Goal: Task Accomplishment & Management: Use online tool/utility

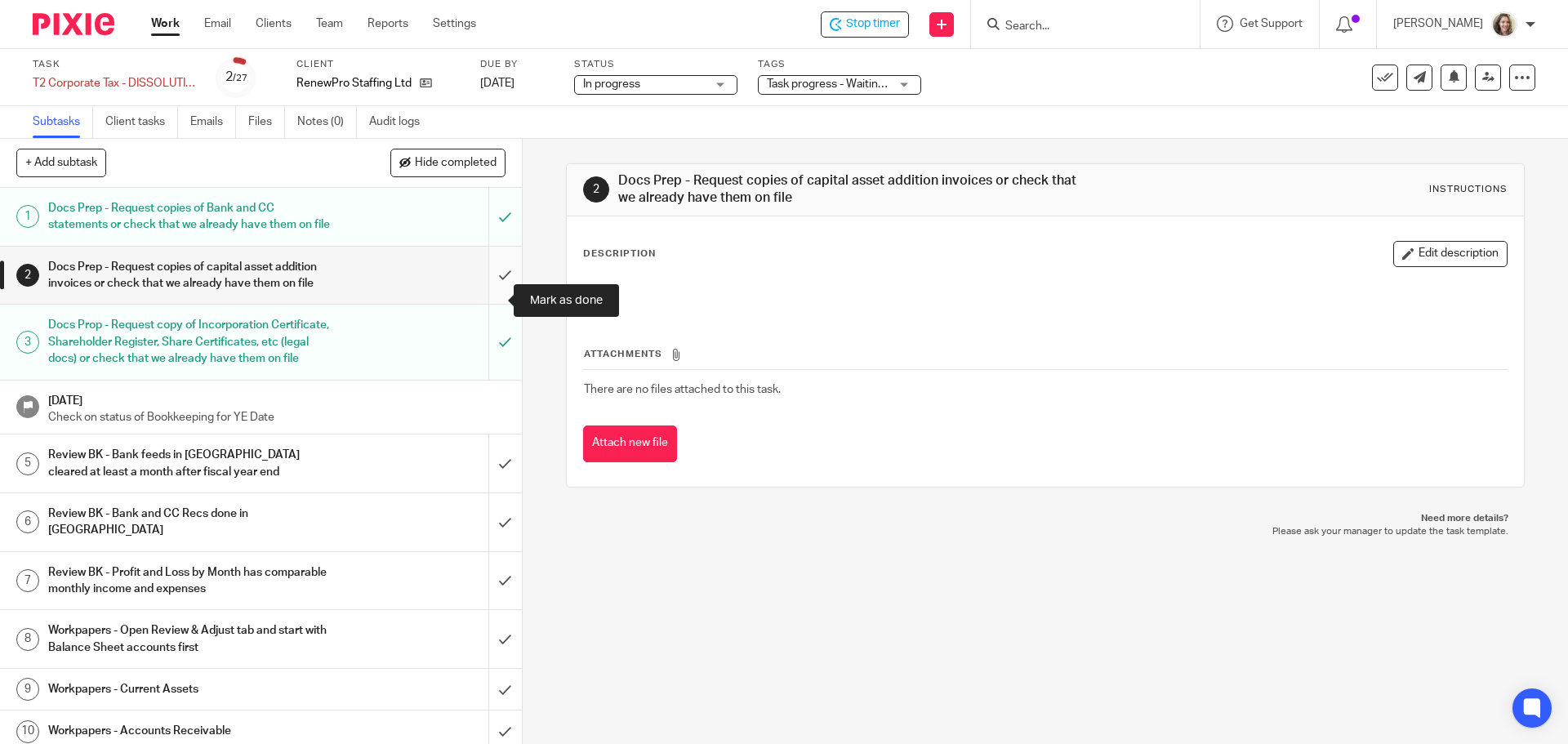
click at [485, 297] on input "submit" at bounding box center [261, 275] width 522 height 58
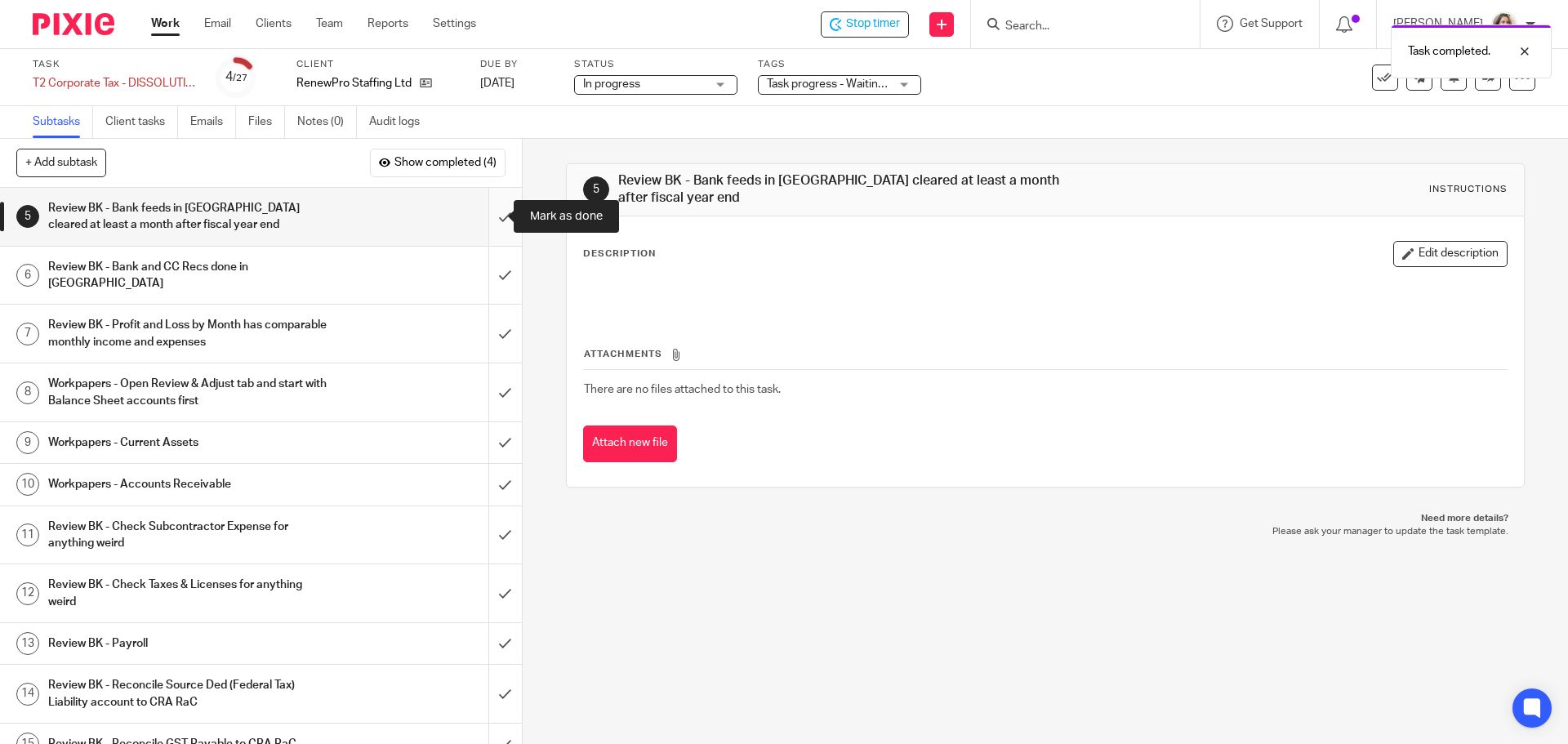
click at [487, 217] on input "submit" at bounding box center [261, 216] width 522 height 58
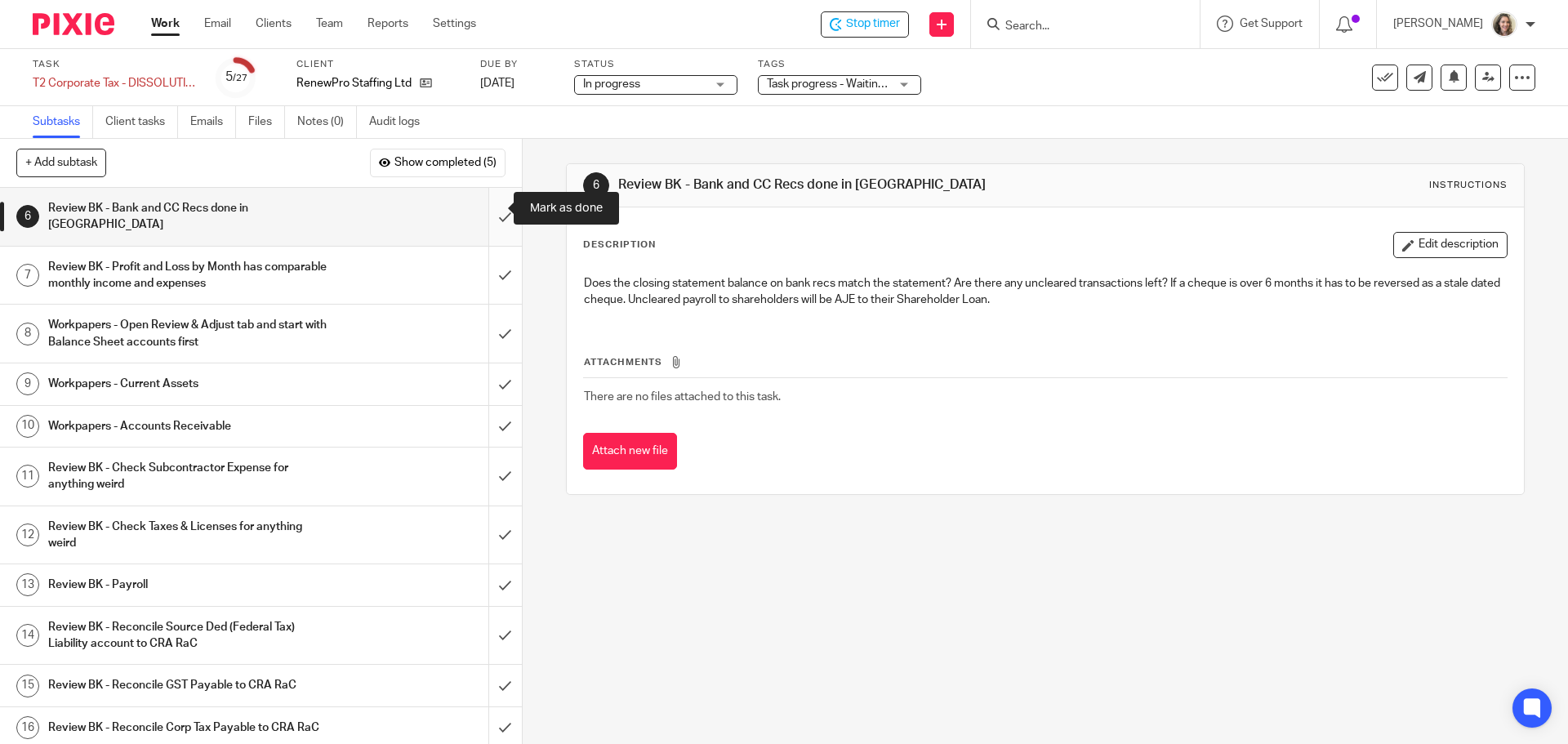
click at [489, 208] on input "submit" at bounding box center [261, 216] width 522 height 58
click at [483, 259] on input "submit" at bounding box center [261, 275] width 522 height 58
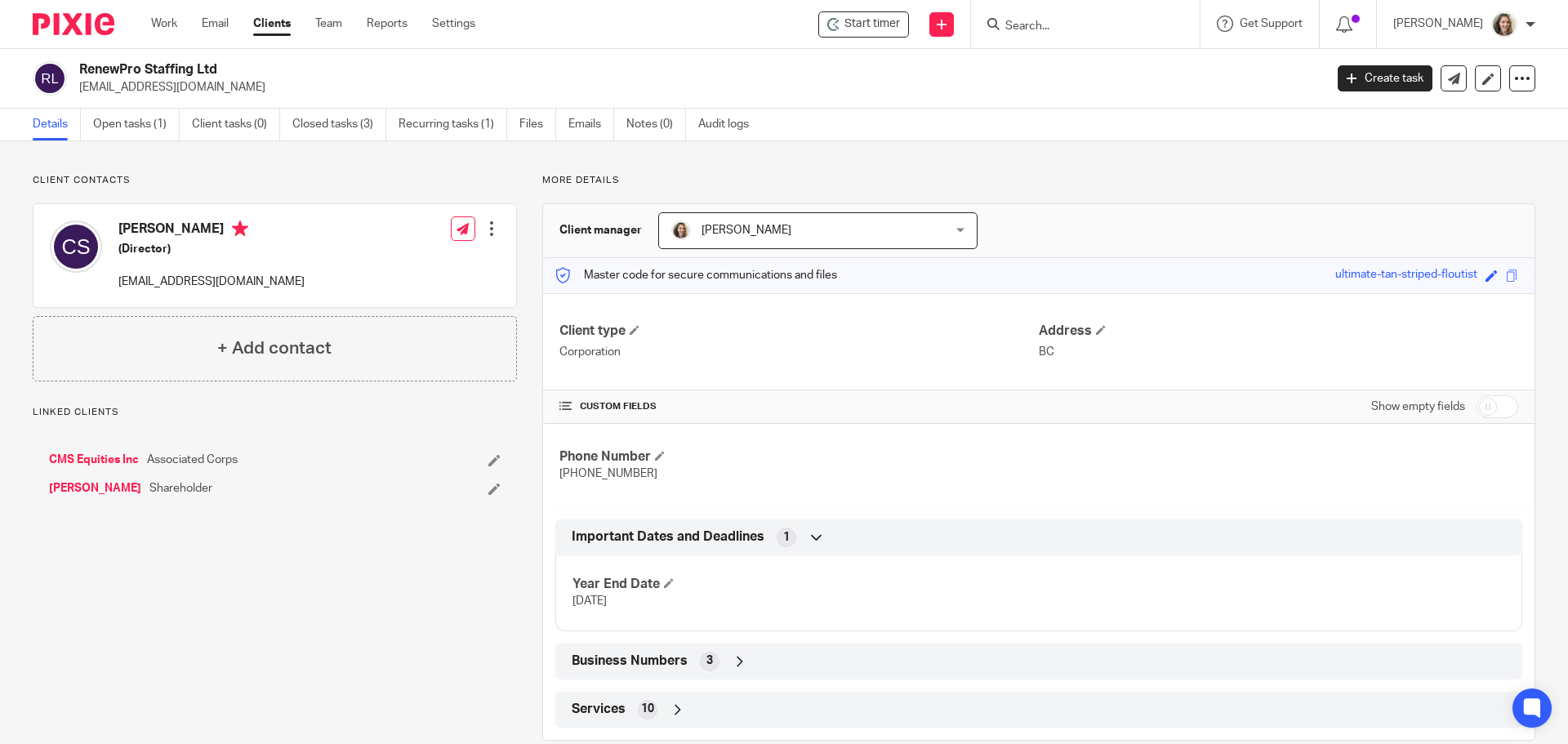
click at [647, 666] on span "Business Numbers" at bounding box center [629, 661] width 116 height 17
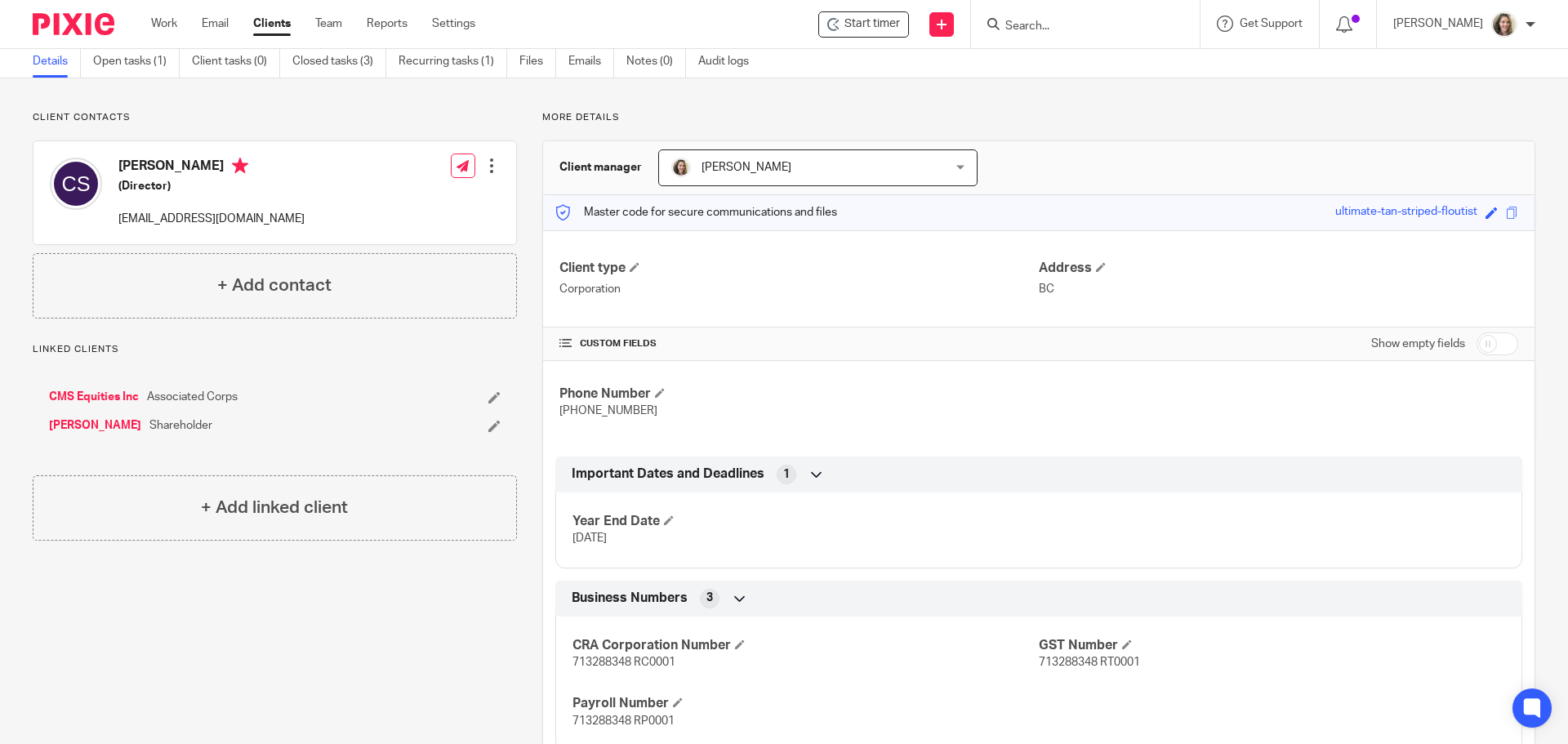
scroll to position [163, 0]
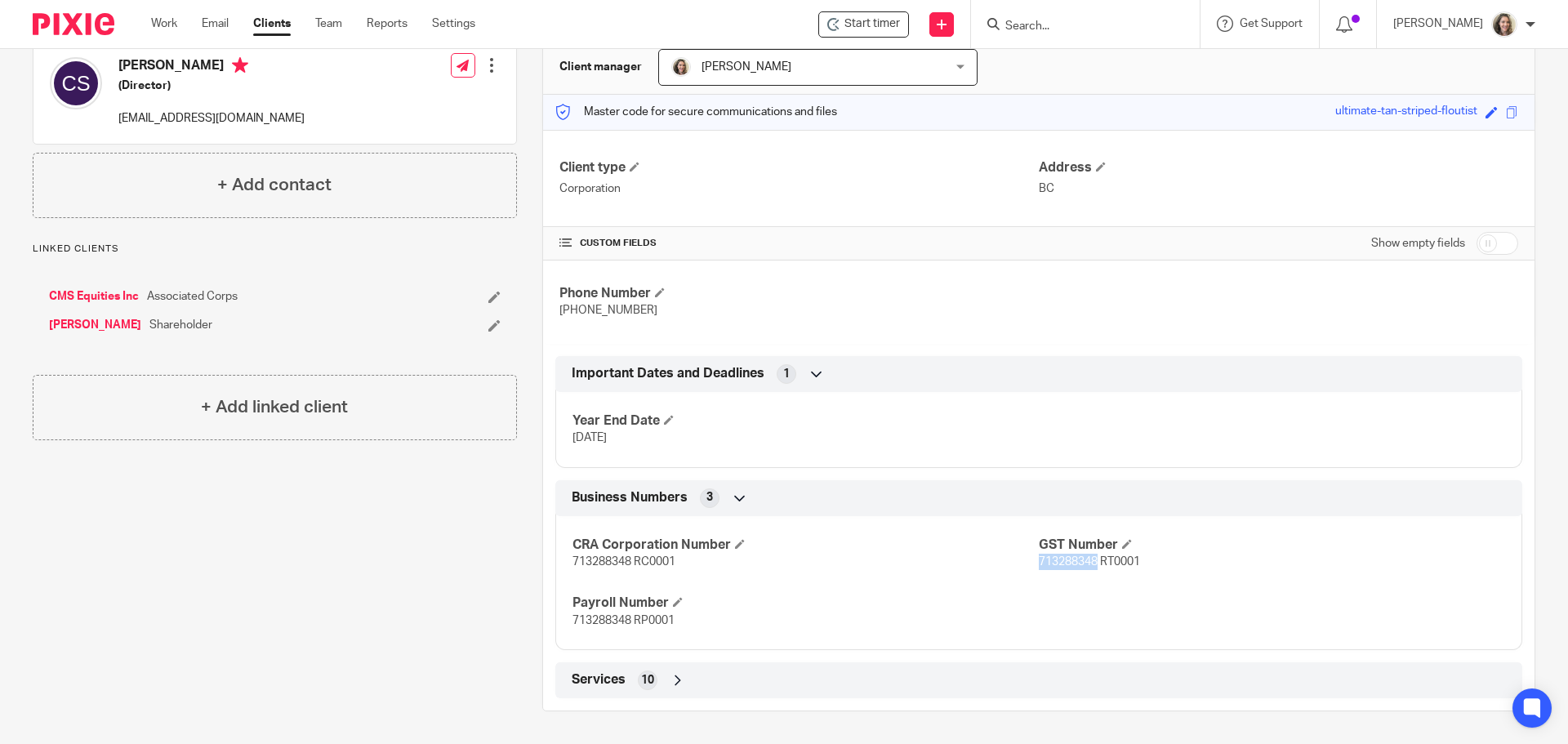
drag, startPoint x: 1090, startPoint y: 562, endPoint x: 1031, endPoint y: 567, distance: 59.2
click at [1038, 567] on span "713288348 RT0001" at bounding box center [1089, 562] width 102 height 11
copy span "713288348"
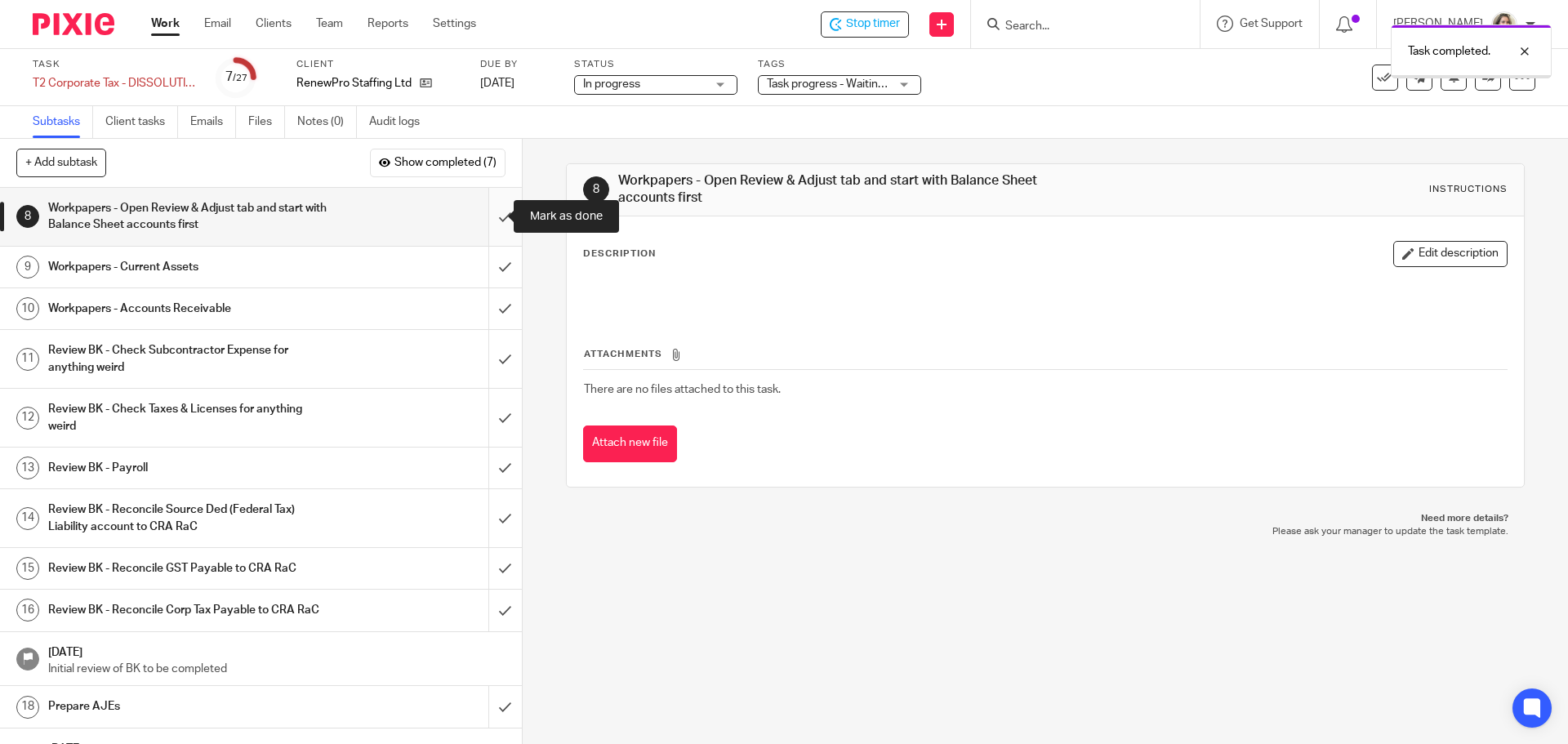
click at [486, 218] on input "submit" at bounding box center [261, 216] width 522 height 58
click at [489, 265] on input "submit" at bounding box center [261, 266] width 522 height 41
click at [494, 302] on input "submit" at bounding box center [261, 308] width 522 height 41
click at [489, 357] on input "submit" at bounding box center [261, 358] width 522 height 58
click at [489, 404] on input "submit" at bounding box center [261, 417] width 522 height 58
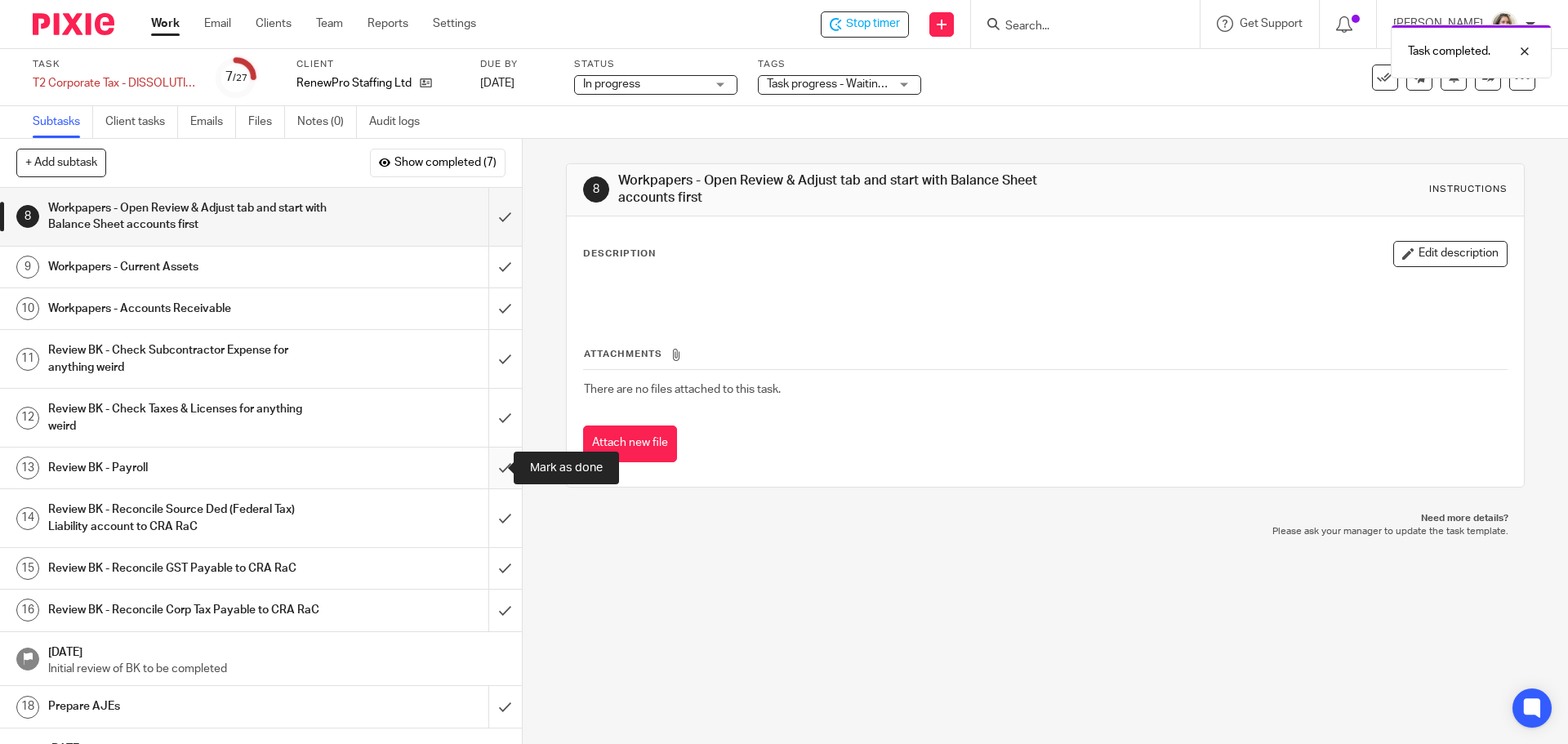
click at [485, 468] on input "submit" at bounding box center [261, 467] width 522 height 41
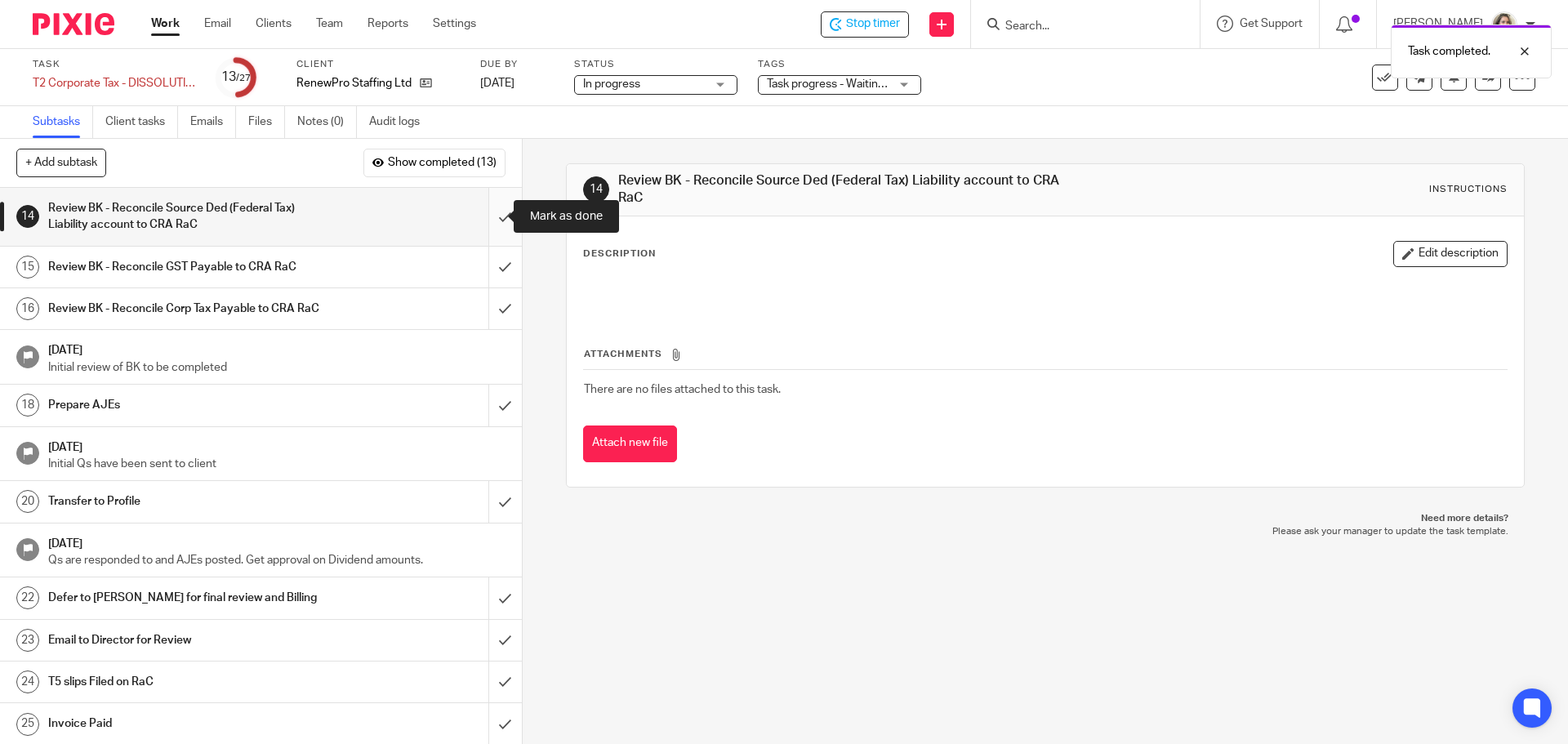
click at [491, 205] on input "submit" at bounding box center [261, 216] width 522 height 58
click at [495, 271] on input "submit" at bounding box center [261, 266] width 522 height 41
click at [495, 327] on input "submit" at bounding box center [261, 308] width 522 height 41
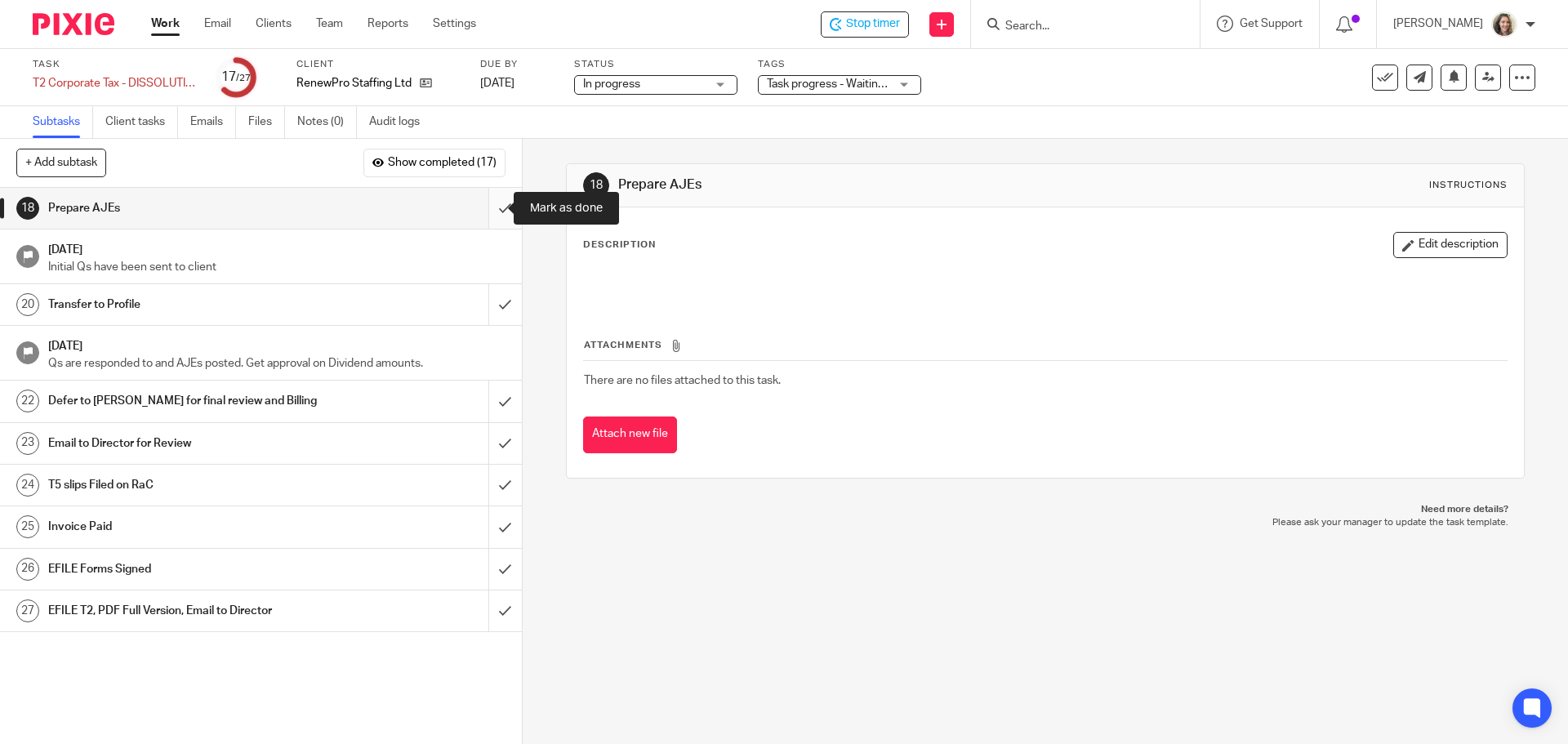
click at [487, 201] on input "submit" at bounding box center [261, 208] width 522 height 41
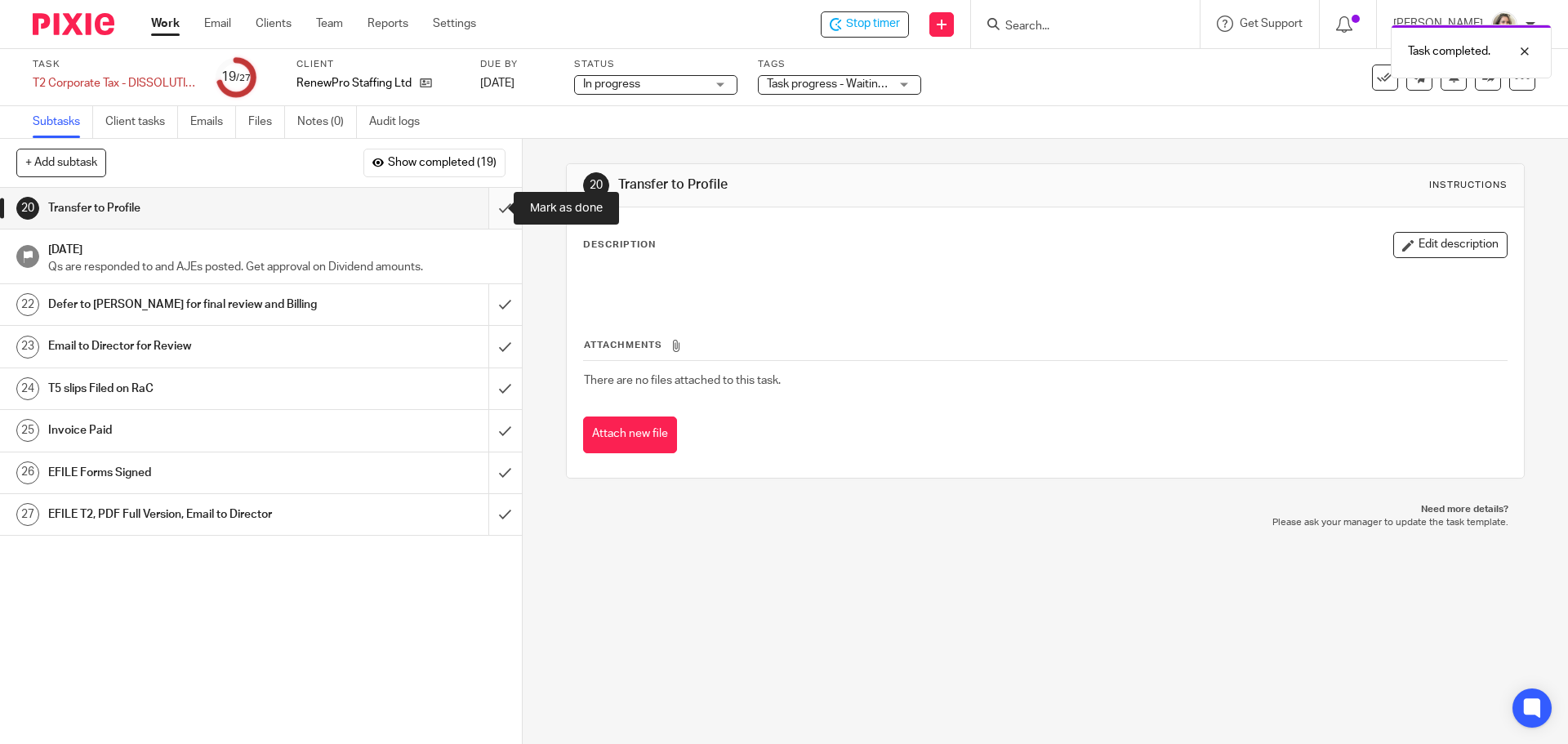
click at [489, 210] on input "submit" at bounding box center [261, 208] width 522 height 41
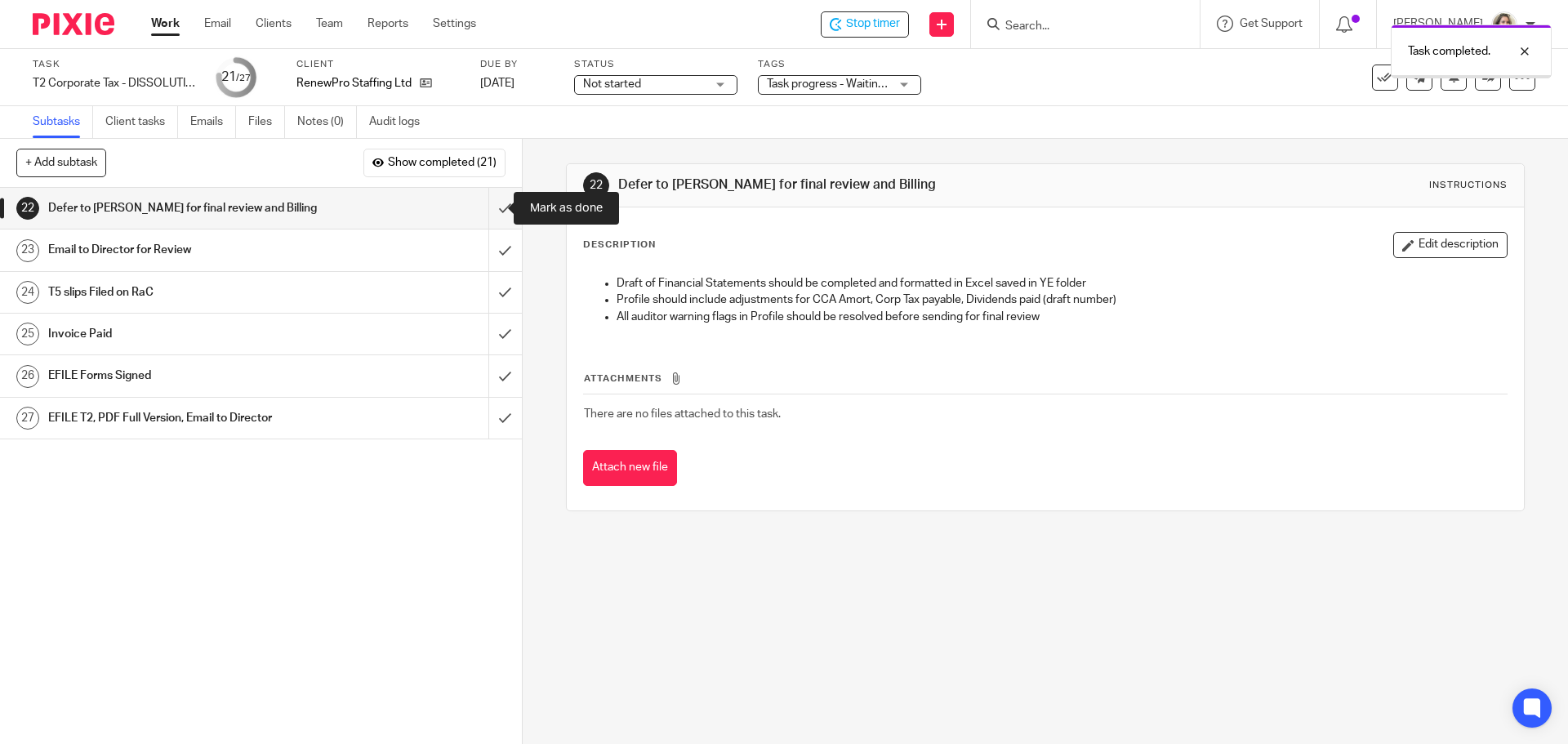
click at [489, 210] on input "submit" at bounding box center [261, 208] width 522 height 41
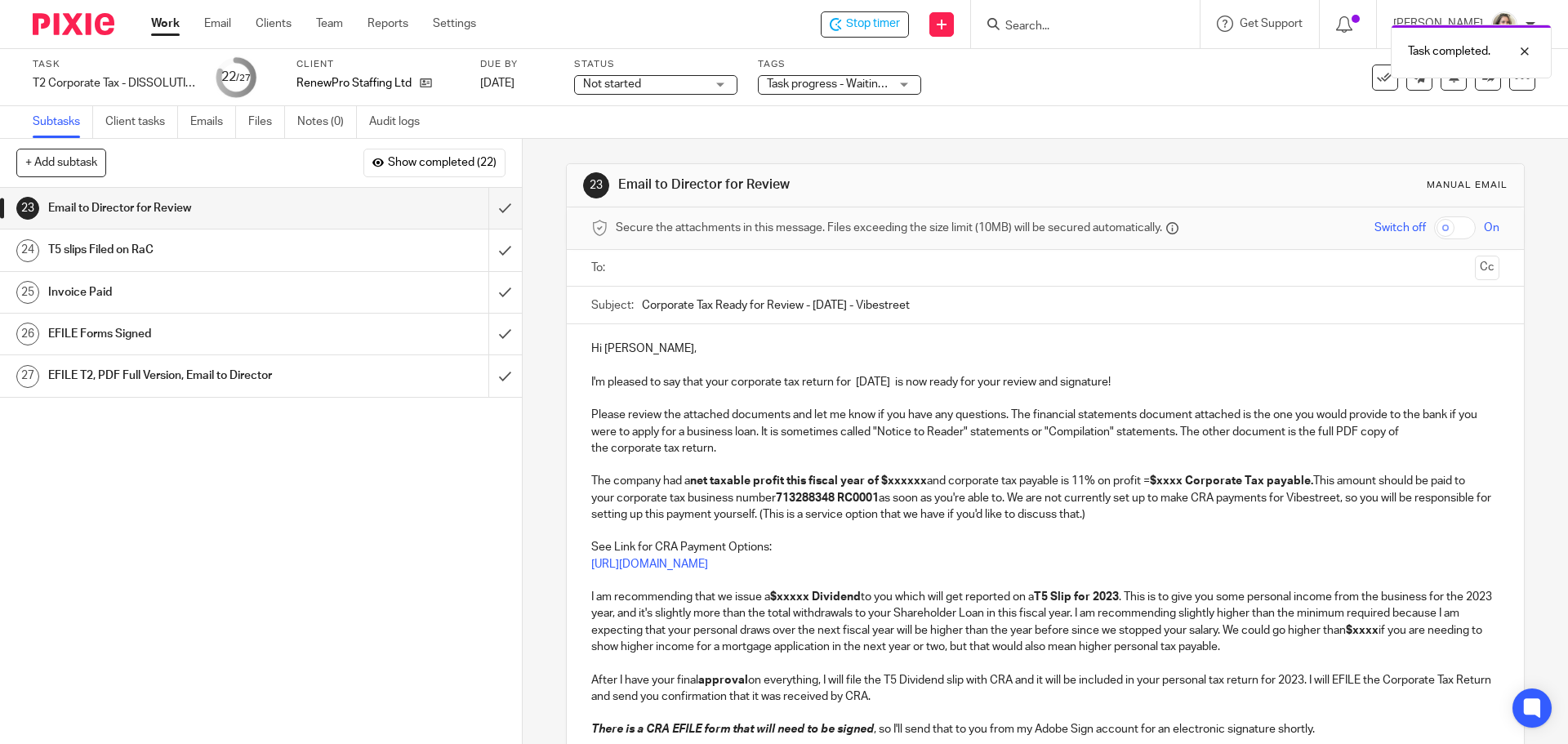
click at [828, 265] on input "text" at bounding box center [1044, 268] width 846 height 19
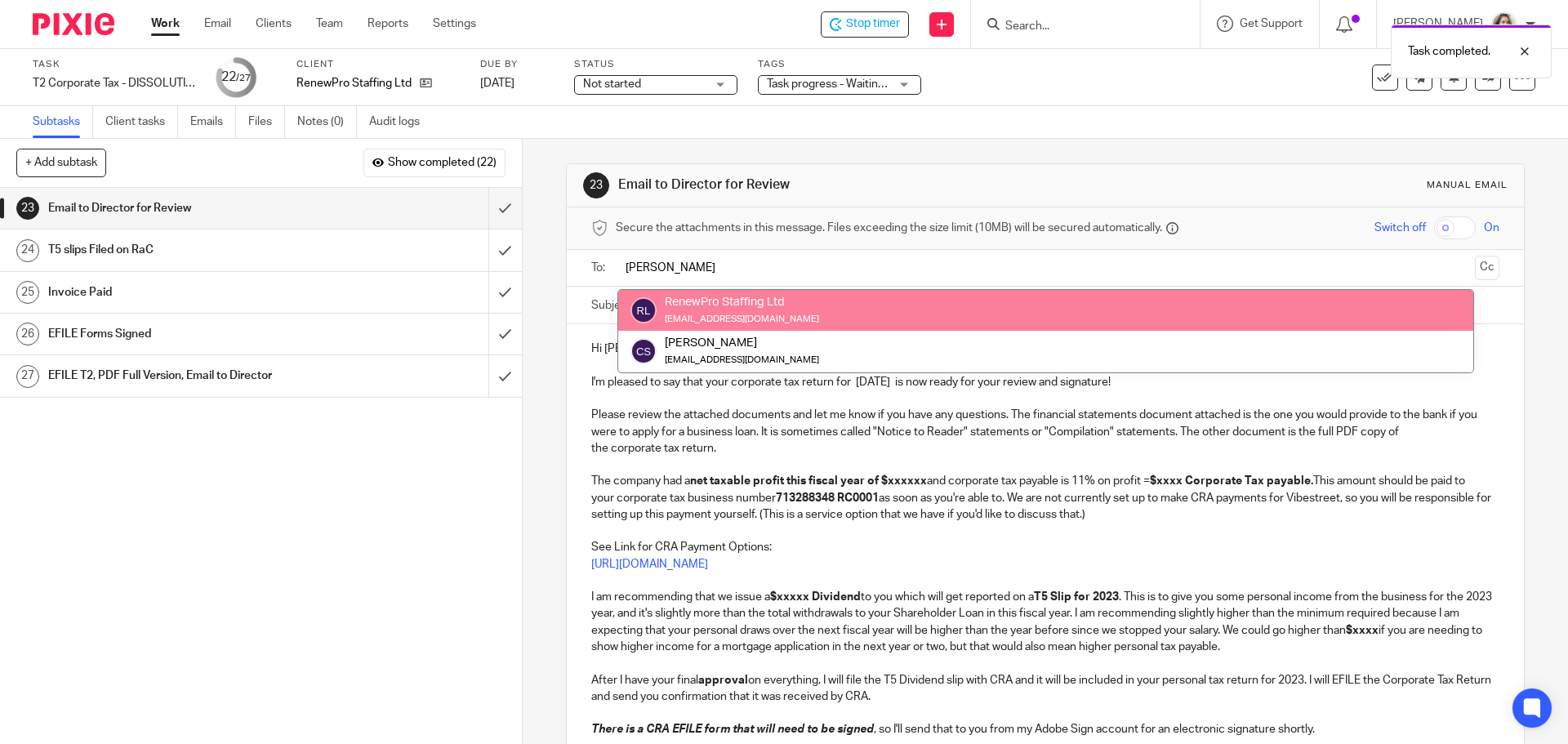
type input "[PERSON_NAME]"
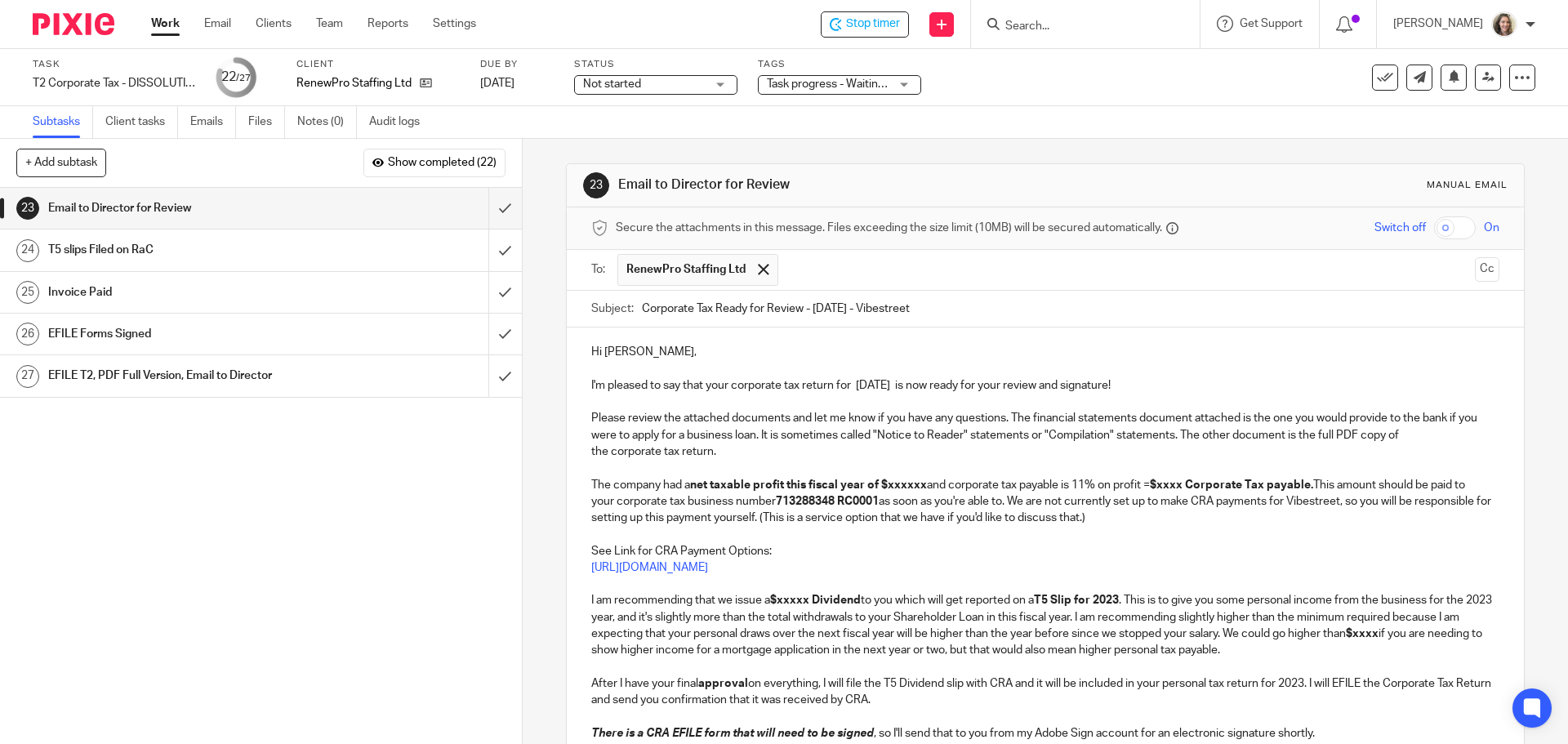
click at [843, 307] on input "Corporate Tax Ready for Review - [DATE] - Vibestreet" at bounding box center [1070, 308] width 856 height 36
drag, startPoint x: 962, startPoint y: 304, endPoint x: 885, endPoint y: 298, distance: 77.2
click at [885, 298] on input "Corporate Tax Ready for Review - [DATE] - Vibestreet" at bounding box center [1070, 308] width 856 height 36
click at [958, 305] on input "Corporate Tax Ready for Review - [DATE] - RenewPro" at bounding box center [1070, 308] width 856 height 36
drag, startPoint x: 874, startPoint y: 305, endPoint x: 850, endPoint y: 309, distance: 24.3
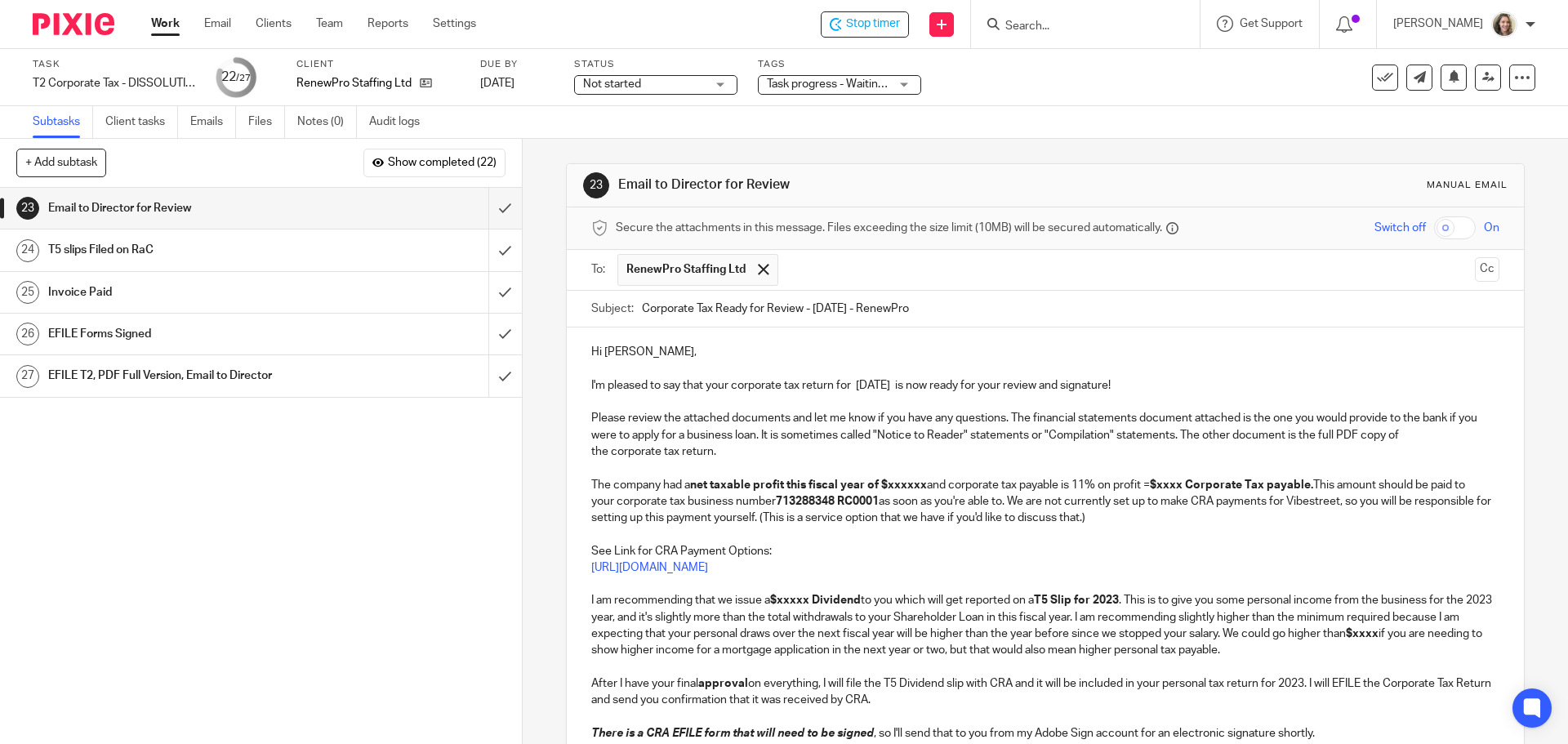
click at [873, 305] on input "Corporate Tax Ready for Review - [DATE] - RenewPro" at bounding box center [1070, 308] width 856 height 36
click at [840, 307] on input "Corporate Tax Ready for Review - [DATE] - RenewPro" at bounding box center [1070, 308] width 856 height 36
type input "Corporate Tax Ready for Review - [DATE] - RenewPro DISSOLUTION"
drag, startPoint x: 783, startPoint y: 359, endPoint x: 807, endPoint y: 363, distance: 24.3
click at [803, 363] on div "Hi [PERSON_NAME], I'm pleased to say that your corporate tax return for [DATE] …" at bounding box center [1045, 615] width 956 height 575
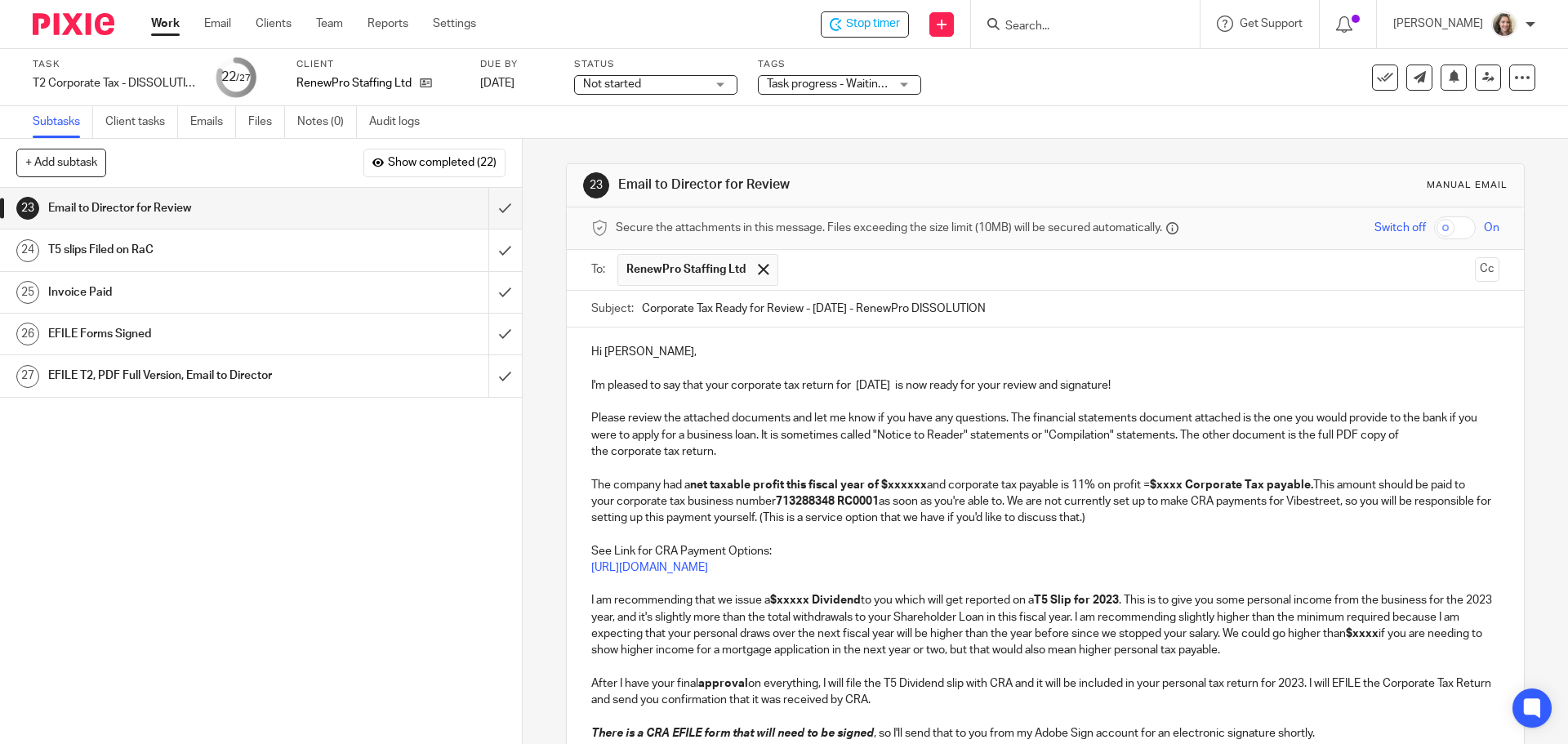
click at [858, 389] on p "I'm pleased to say that your corporate tax return for [DATE] is now ready for y…" at bounding box center [1044, 385] width 907 height 16
click at [729, 387] on p "I'm pleased to say that your corporate tax return for [DATE] is now ready for y…" at bounding box center [1044, 385] width 907 height 16
click at [726, 489] on strong "net taxable profit this fiscal year of $xxxxxx" at bounding box center [807, 485] width 237 height 11
drag, startPoint x: 711, startPoint y: 484, endPoint x: 782, endPoint y: 489, distance: 71.2
click at [782, 489] on strong "net taxable profit this fiscal year of $xxxxxx" at bounding box center [807, 485] width 237 height 11
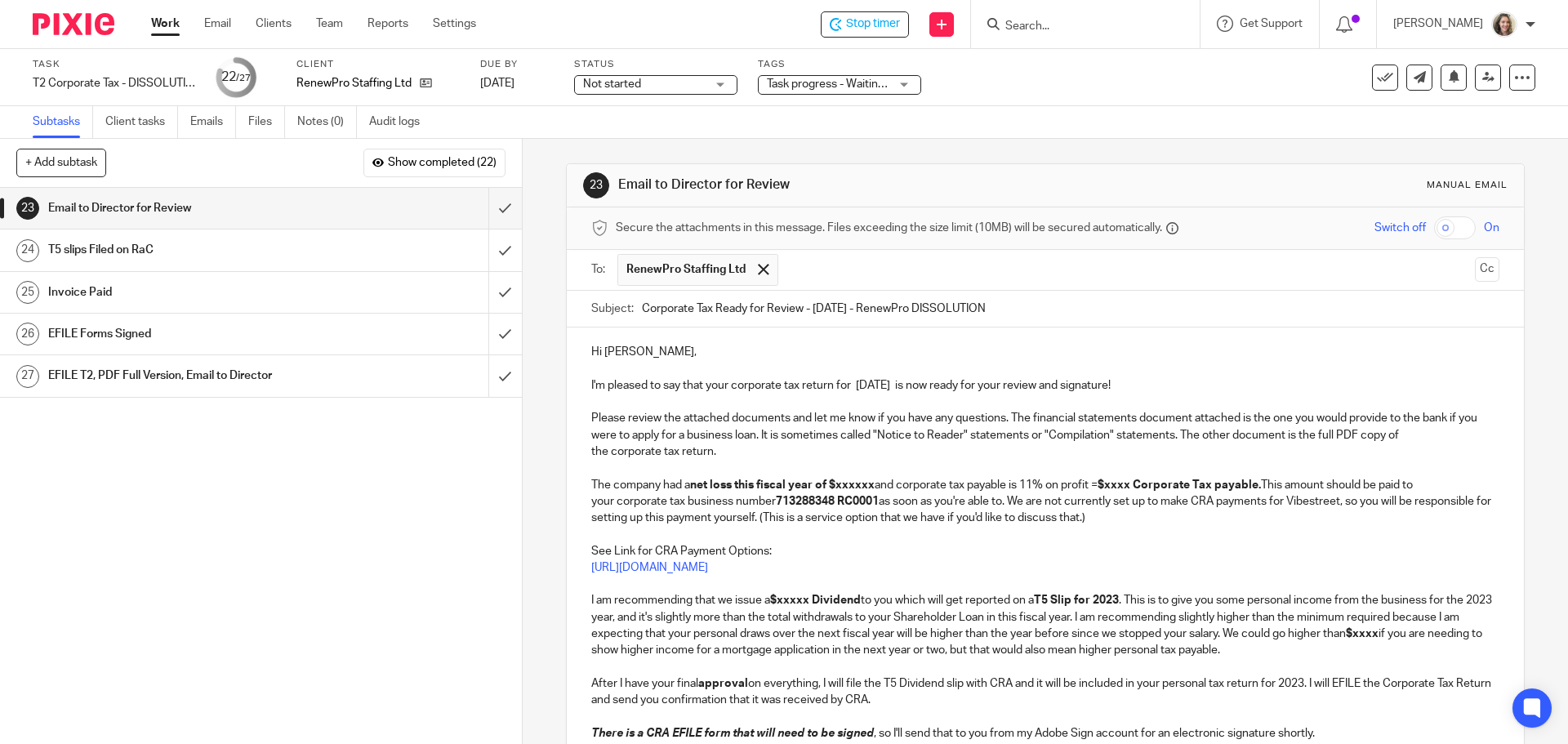
click at [846, 486] on strong "net loss this fiscal year of $xxxxxx" at bounding box center [782, 485] width 185 height 11
drag, startPoint x: 875, startPoint y: 486, endPoint x: 832, endPoint y: 485, distance: 43.0
click at [832, 485] on p "The company had a net loss this fiscal year of $xxxxxx and corporate tax payabl…" at bounding box center [1044, 502] width 907 height 50
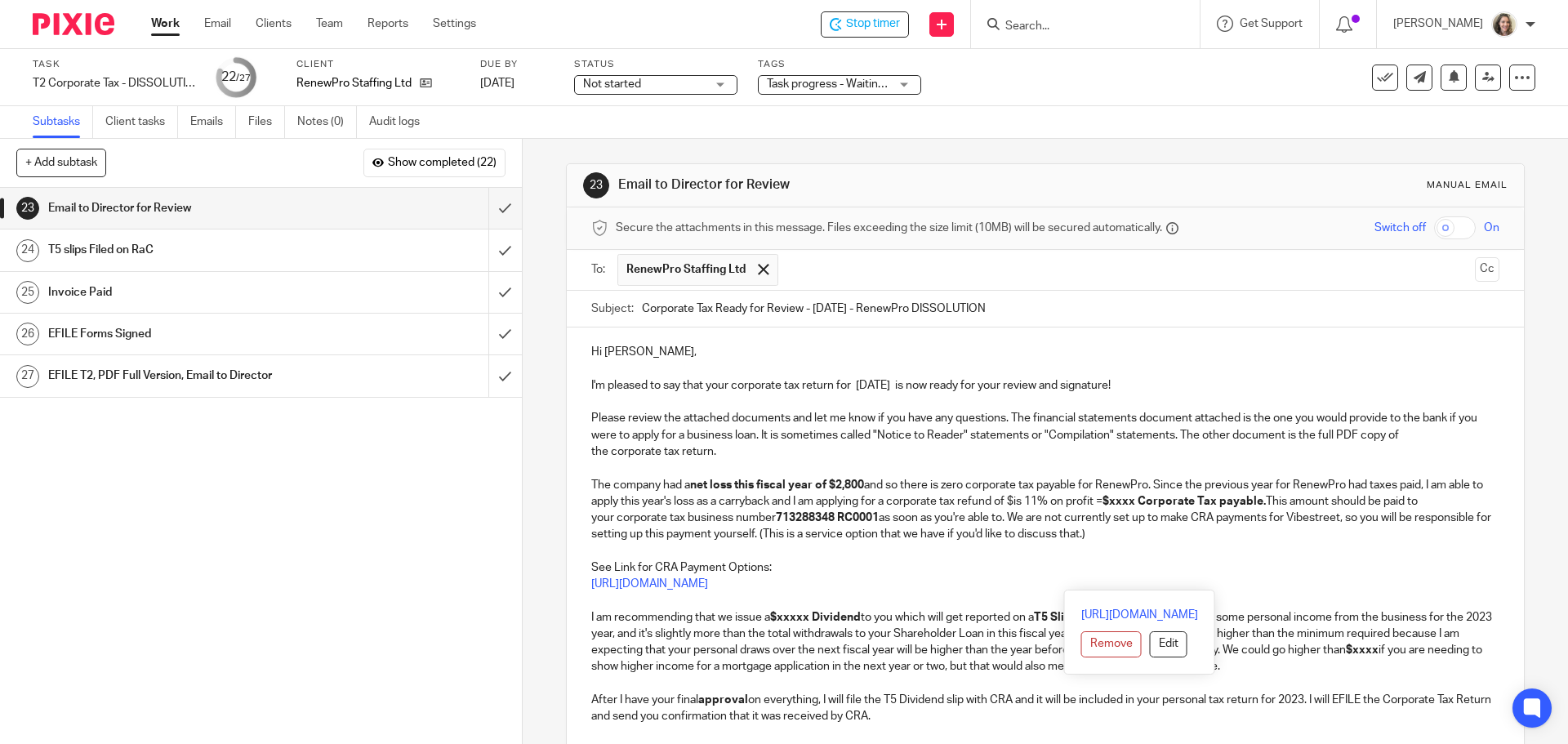
drag, startPoint x: 1250, startPoint y: 590, endPoint x: 1060, endPoint y: 507, distance: 207.3
click at [1060, 507] on div "Hi Cori, I'm pleased to say that your corporate tax return for Apr 30, 2024 is …" at bounding box center [1045, 622] width 956 height 591
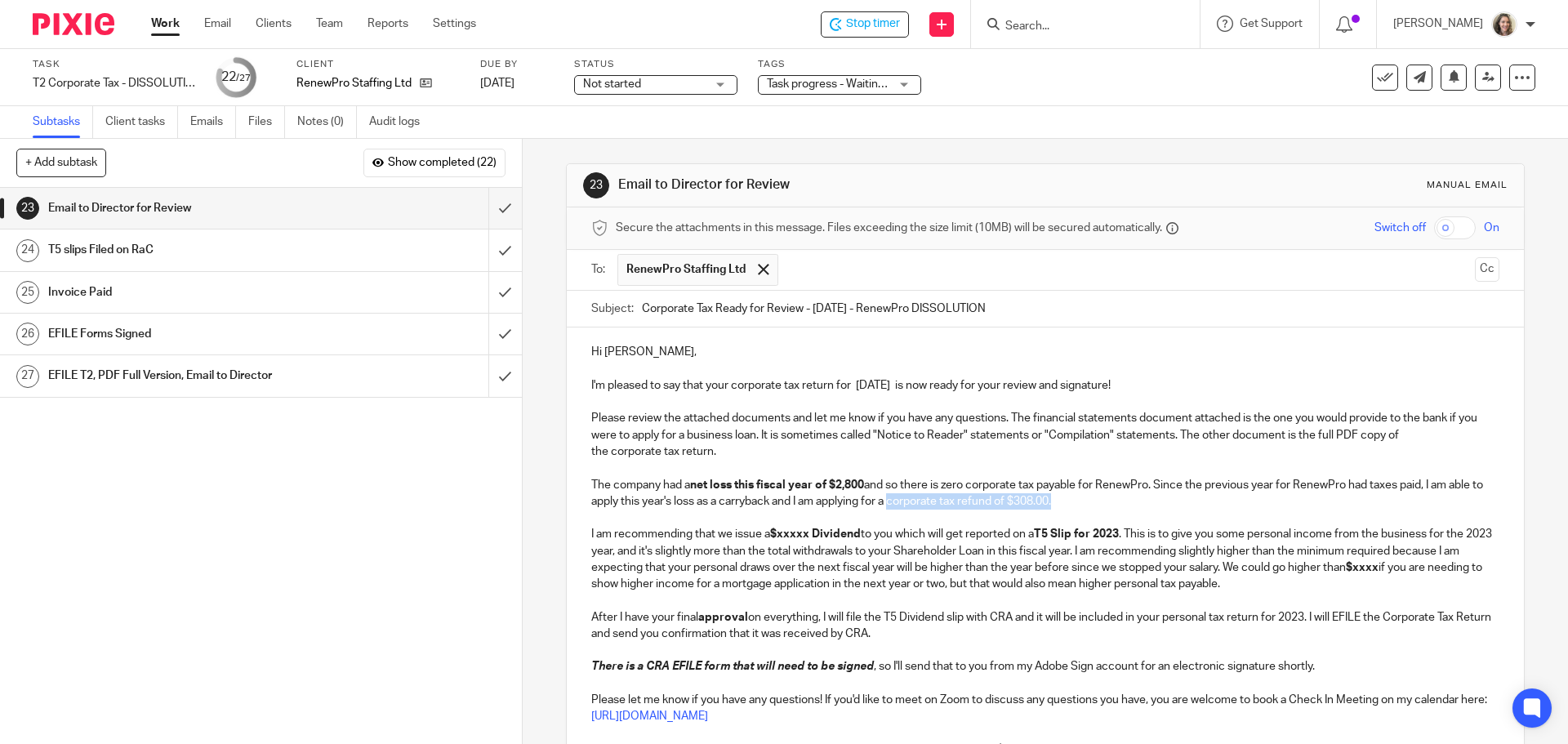
drag, startPoint x: 926, startPoint y: 501, endPoint x: 1091, endPoint y: 506, distance: 165.1
click at [1091, 506] on p "The company had a net loss this fiscal year of $2,800 and so there is zero corp…" at bounding box center [1044, 493] width 907 height 34
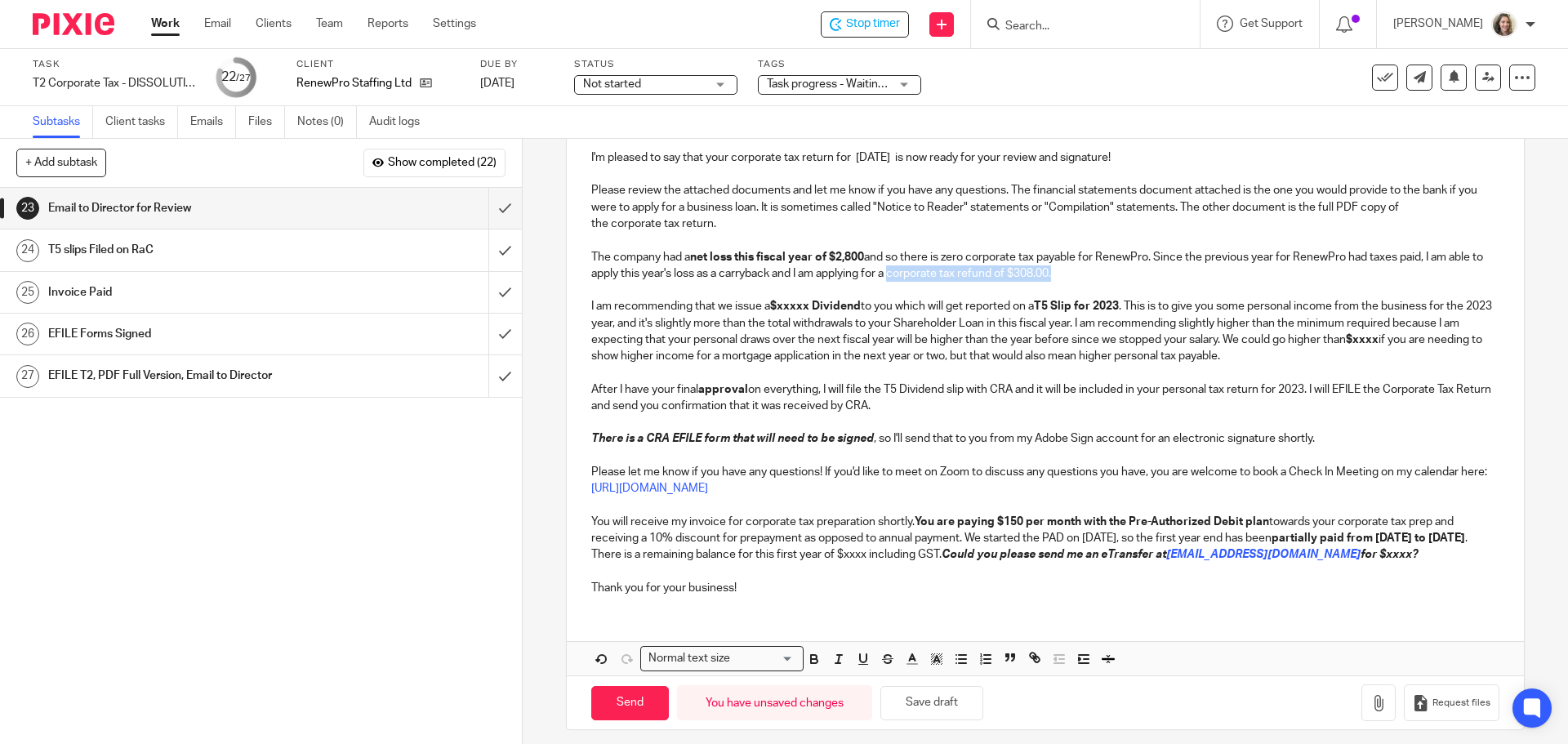
scroll to position [238, 0]
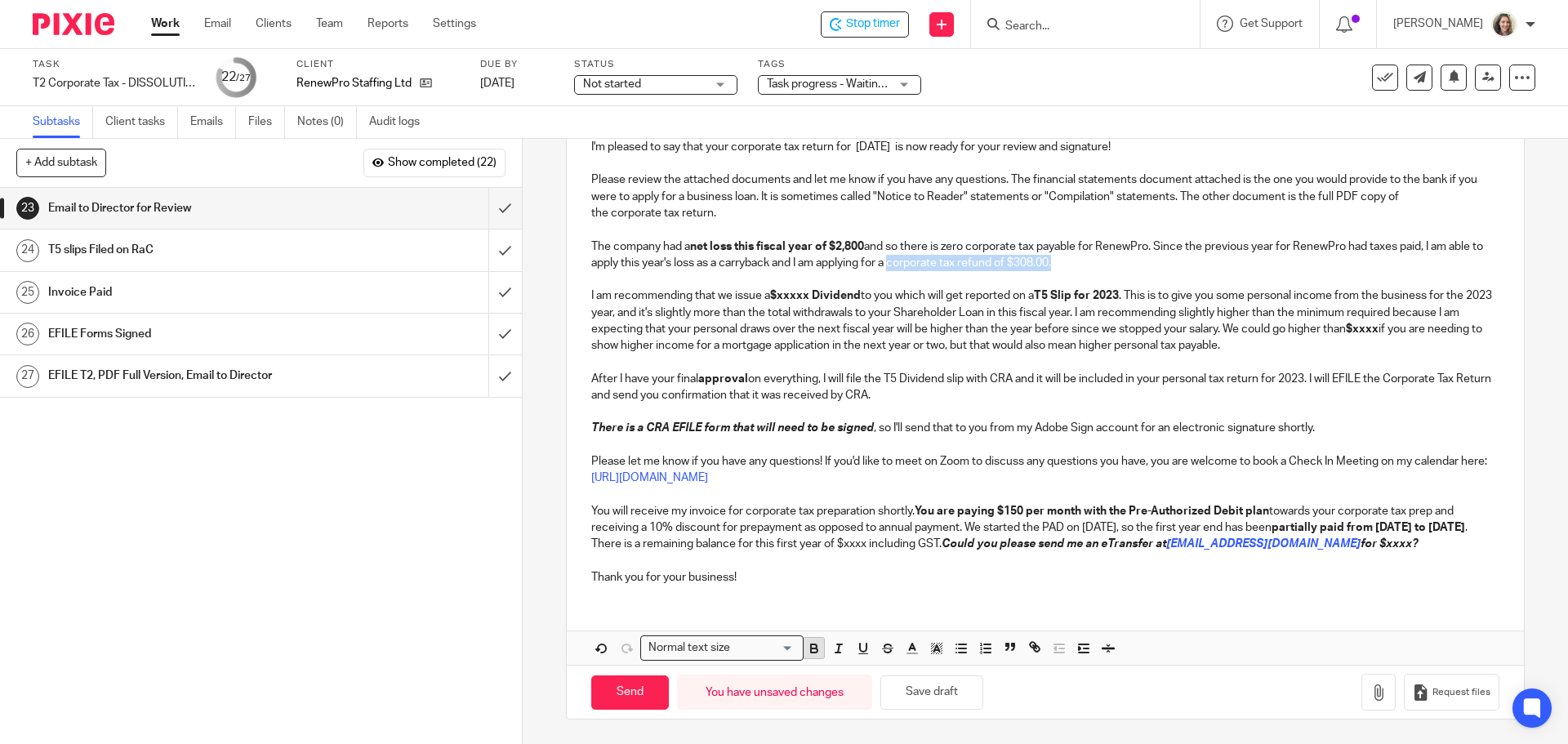
click at [810, 644] on icon "button" at bounding box center [813, 646] width 6 height 4
click at [851, 262] on p "The company had a net loss this fiscal year of $2,800 and so there is zero corp…" at bounding box center [1044, 255] width 907 height 34
drag, startPoint x: 1325, startPoint y: 346, endPoint x: 579, endPoint y: 295, distance: 747.7
click at [579, 295] on div "Hi Cori, I'm pleased to say that your corporate tax return for Apr 30, 2024 is …" at bounding box center [1045, 343] width 956 height 508
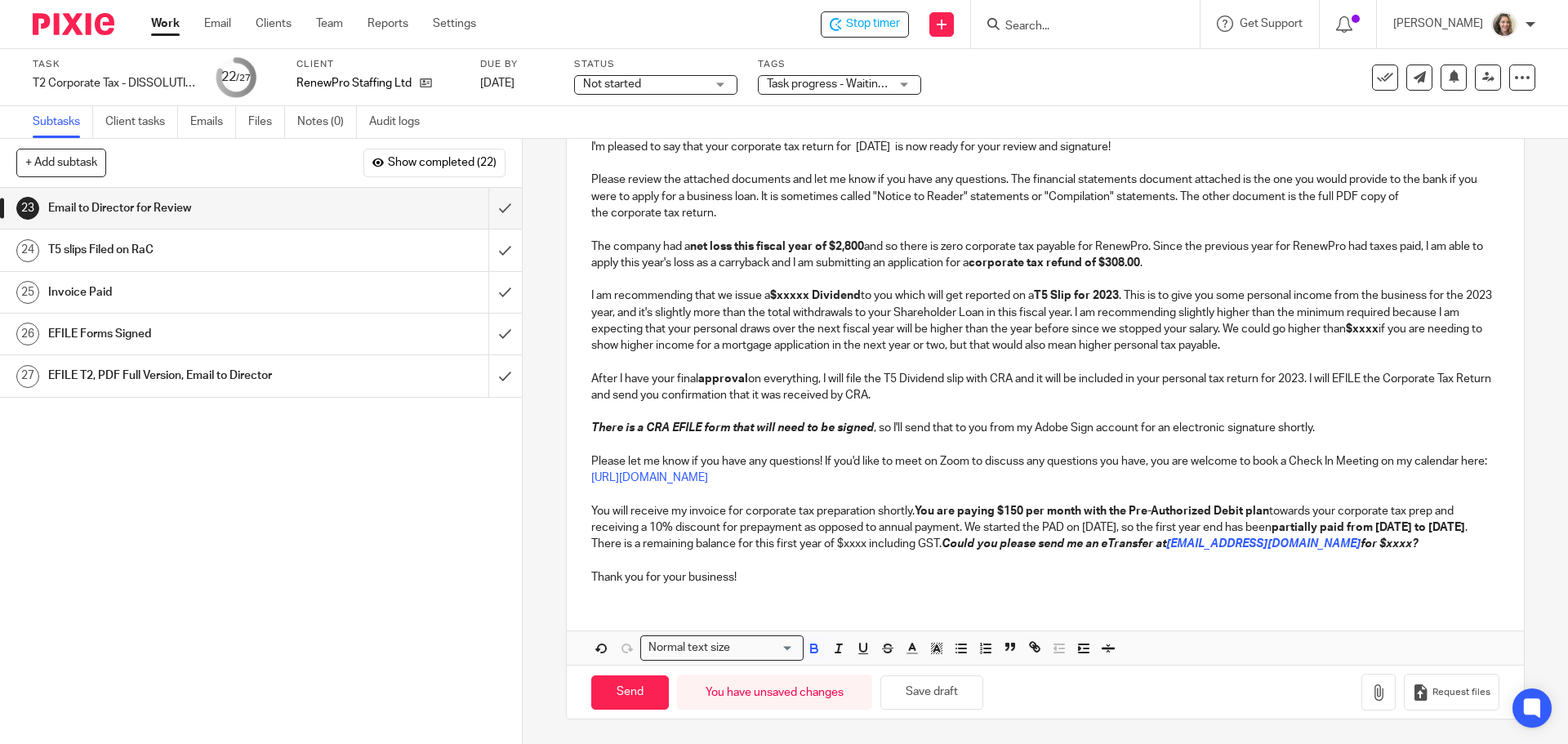
drag, startPoint x: 1310, startPoint y: 345, endPoint x: 576, endPoint y: 304, distance: 735.1
click at [576, 304] on div "Hi Cori, I'm pleased to say that your corporate tax return for Apr 30, 2024 is …" at bounding box center [1045, 343] width 956 height 508
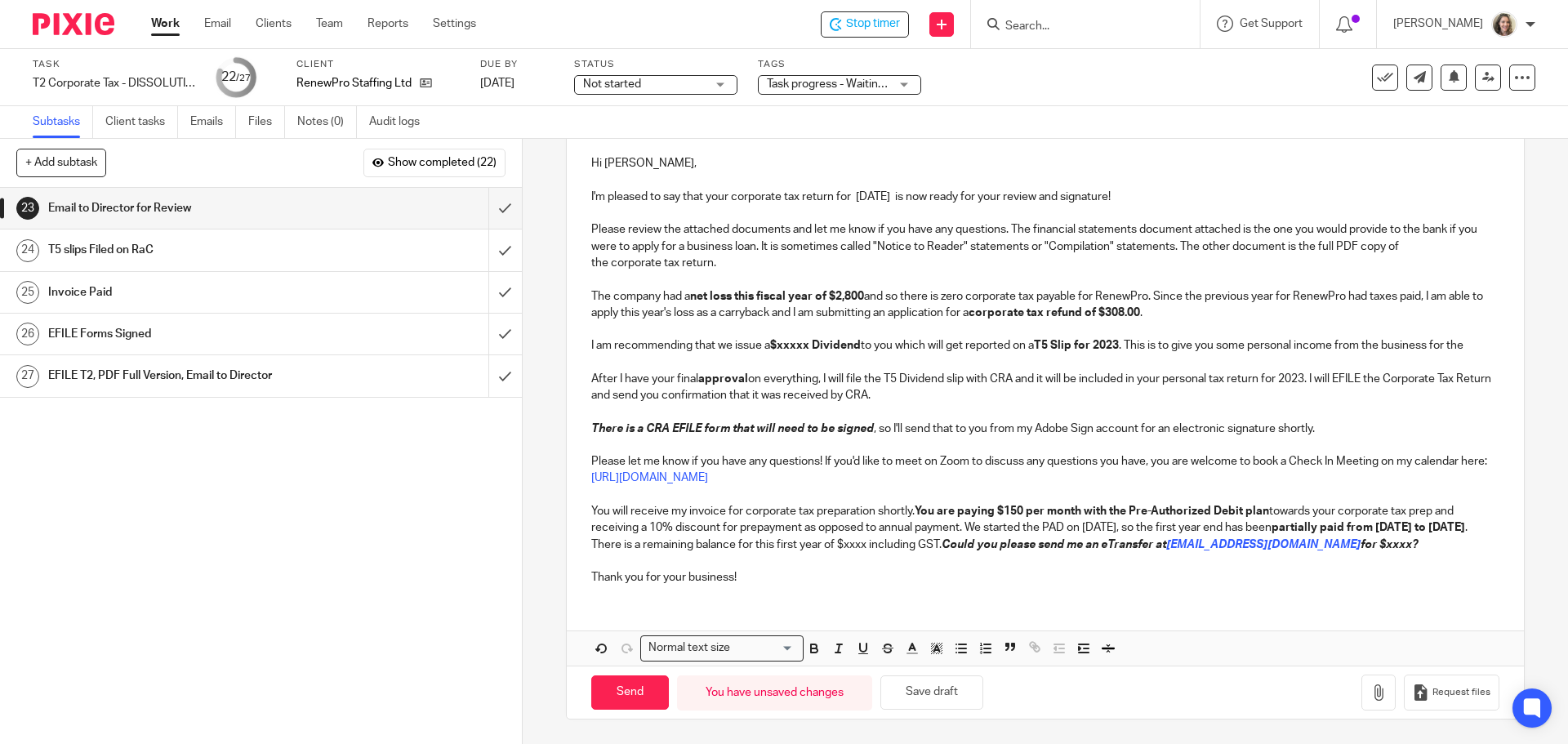
scroll to position [189, 0]
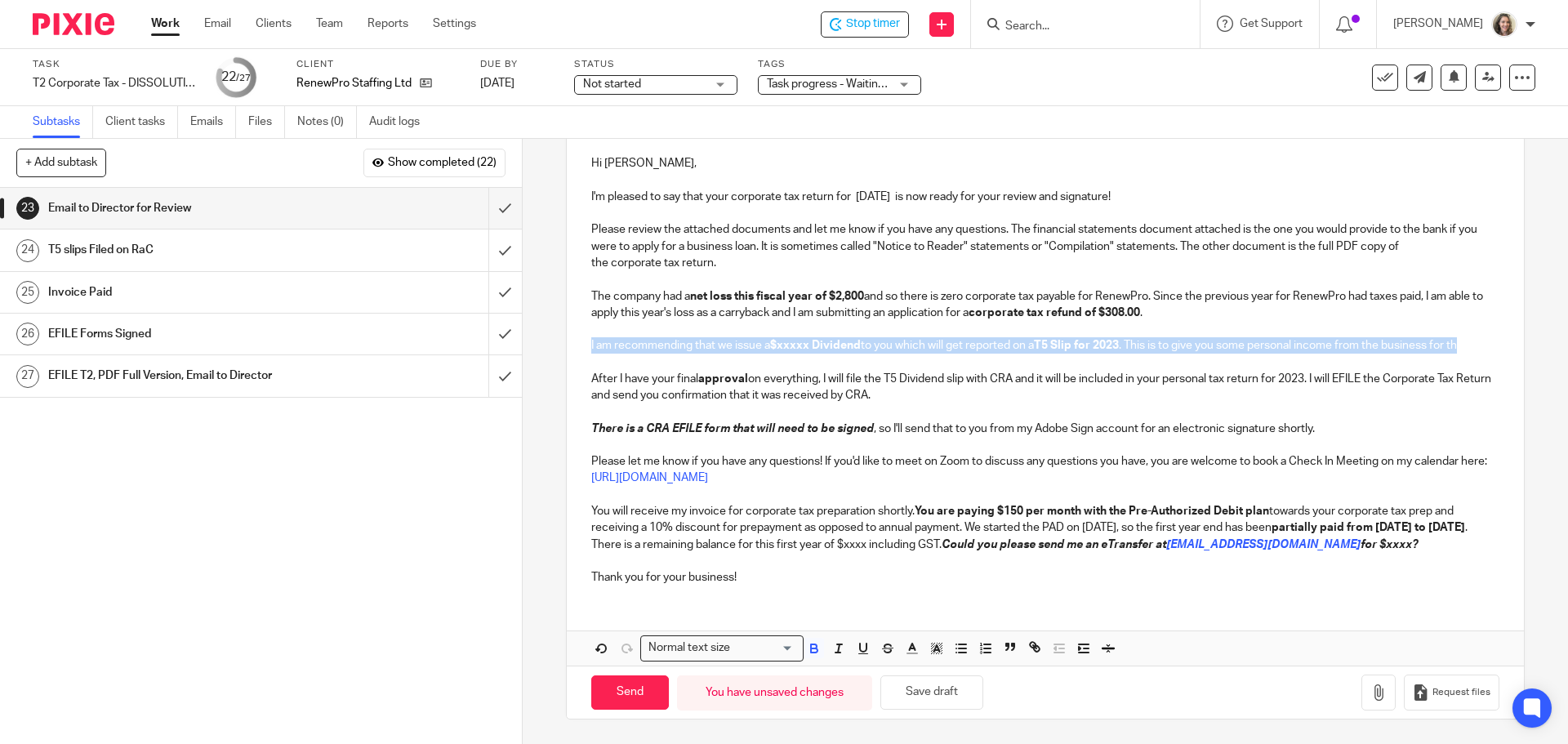
drag, startPoint x: 1479, startPoint y: 340, endPoint x: 582, endPoint y: 348, distance: 897.0
click at [582, 348] on div "Hi Cori, I'm pleased to say that your corporate tax return for Apr 30, 2024 is …" at bounding box center [1045, 368] width 956 height 459
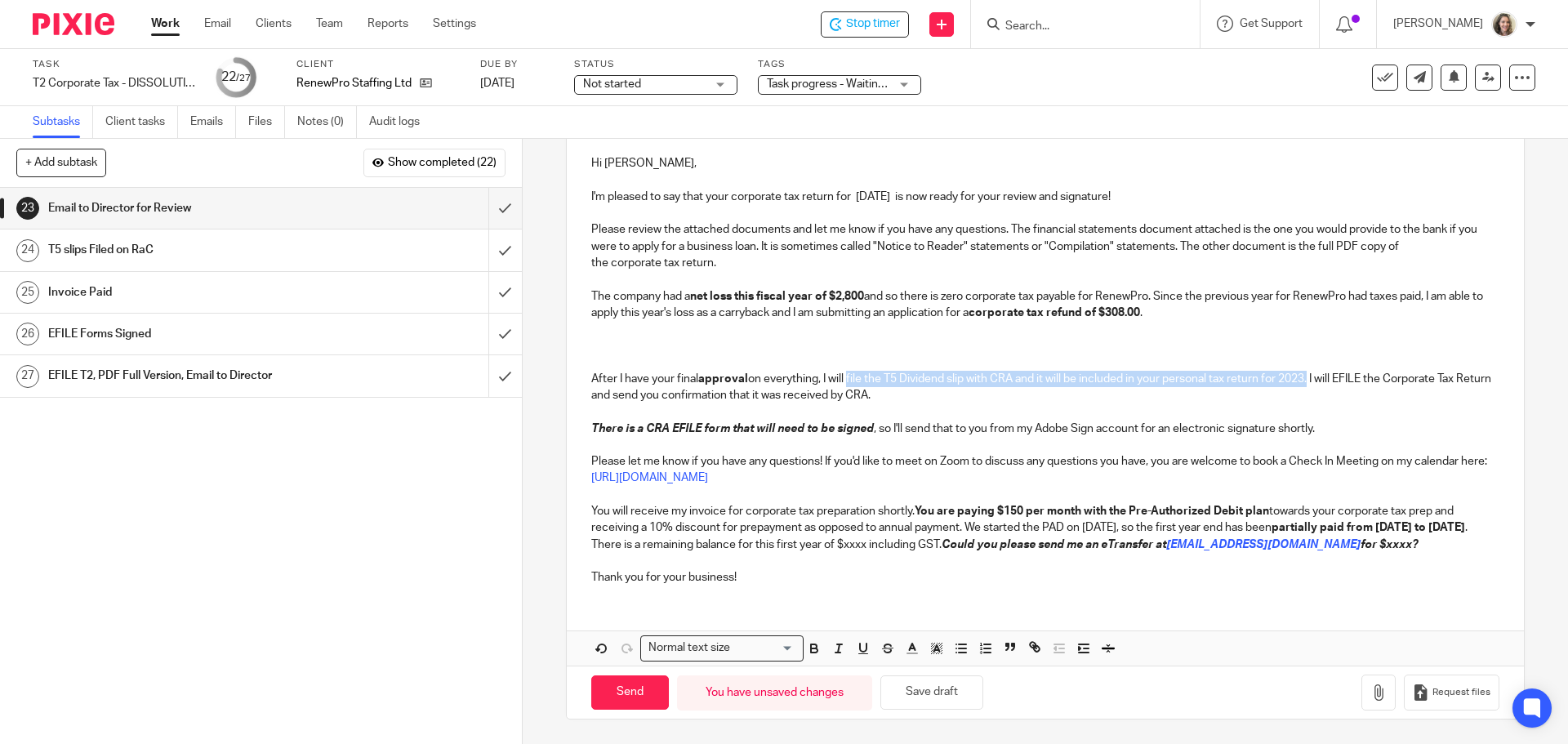
drag, startPoint x: 1312, startPoint y: 376, endPoint x: 843, endPoint y: 379, distance: 469.0
click at [844, 378] on p "After I have your final approval on everything, I will file the T5 Dividend sli…" at bounding box center [1044, 387] width 907 height 34
click at [843, 379] on p "After I have your final approval on everything, I will file the T5 Dividend sli…" at bounding box center [1044, 387] width 907 height 34
drag, startPoint x: 829, startPoint y: 379, endPoint x: 1011, endPoint y: 373, distance: 182.1
click at [1005, 373] on p "After I have your final approval on everything, I wil file the T5 Dividend slip…" at bounding box center [1044, 387] width 907 height 34
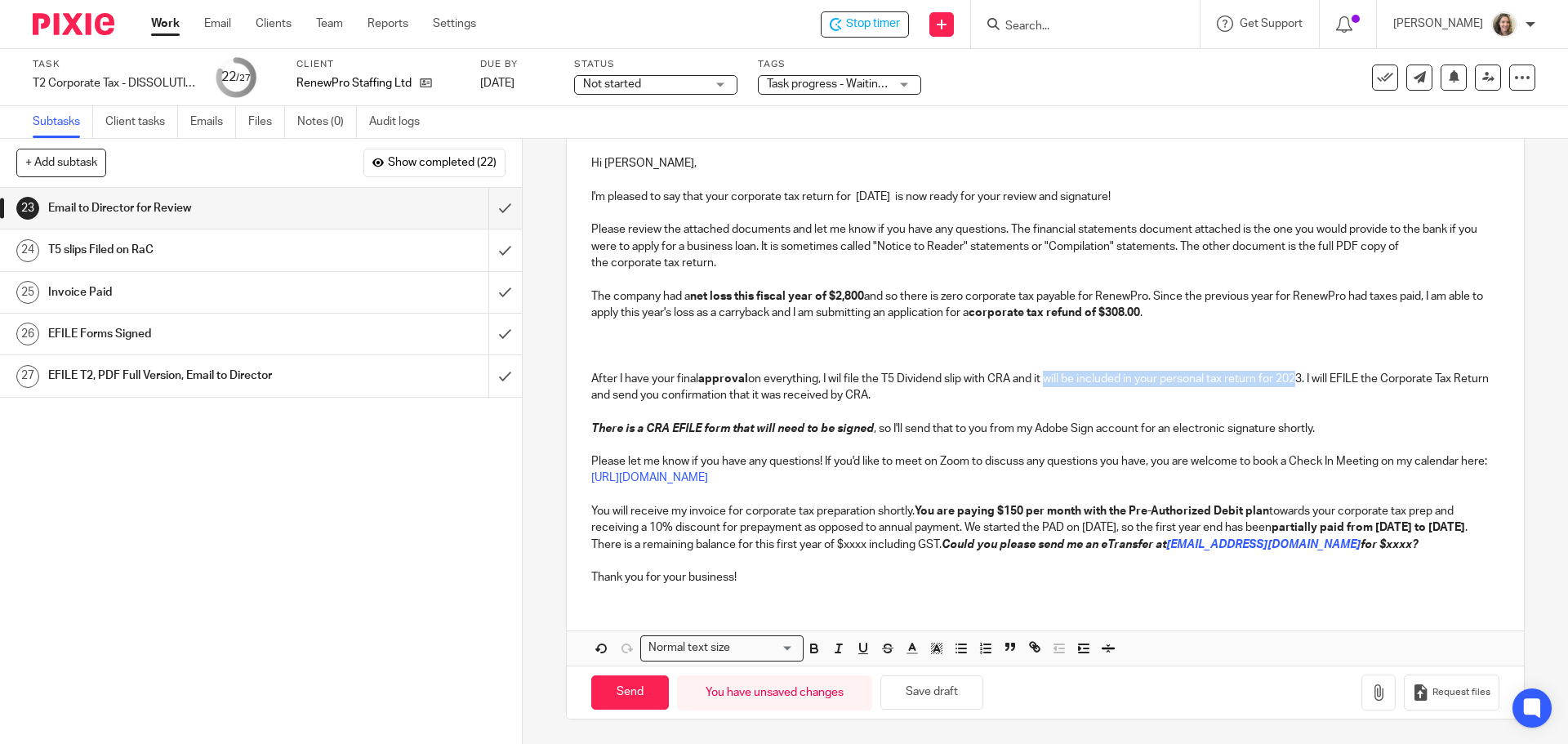
drag, startPoint x: 1066, startPoint y: 379, endPoint x: 1298, endPoint y: 386, distance: 232.1
click at [1298, 386] on p "After I have your final approval on everything, I wil file the T5 Dividend slip…" at bounding box center [1044, 387] width 907 height 34
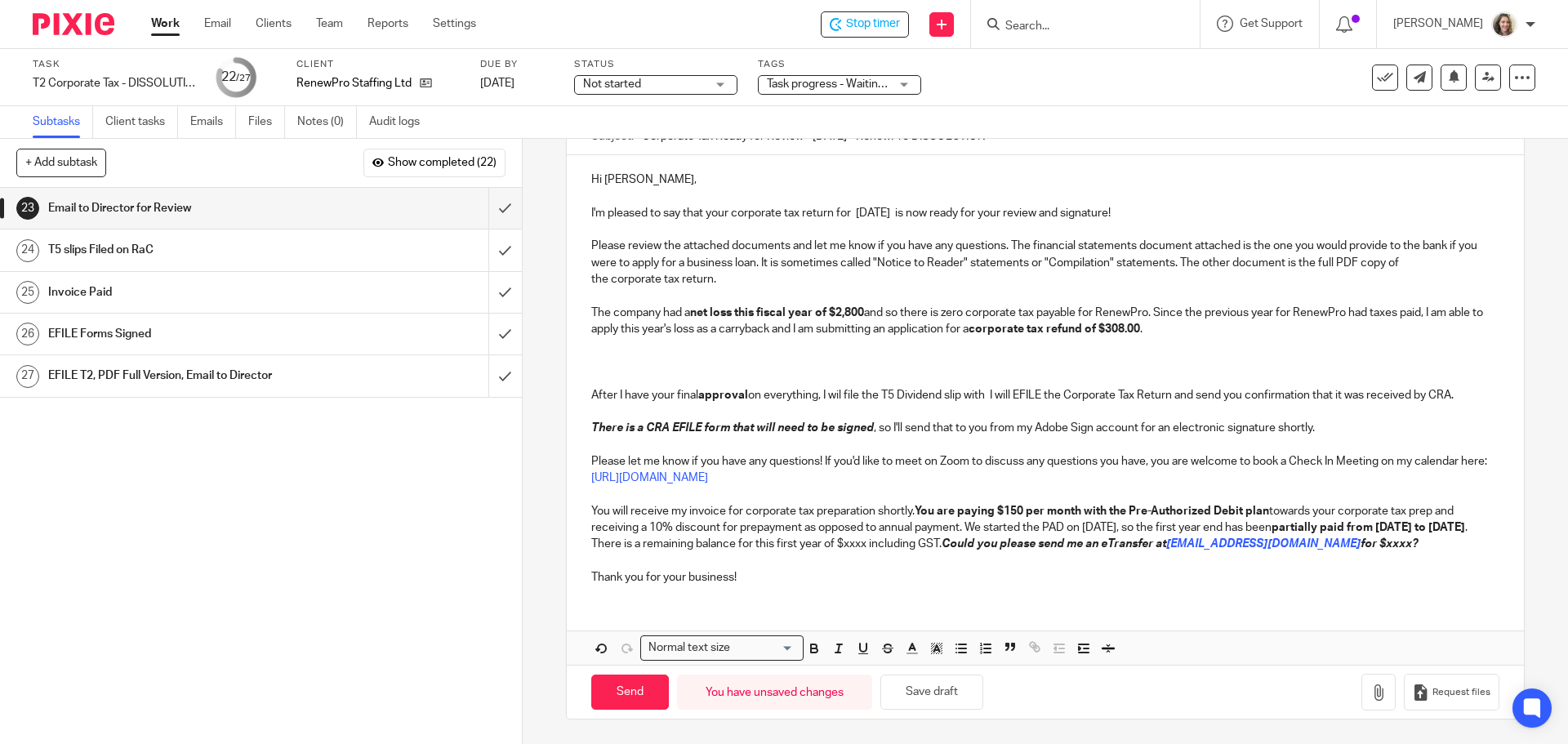
scroll to position [172, 0]
click at [1376, 430] on p "There is a CRA EFILE form that will need to be signed , so I'll send that to yo…" at bounding box center [1044, 427] width 907 height 16
click at [944, 525] on p "You will receive my invoice for corporate tax preparation shortly. You are payi…" at bounding box center [1044, 528] width 907 height 50
click at [925, 513] on strong "You are paying $150 per month with the Pre-Authorized Debit plan" at bounding box center [1092, 511] width 354 height 11
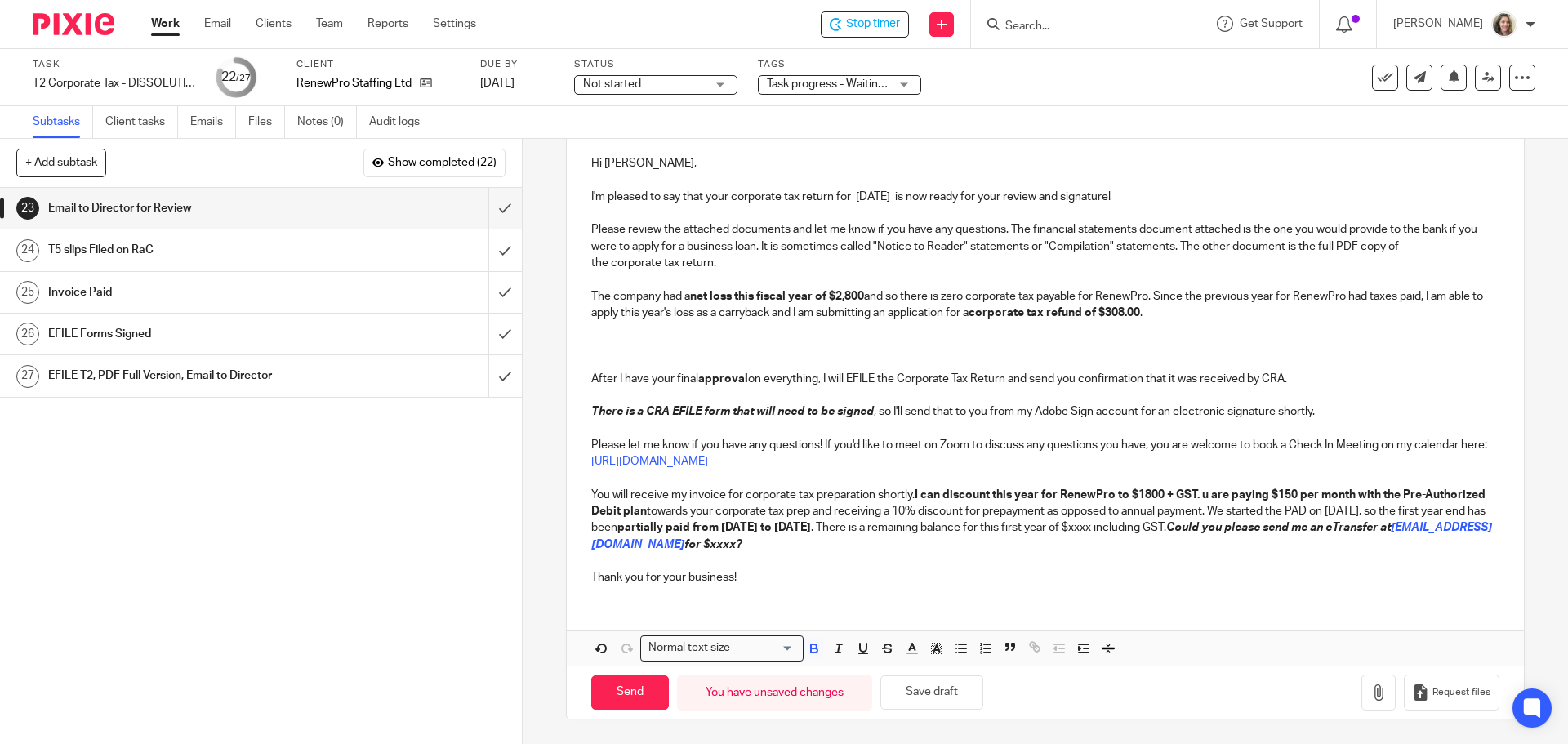
click at [1142, 499] on strong "I can discount this year for RenewPro to $1800 + GST. u are paying $150 per mon…" at bounding box center [1039, 503] width 897 height 28
click at [1037, 551] on p "You will receive my invoice for corporate tax preparation shortly. I can discou…" at bounding box center [1044, 519] width 907 height 66
click at [1206, 496] on strong "I can discount this year for RenewPro to $1,800 + GST. u are paying $150 per mo…" at bounding box center [1040, 503] width 899 height 28
drag, startPoint x: 709, startPoint y: 512, endPoint x: 806, endPoint y: 499, distance: 97.9
click at [806, 499] on p "You will receive my invoice for corporate tax preparation shortly. I can discou…" at bounding box center [1044, 519] width 907 height 66
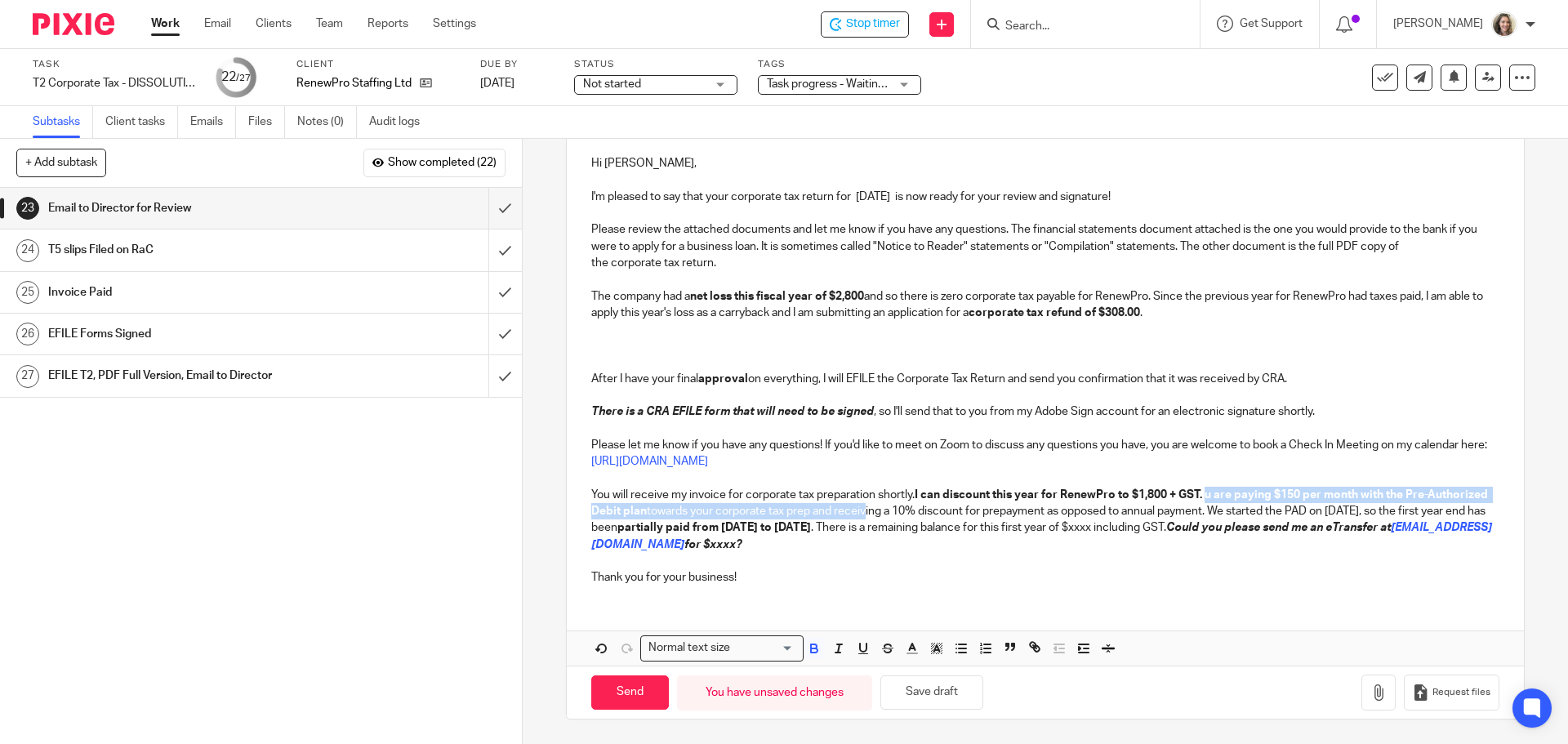
drag, startPoint x: 931, startPoint y: 504, endPoint x: 1206, endPoint y: 495, distance: 275.1
click at [1206, 495] on p "You will receive my invoice for corporate tax preparation shortly. I can discou…" at bounding box center [1044, 519] width 907 height 66
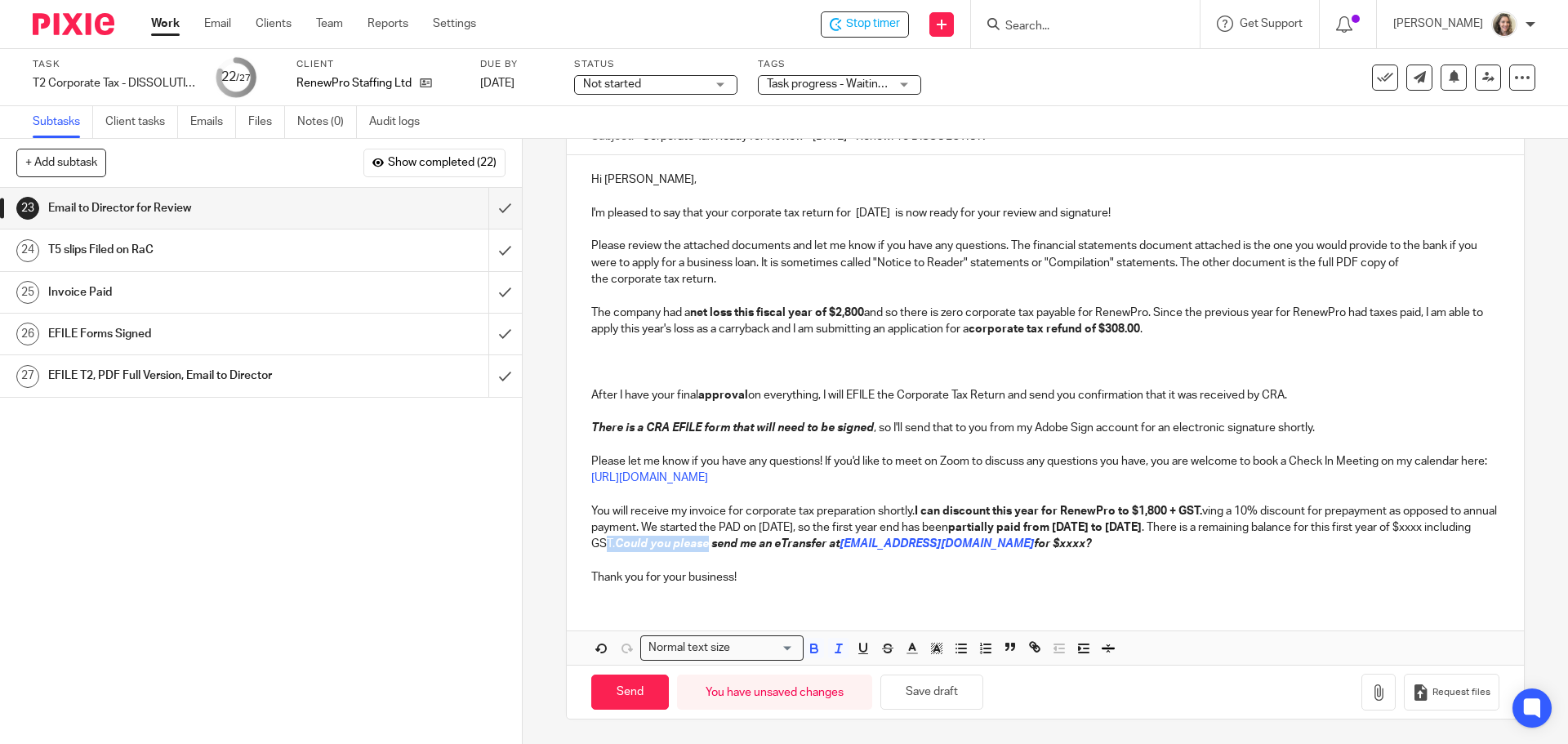
drag, startPoint x: 827, startPoint y: 543, endPoint x: 693, endPoint y: 543, distance: 134.0
click at [700, 545] on p "You will receive my invoice for corporate tax preparation shortly. I can discou…" at bounding box center [1044, 528] width 907 height 50
drag, startPoint x: 693, startPoint y: 543, endPoint x: 761, endPoint y: 528, distance: 69.6
click at [761, 528] on p "You will receive my invoice for corporate tax preparation shortly. I can discou…" at bounding box center [1044, 528] width 907 height 50
drag, startPoint x: 882, startPoint y: 509, endPoint x: 1224, endPoint y: 515, distance: 342.1
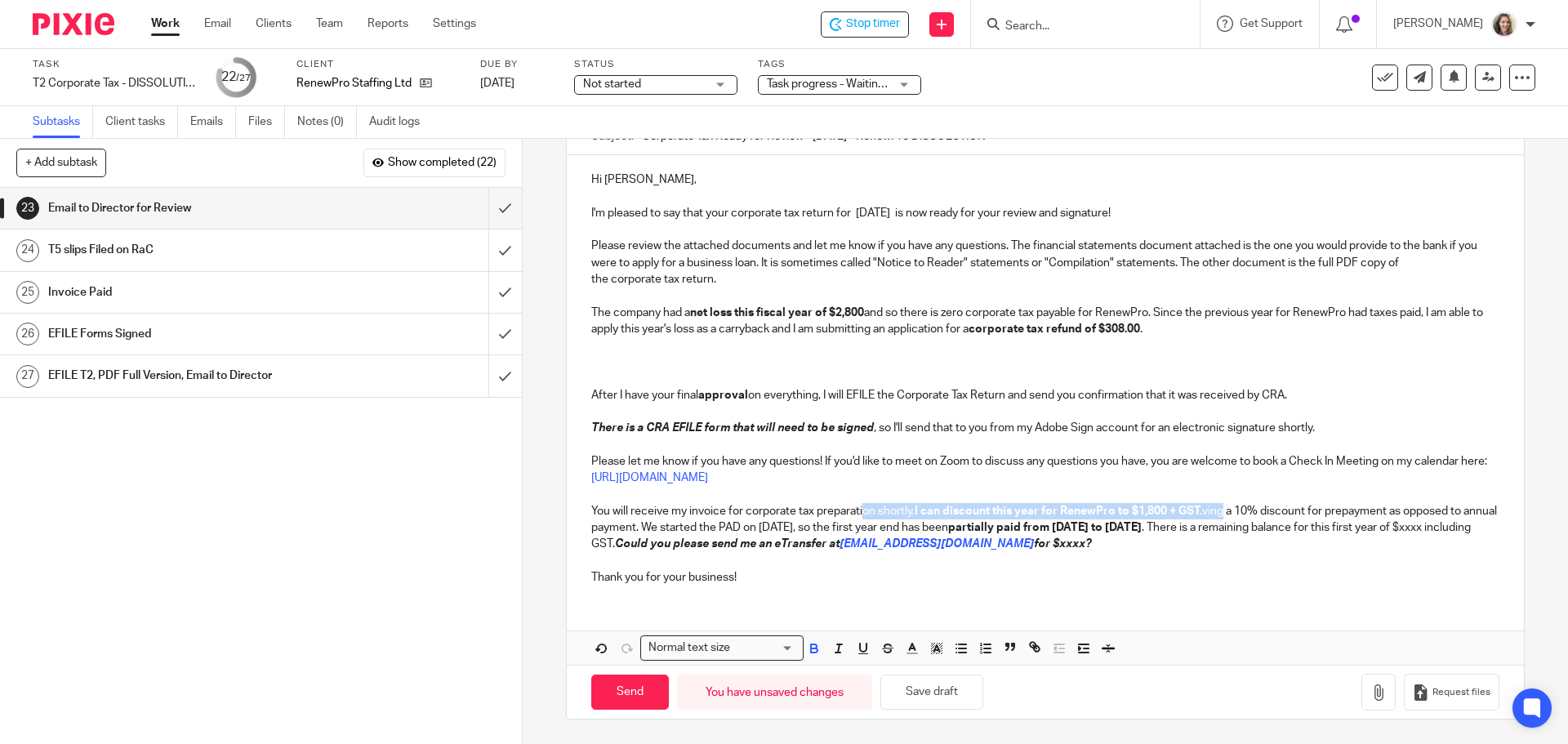
click at [1224, 515] on p "You will receive my invoice for corporate tax preparation shortly. I can discou…" at bounding box center [1044, 528] width 907 height 50
click at [1357, 547] on p "You will receive my invoice for corporate tax preparation shortly. I can discou…" at bounding box center [1044, 528] width 907 height 50
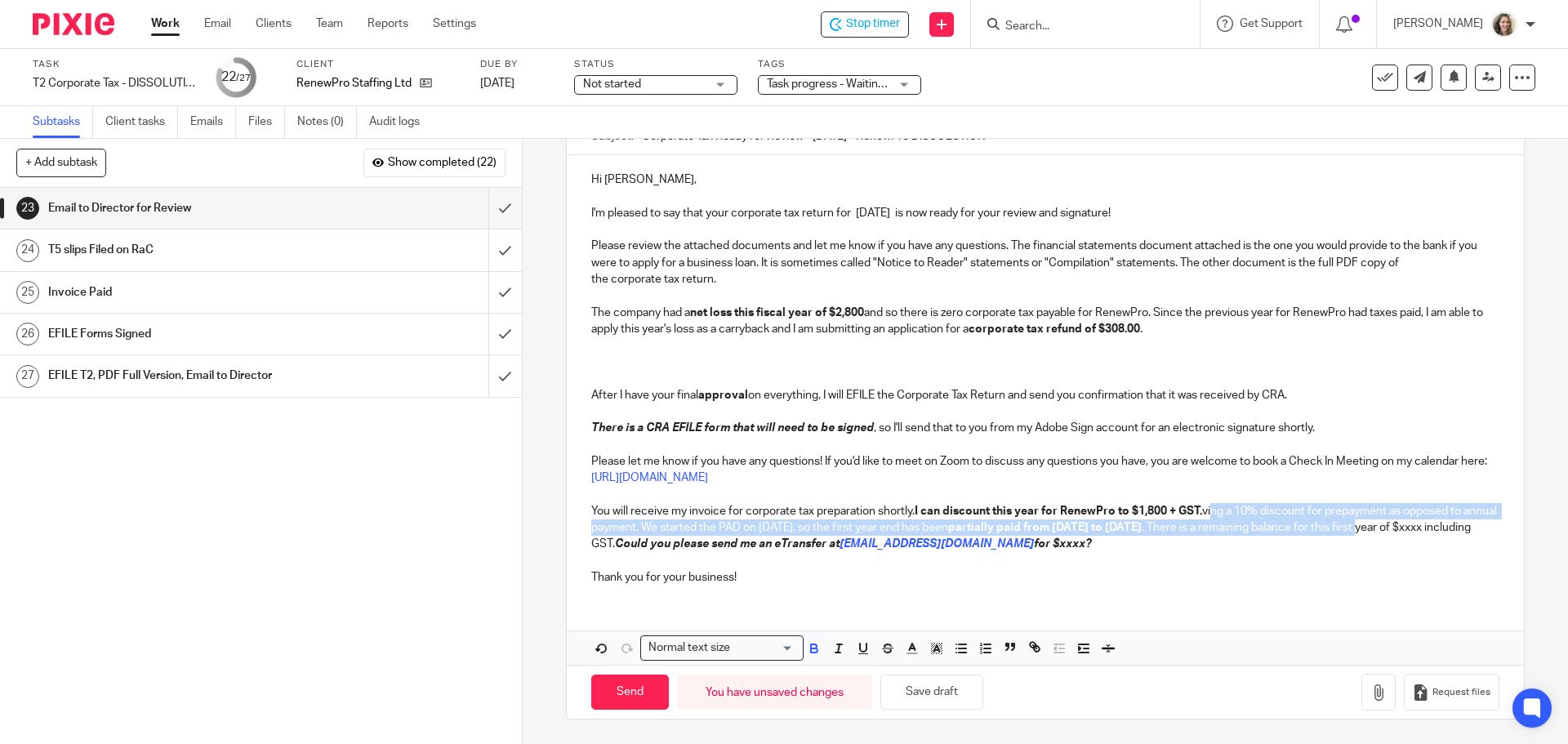
drag, startPoint x: 1476, startPoint y: 527, endPoint x: 1215, endPoint y: 513, distance: 261.4
click at [1215, 513] on div "Hi Cori, I'm pleased to say that your corporate tax return for Apr 30, 2024 is …" at bounding box center [1045, 376] width 956 height 442
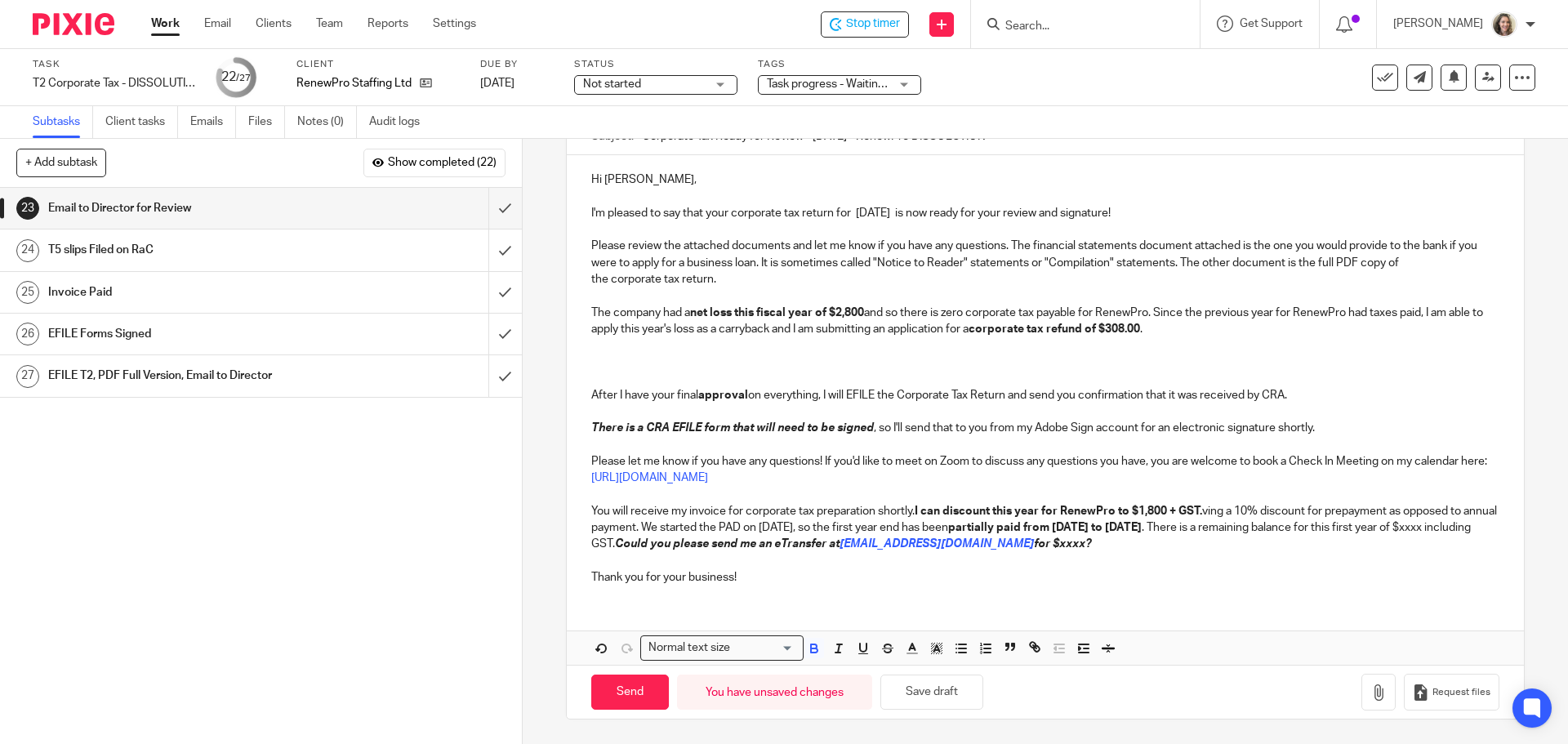
scroll to position [156, 0]
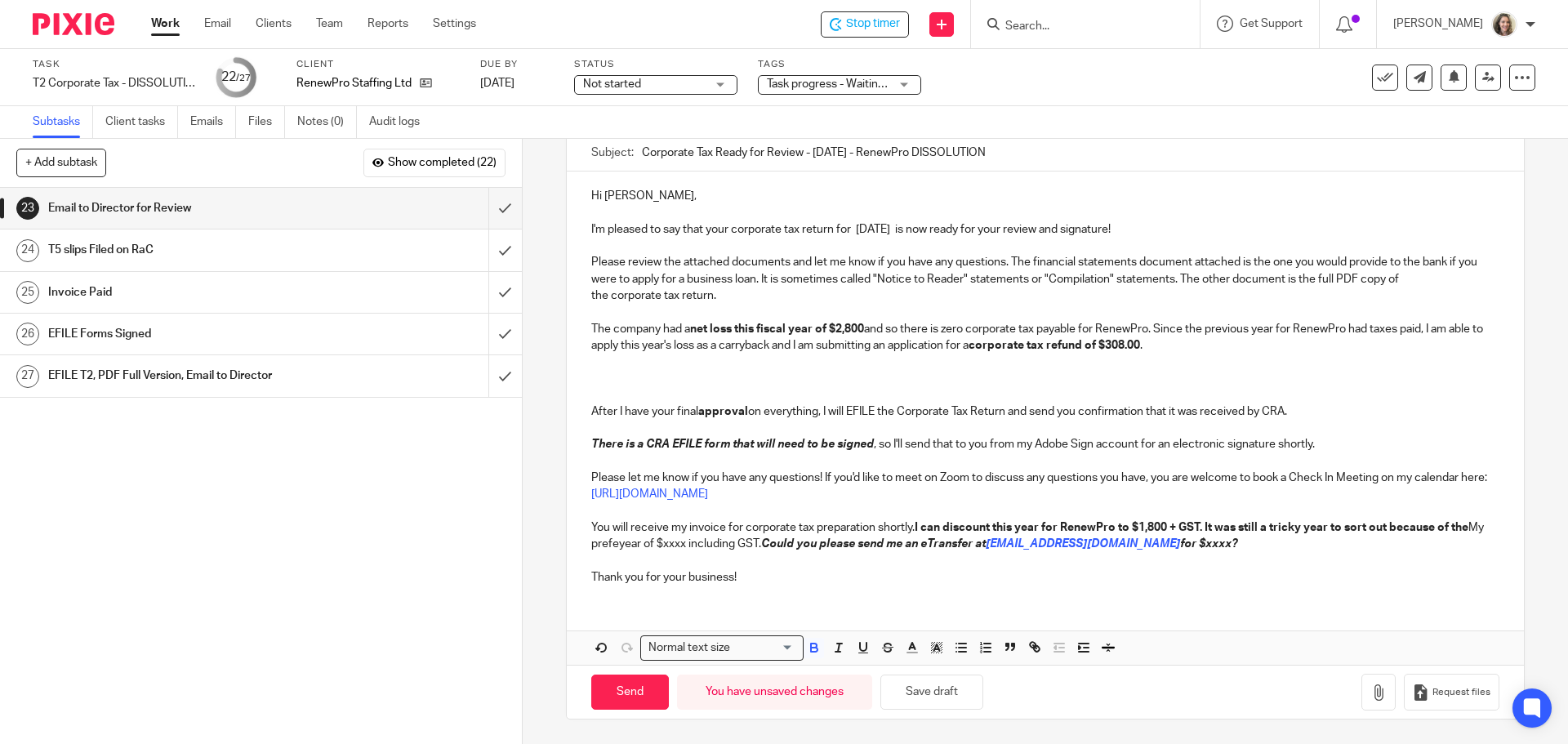
drag, startPoint x: 1478, startPoint y: 529, endPoint x: 1205, endPoint y: 532, distance: 273.0
click at [1205, 532] on div "Hi Cori, I'm pleased to say that your corporate tax return for Apr 30, 2024 is …" at bounding box center [1045, 384] width 956 height 425
click at [810, 648] on icon "button" at bounding box center [813, 649] width 7 height 4
click at [1458, 523] on p "You will receive my invoice for corporate tax preparation shortly. I can discou…" at bounding box center [1044, 535] width 907 height 34
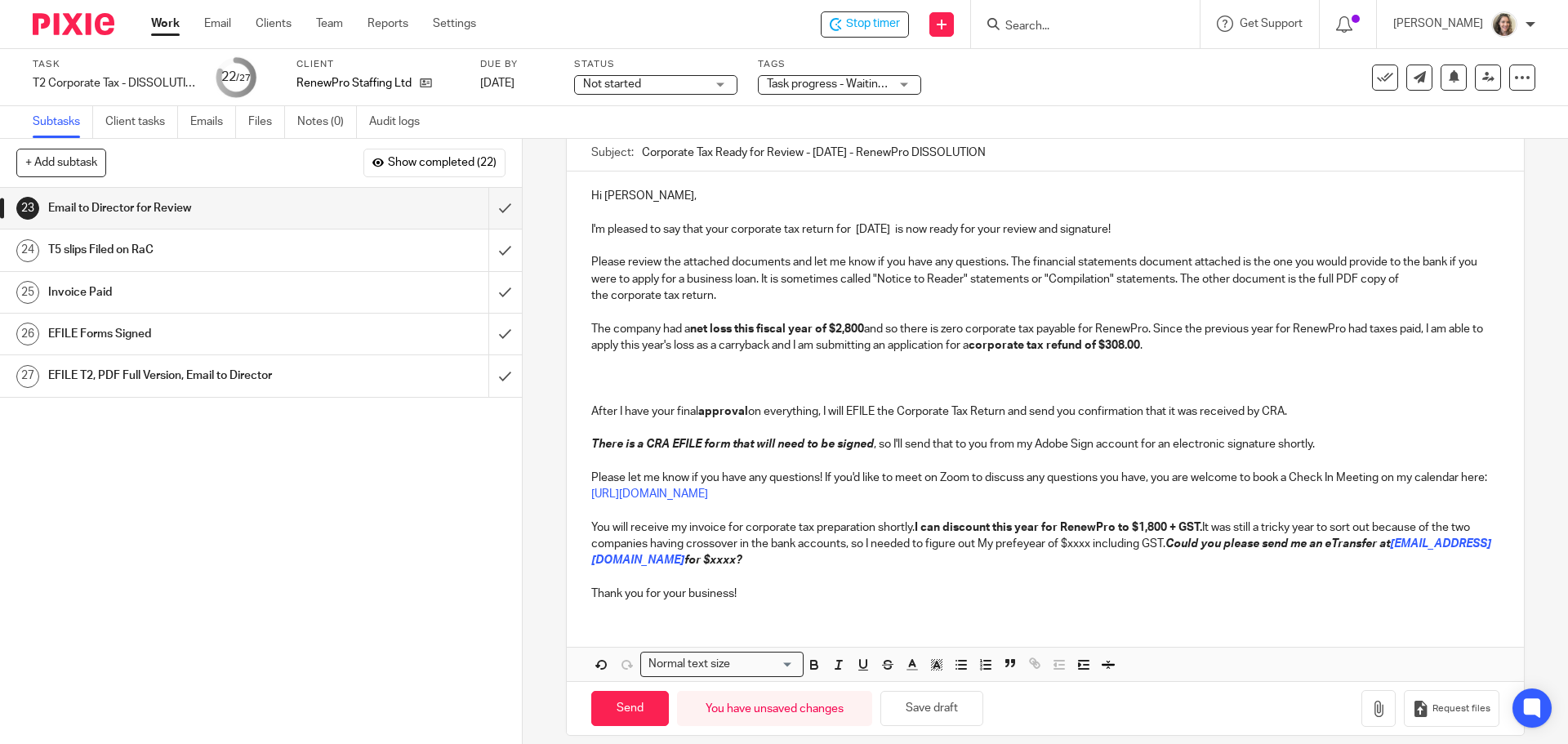
click at [1321, 552] on p "You will receive my invoice for corporate tax preparation shortly. I can discou…" at bounding box center [1044, 544] width 907 height 50
drag, startPoint x: 1330, startPoint y: 545, endPoint x: 1191, endPoint y: 546, distance: 139.0
click at [1191, 546] on em "Could you please send me an eTransfer at" at bounding box center [1277, 544] width 224 height 11
click at [867, 546] on p "You will receive my invoice for corporate tax preparation shortly. I can discou…" at bounding box center [1044, 544] width 907 height 50
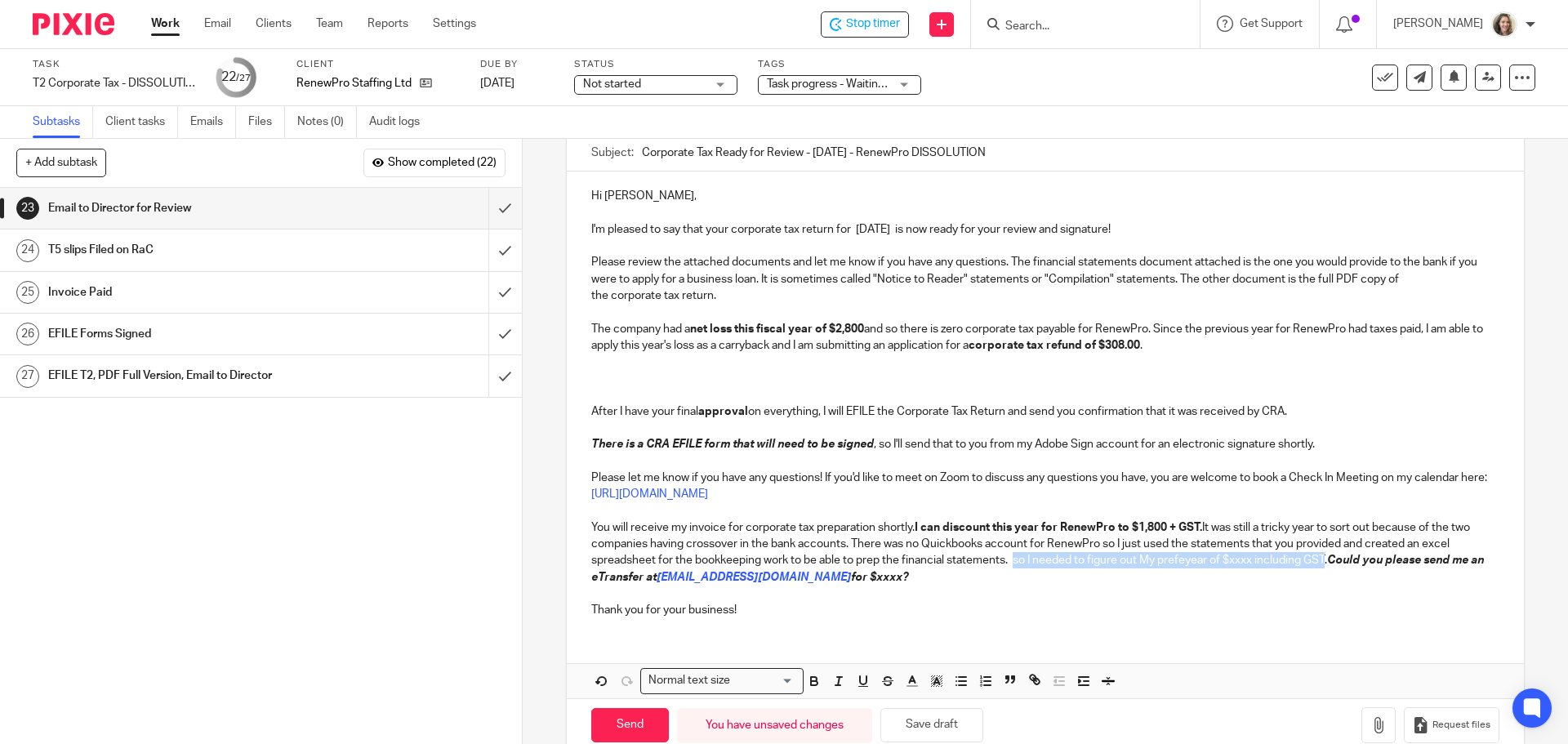
drag, startPoint x: 1012, startPoint y: 561, endPoint x: 1323, endPoint y: 565, distance: 311.0
click at [1323, 565] on p "You will receive my invoice for corporate tax preparation shortly. I can discou…" at bounding box center [1044, 552] width 907 height 66
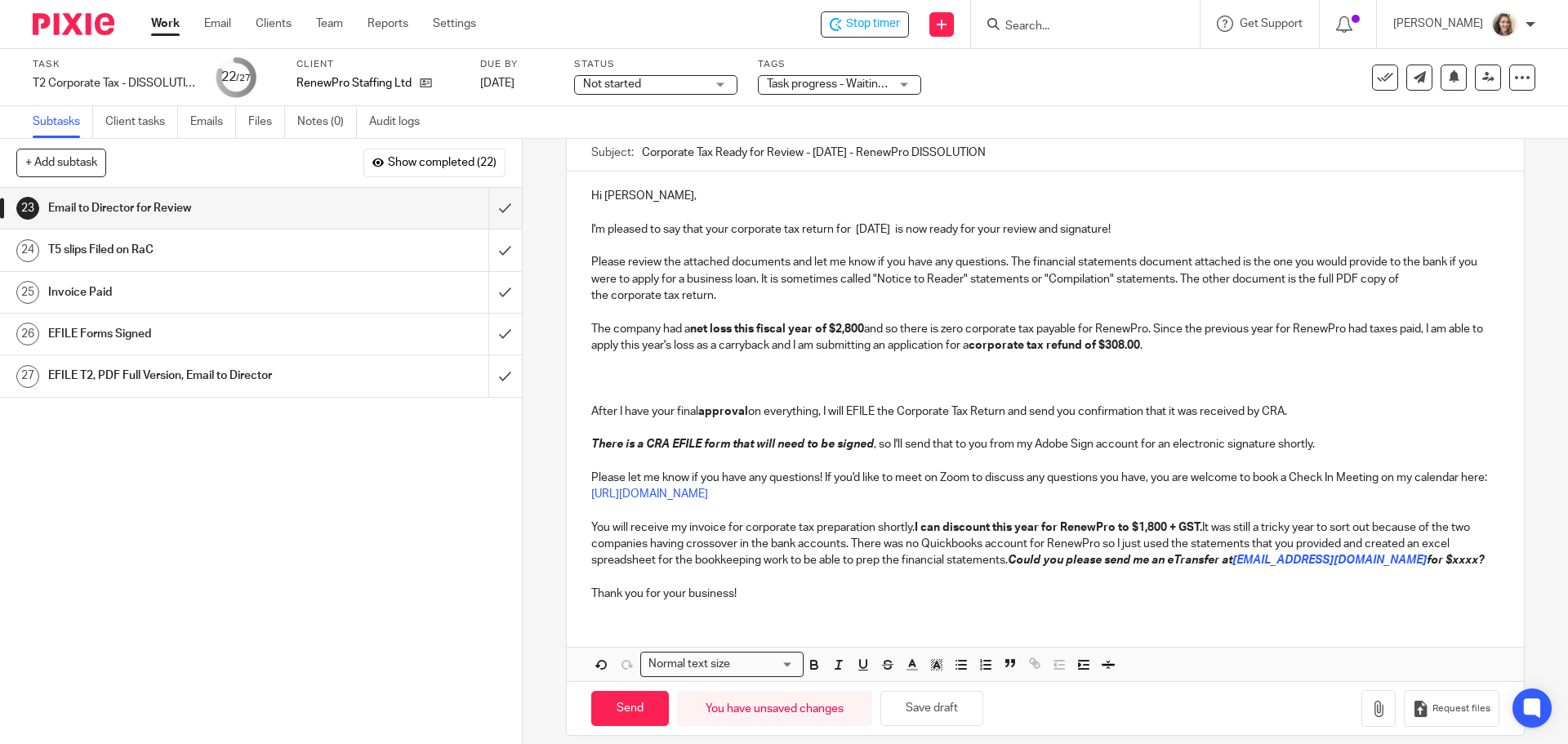
click at [617, 372] on p at bounding box center [1044, 377] width 907 height 16
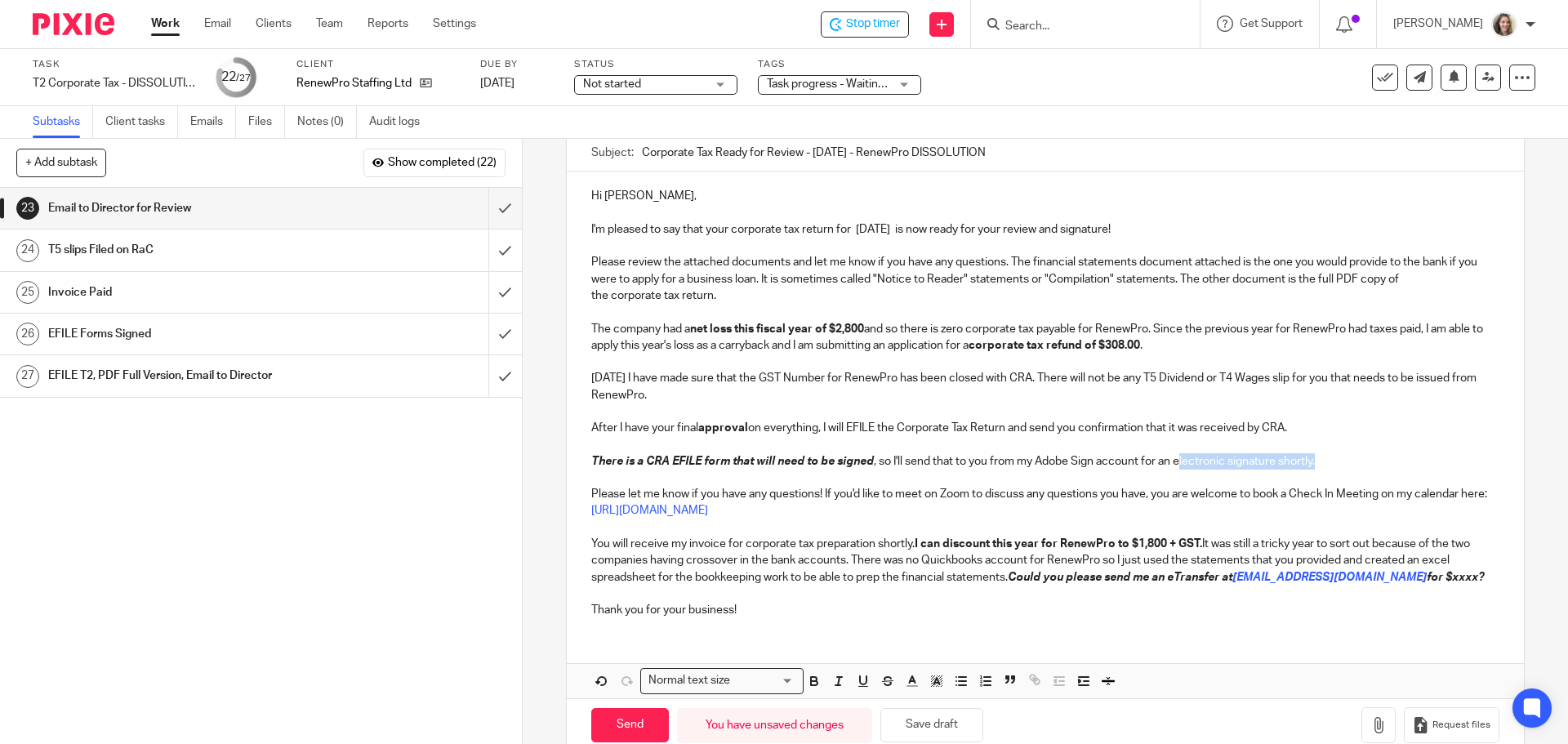
drag, startPoint x: 1320, startPoint y: 460, endPoint x: 1143, endPoint y: 462, distance: 177.0
click at [1160, 462] on p "There is a CRA EFILE form that will need to be signed , so I'll send that to yo…" at bounding box center [1044, 461] width 907 height 16
click at [1077, 463] on p "There is a CRA EFILE form that will need to be signed , so I'll send that to yo…" at bounding box center [1044, 461] width 907 height 16
drag, startPoint x: 1026, startPoint y: 460, endPoint x: 879, endPoint y: 457, distance: 147.0
click at [879, 457] on p "There is a CRA EFILE form that will need to be signed , so I'll send that to yo…" at bounding box center [1044, 461] width 907 height 16
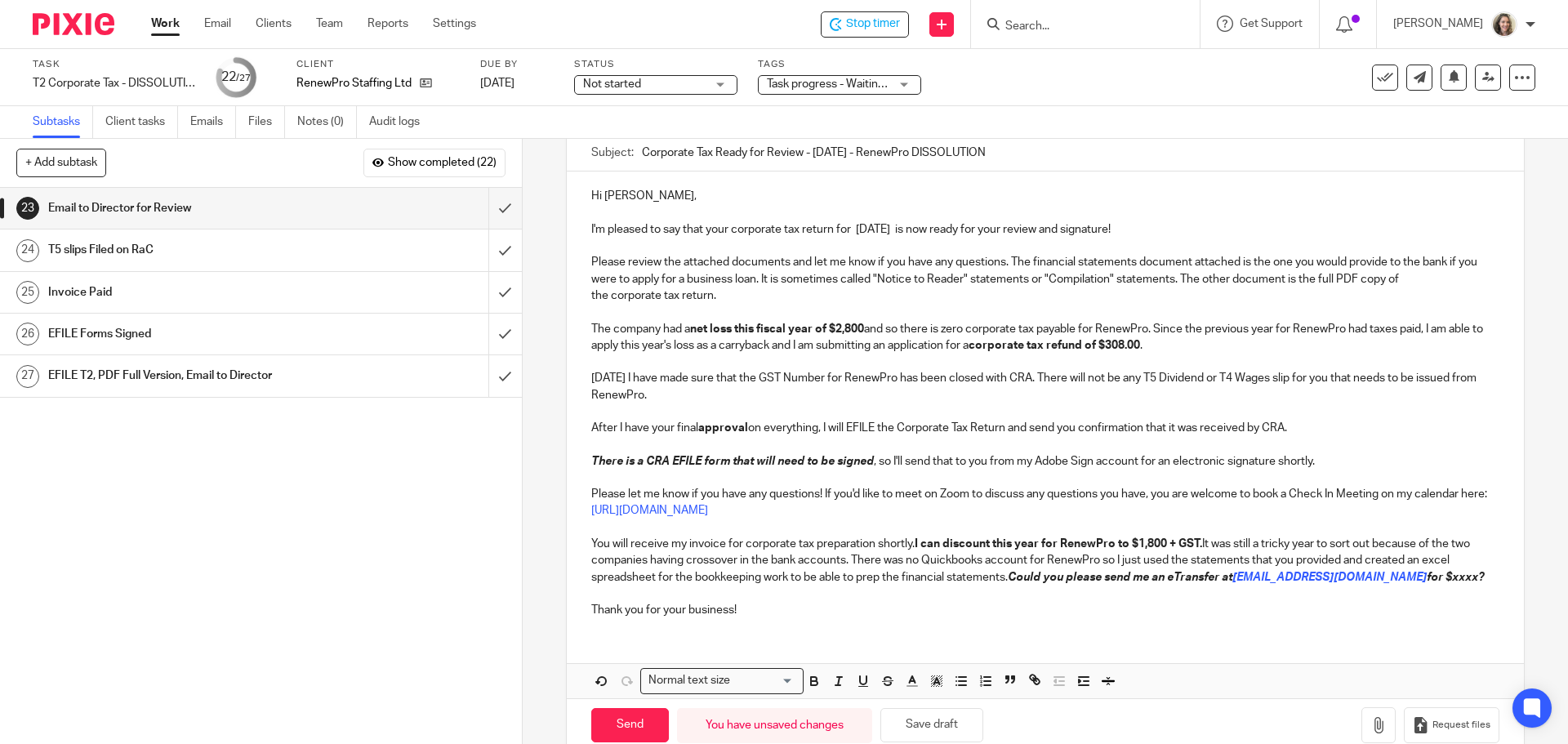
click at [1355, 457] on p "There is a CRA EFILE form that will need to be signed , so I'll send that to yo…" at bounding box center [1044, 461] width 907 height 16
drag, startPoint x: 1324, startPoint y: 458, endPoint x: 1198, endPoint y: 462, distance: 126.1
click at [1236, 462] on p "There is a CRA EFILE form that will need to be signed , so I'll send that to yo…" at bounding box center [1044, 461] width 907 height 16
drag, startPoint x: 1198, startPoint y: 462, endPoint x: 1109, endPoint y: 463, distance: 89.0
click at [1138, 462] on p "There is a CRA EFILE form that will need to be signed , so I'll send that to yo…" at bounding box center [1044, 461] width 907 height 16
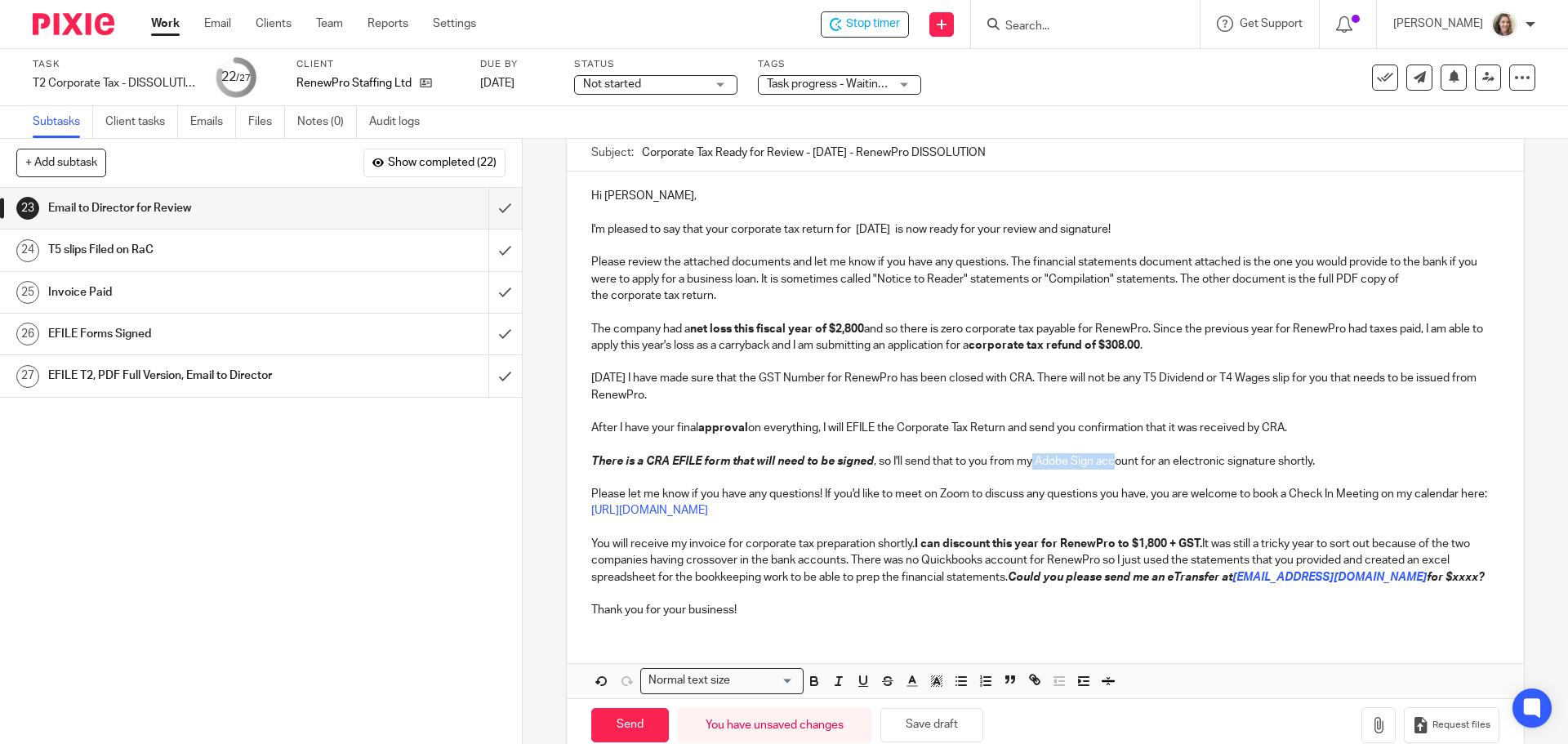
drag, startPoint x: 1109, startPoint y: 463, endPoint x: 1029, endPoint y: 468, distance: 80.2
click at [1028, 468] on p "There is a CRA EFILE form that will need to be signed , so I'll send that to yo…" at bounding box center [1044, 461] width 907 height 16
click at [1381, 462] on p "There is a CRA EFILE form that will need to be signed , so I'll send that to yo…" at bounding box center [1044, 461] width 907 height 16
drag, startPoint x: 1330, startPoint y: 457, endPoint x: 588, endPoint y: 459, distance: 742.0
click at [591, 459] on p "There is a CRA EFILE form that will need to be signed , so I'll send that to yo…" at bounding box center [1044, 461] width 907 height 16
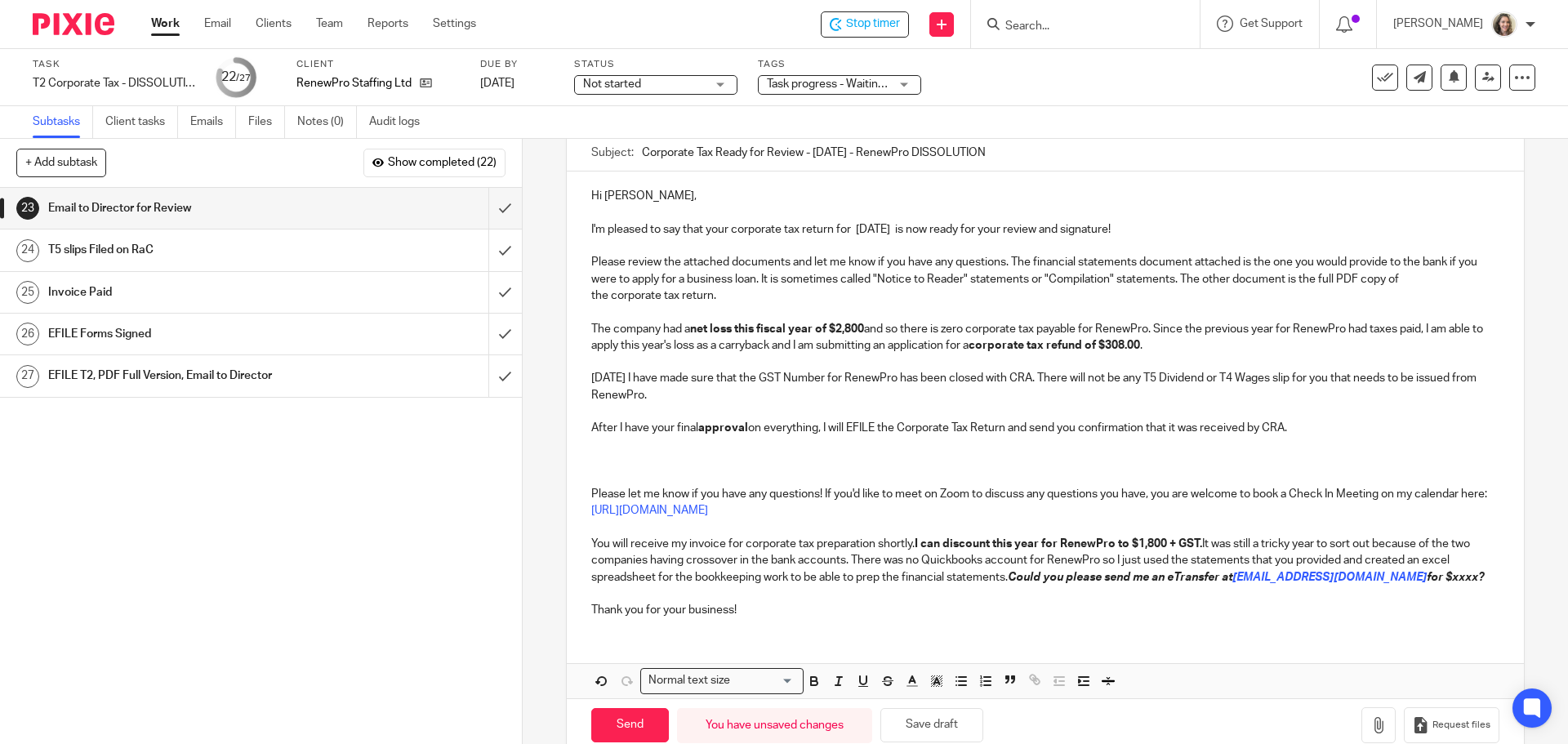
click at [584, 429] on div "Hi Cori, I'm pleased to say that your corporate tax return for Apr 30, 2024 is …" at bounding box center [1045, 400] width 956 height 459
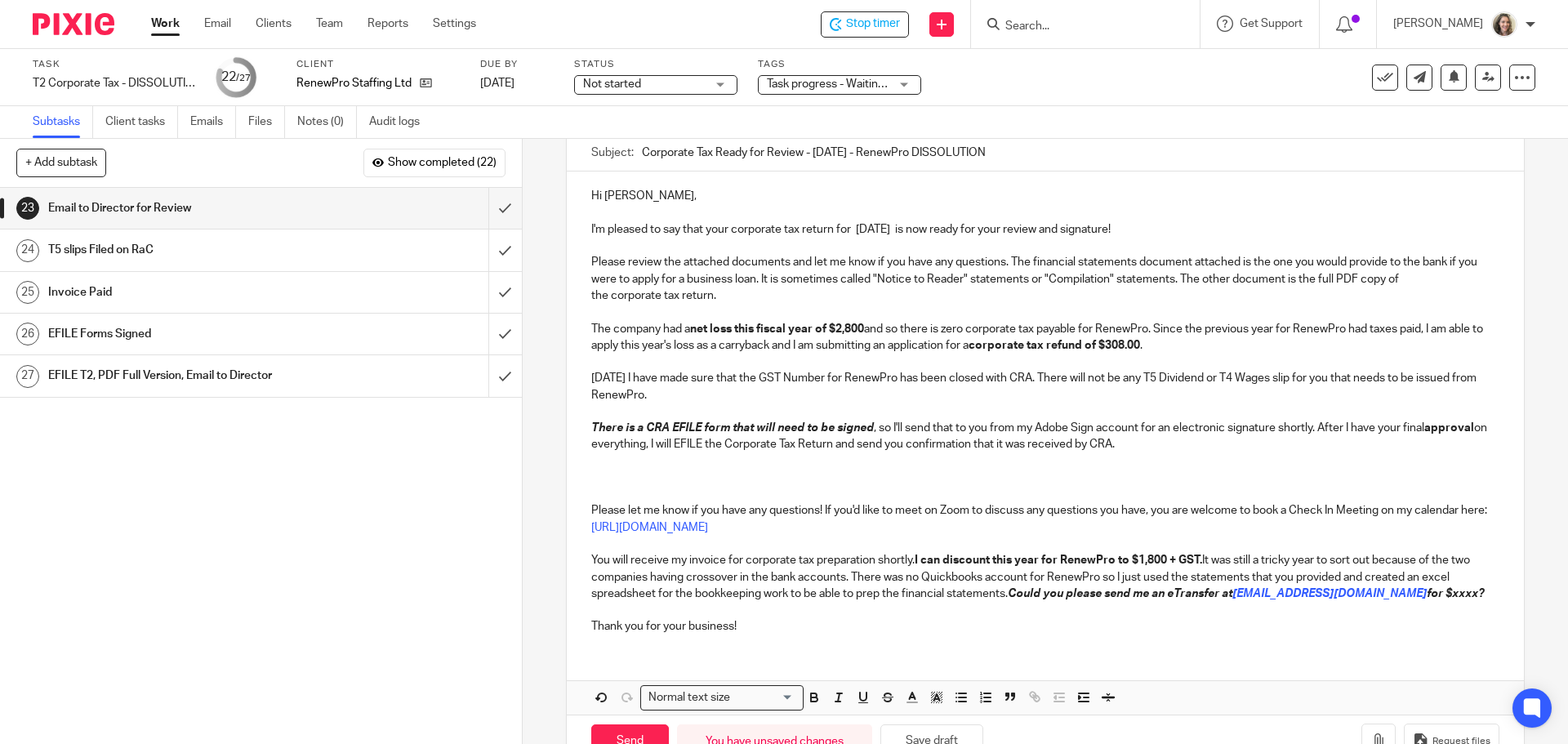
click at [1214, 225] on p "I'm pleased to say that your corporate tax return for Apr 30, 2024 is now ready…" at bounding box center [1044, 229] width 907 height 16
click at [925, 230] on p "I'm pleased to say that your corporate tax return for Apr 30, 2024 is now ready…" at bounding box center [1044, 229] width 907 height 16
click at [728, 228] on p "I'm pleased to say that your corporate tax return for Mar 29 2025 is now ready …" at bounding box center [1044, 229] width 907 height 16
click at [747, 230] on p "I'm pleased to say that your RenewPro corporate tax return for Mar 29 2025 is n…" at bounding box center [1044, 229] width 907 height 16
drag, startPoint x: 778, startPoint y: 230, endPoint x: 734, endPoint y: 238, distance: 44.7
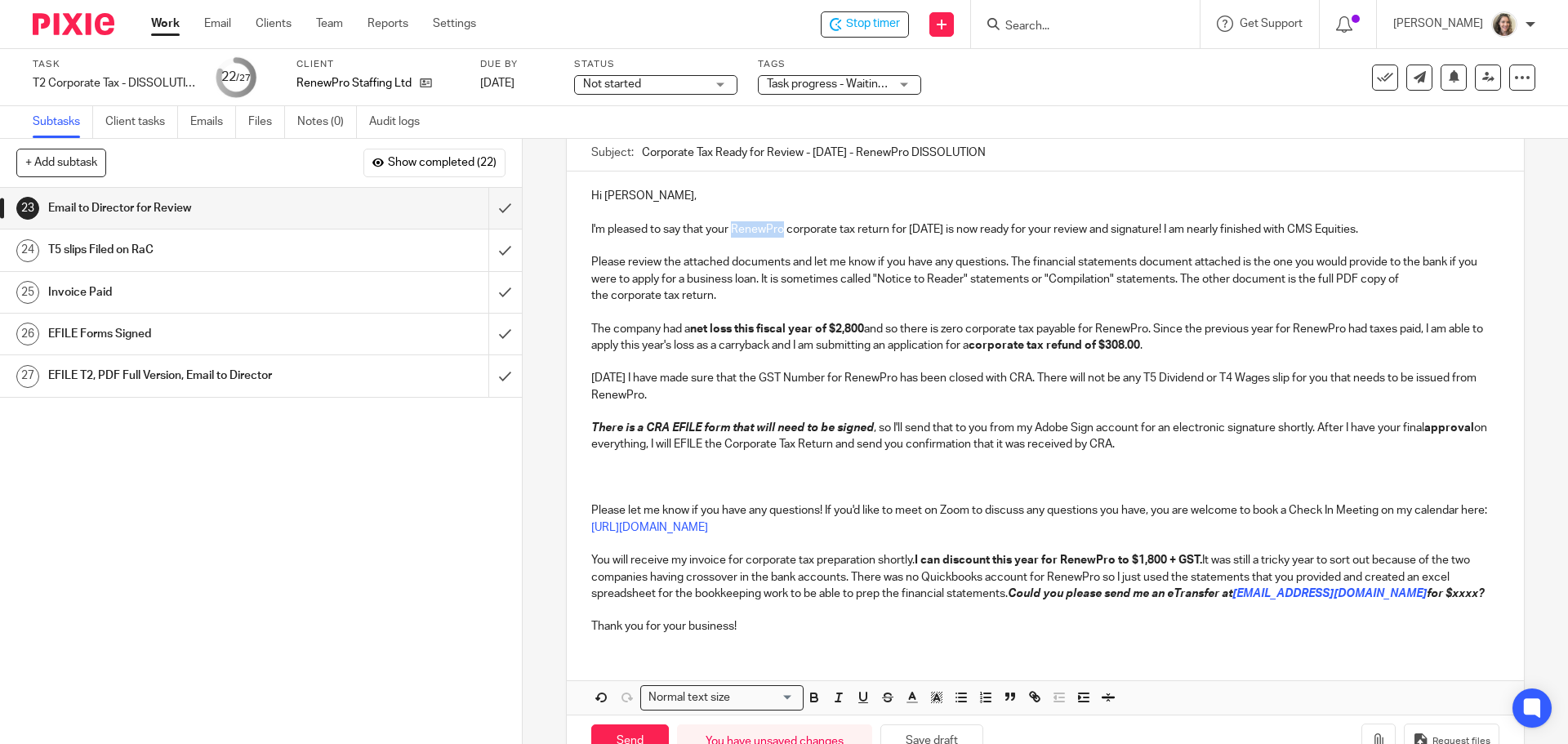
click at [730, 232] on p "I'm pleased to say that your RenewPro corporate tax return for Mar 29 2025 is n…" at bounding box center [1044, 229] width 907 height 16
click at [810, 689] on icon "button" at bounding box center [813, 696] width 14 height 14
drag, startPoint x: 972, startPoint y: 227, endPoint x: 918, endPoint y: 246, distance: 57.2
click at [909, 228] on p "I'm pleased to say that your RenewPro corporate tax return for Mar 29 2025 is n…" at bounding box center [1044, 229] width 907 height 16
click at [813, 701] on icon "button" at bounding box center [813, 696] width 14 height 14
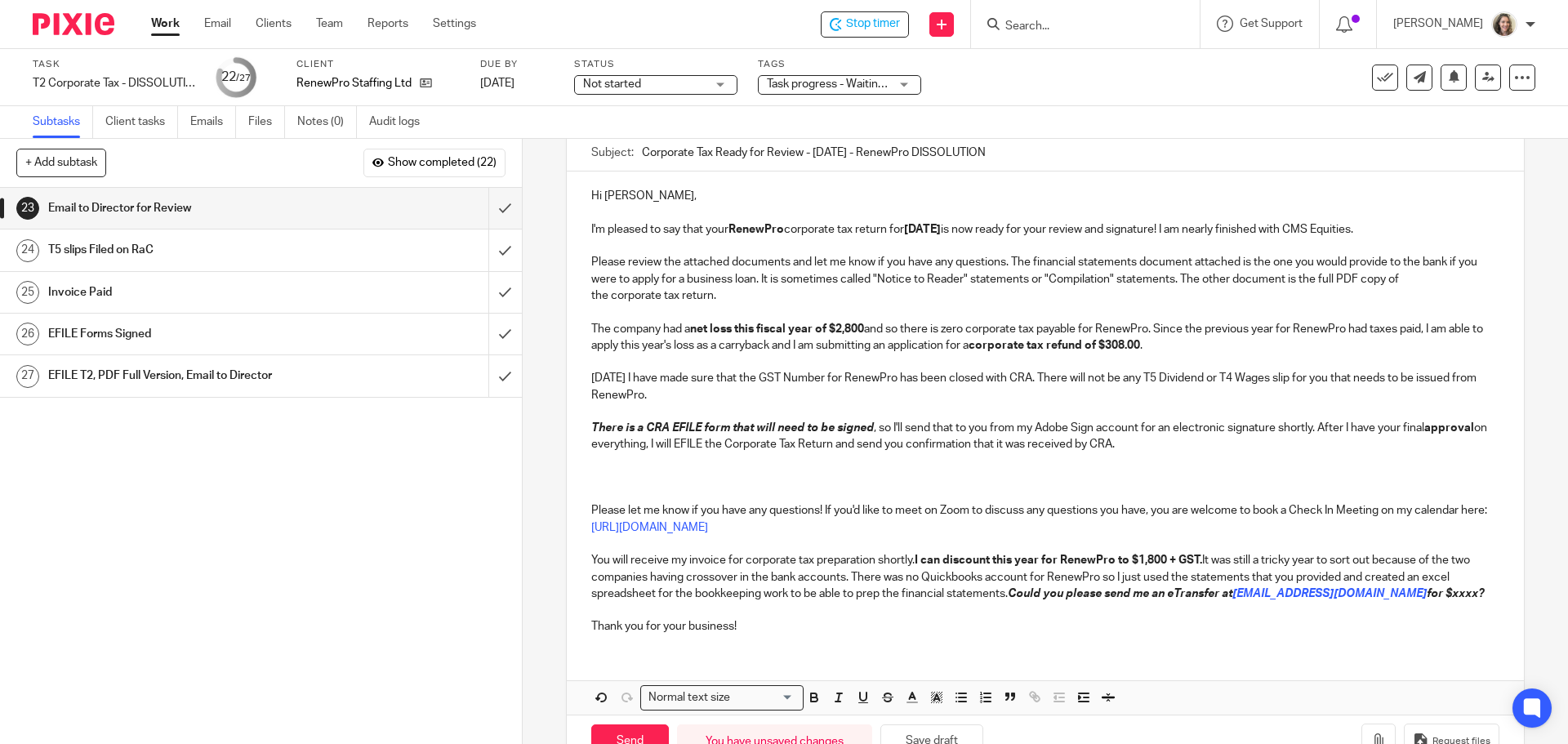
click at [594, 462] on p at bounding box center [1044, 461] width 907 height 16
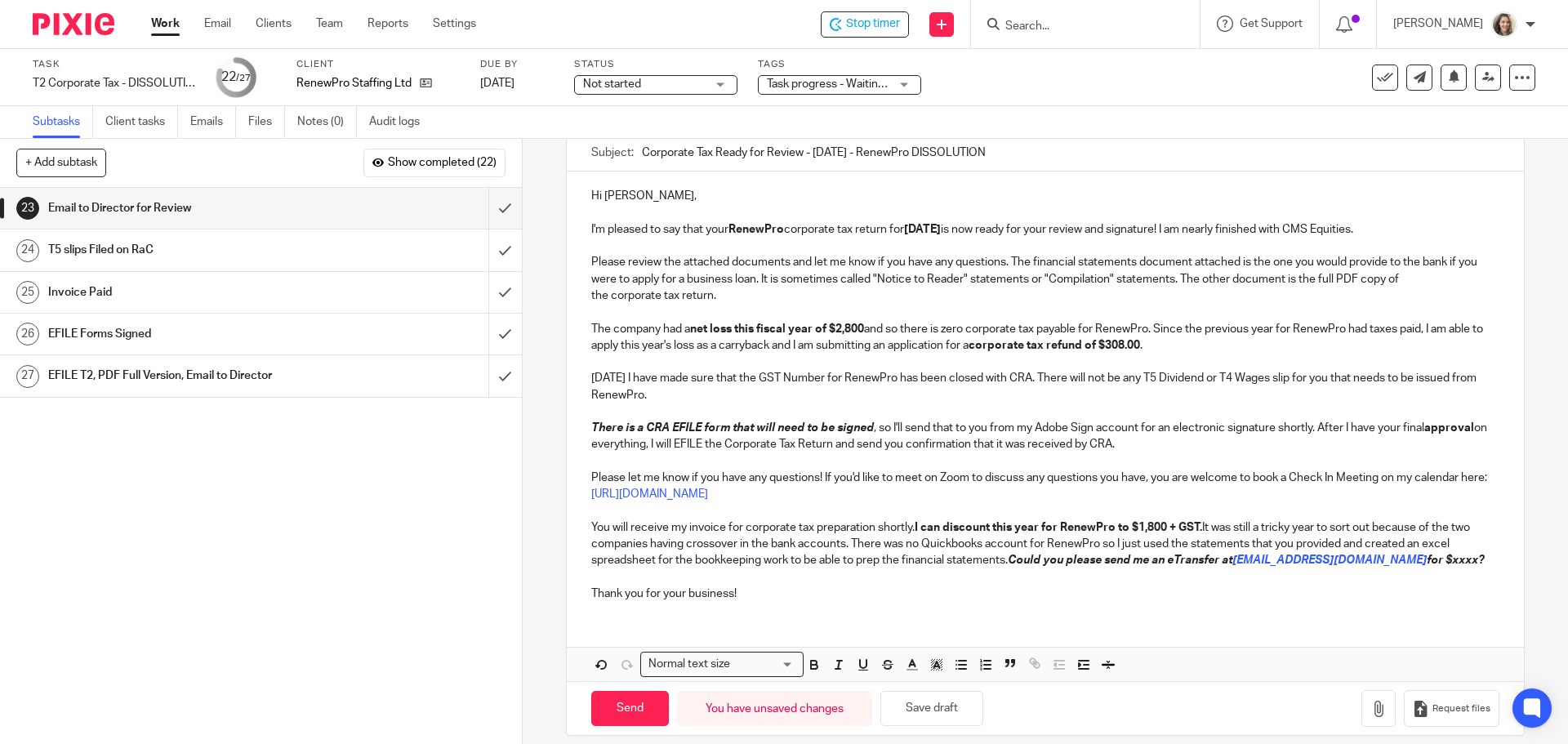
click at [1386, 542] on p "You will receive my invoice for corporate tax preparation shortly. I can discou…" at bounding box center [1044, 544] width 907 height 50
click at [1010, 561] on p "You will receive my invoice for corporate tax preparation shortly. I can discou…" at bounding box center [1044, 544] width 907 height 50
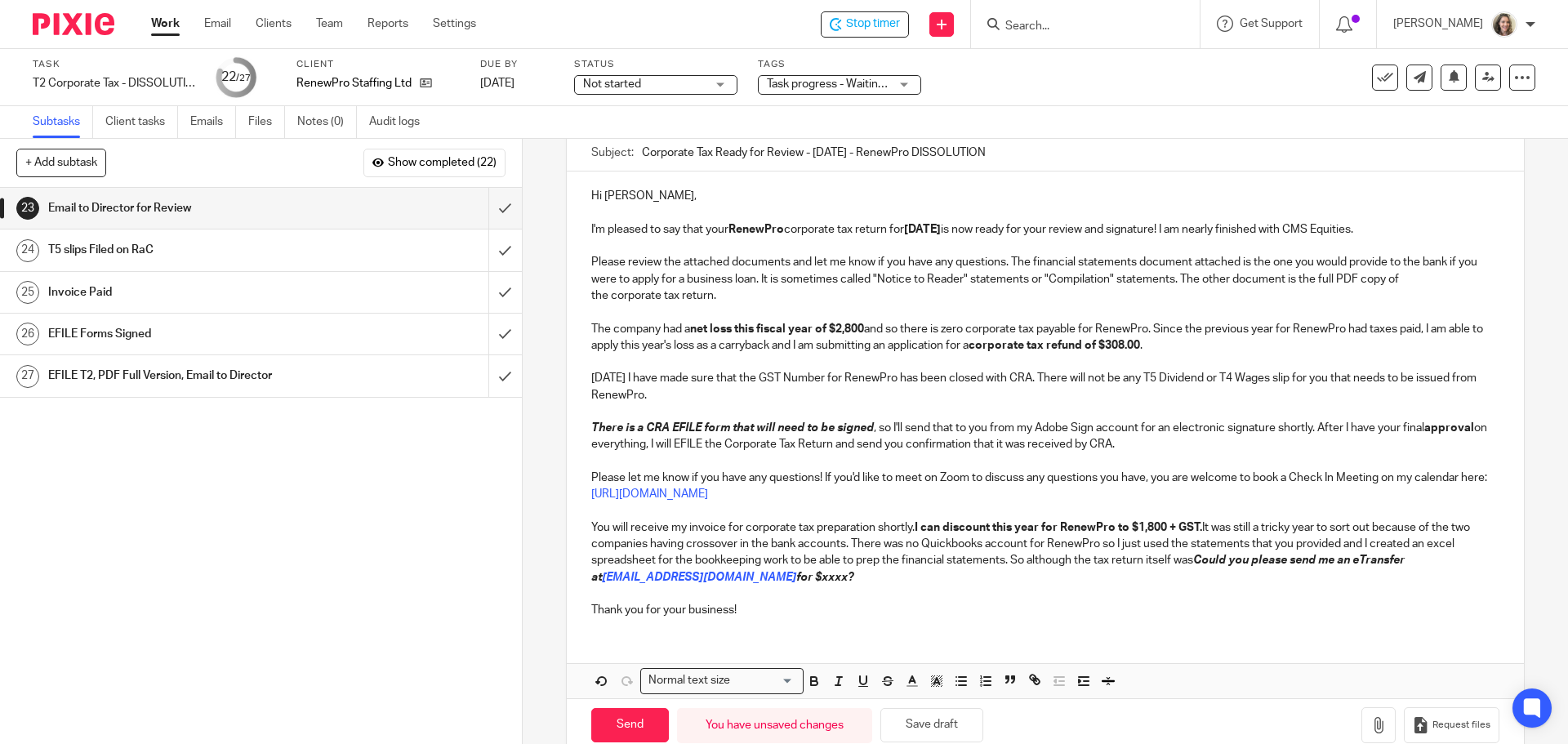
drag, startPoint x: 1009, startPoint y: 557, endPoint x: 1194, endPoint y: 561, distance: 185.0
click at [1194, 561] on p "You will receive my invoice for corporate tax preparation shortly. I can discou…" at bounding box center [1044, 552] width 907 height 66
drag, startPoint x: 888, startPoint y: 578, endPoint x: 1288, endPoint y: 561, distance: 400.4
click at [1288, 561] on p "You will receive my invoice for corporate tax preparation shortly. I can discou…" at bounding box center [1044, 552] width 907 height 66
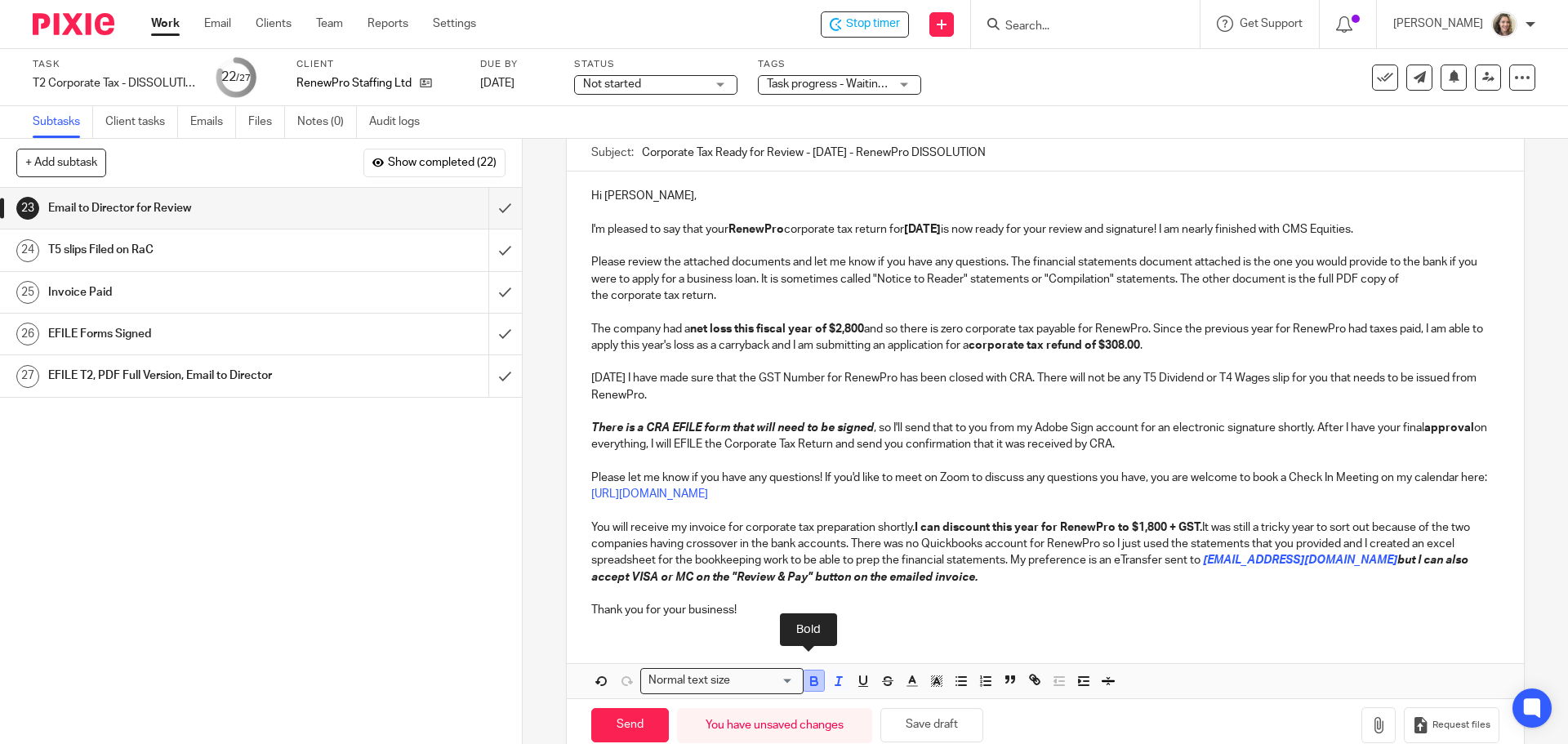
click at [814, 683] on icon "button" at bounding box center [813, 680] width 14 height 14
click at [837, 677] on line "button" at bounding box center [839, 677] width 5 height 0
click at [855, 604] on p "Thank you for your business!" at bounding box center [1044, 609] width 907 height 16
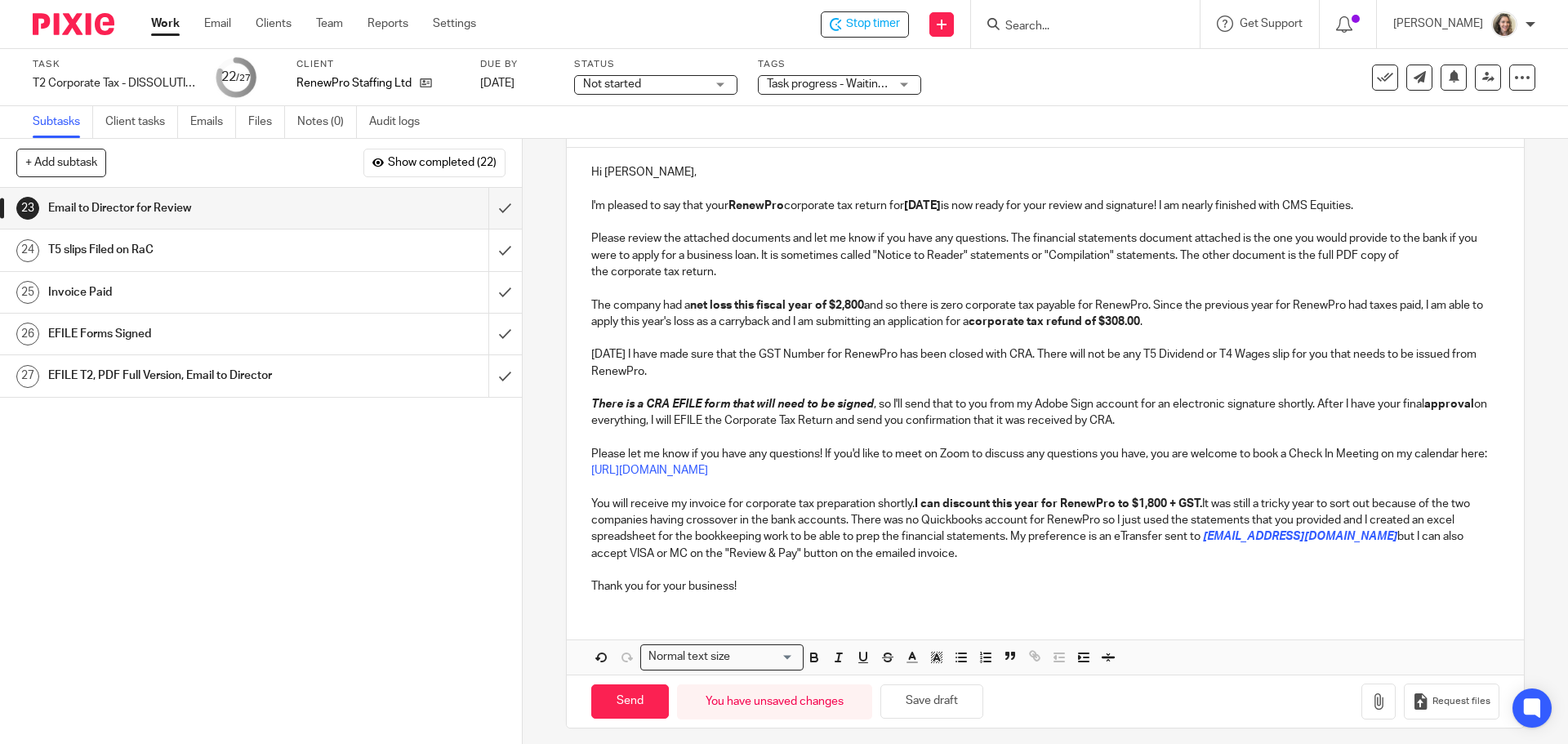
scroll to position [189, 0]
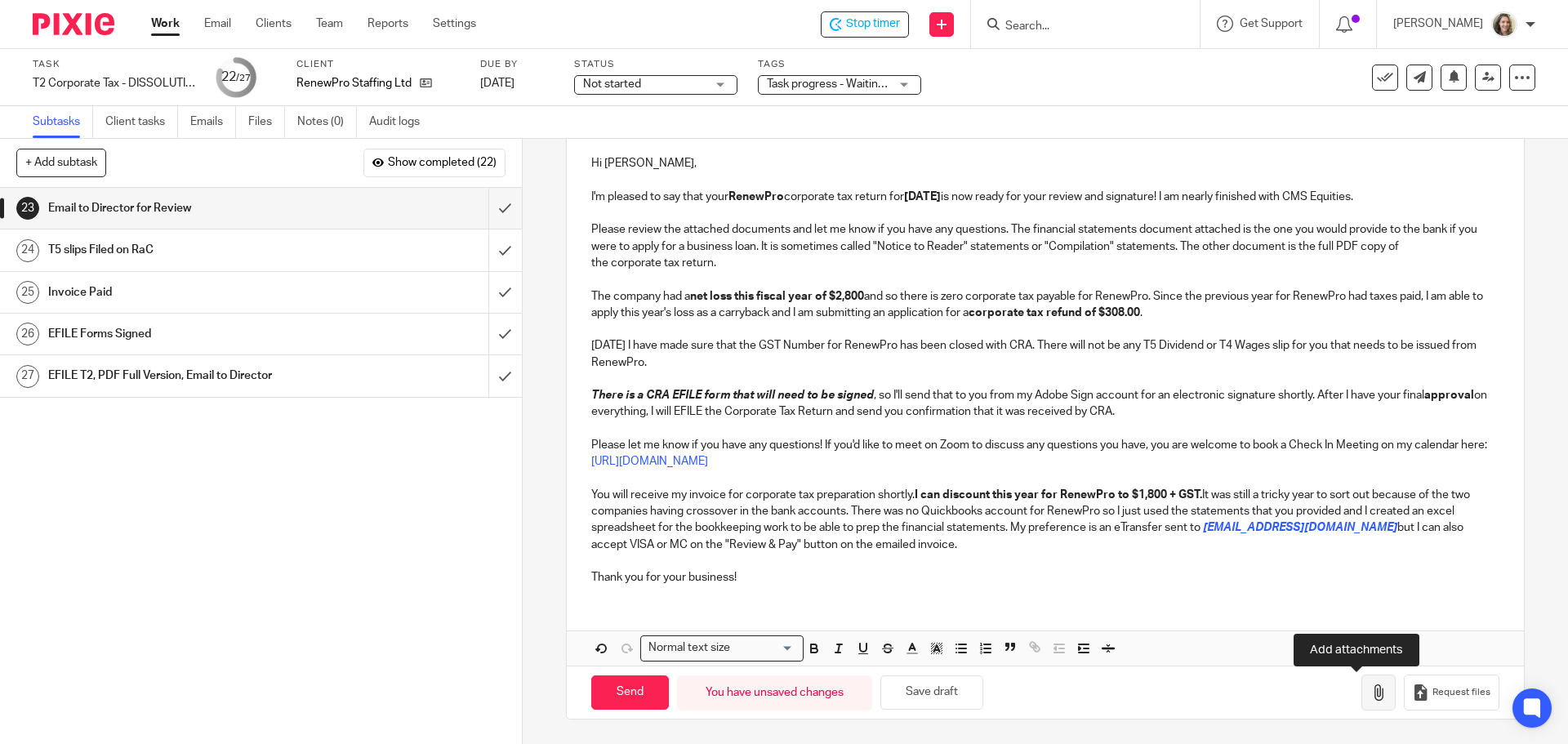
click at [1370, 690] on icon "button" at bounding box center [1377, 691] width 16 height 16
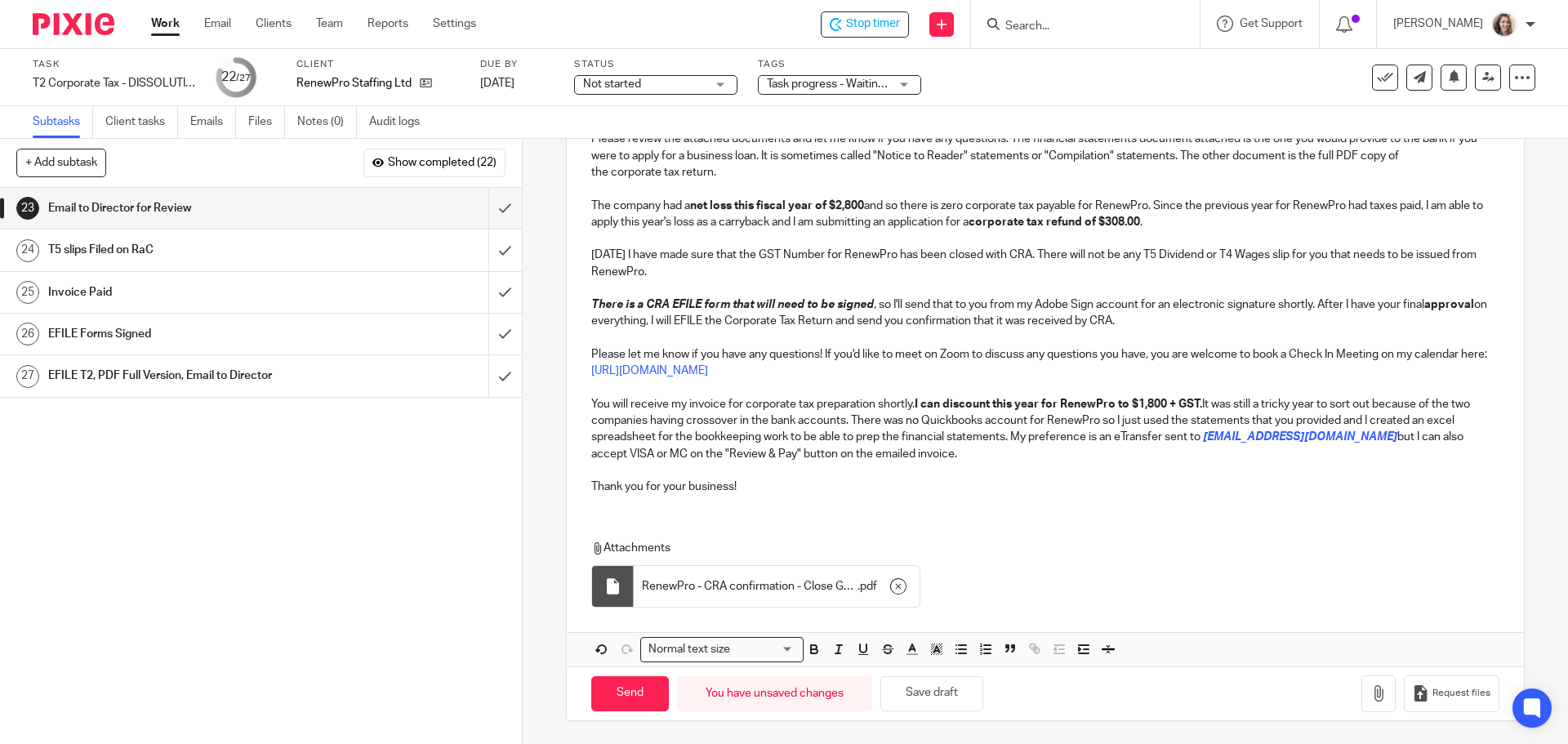
scroll to position [281, 0]
click at [1370, 690] on icon "button" at bounding box center [1377, 690] width 16 height 16
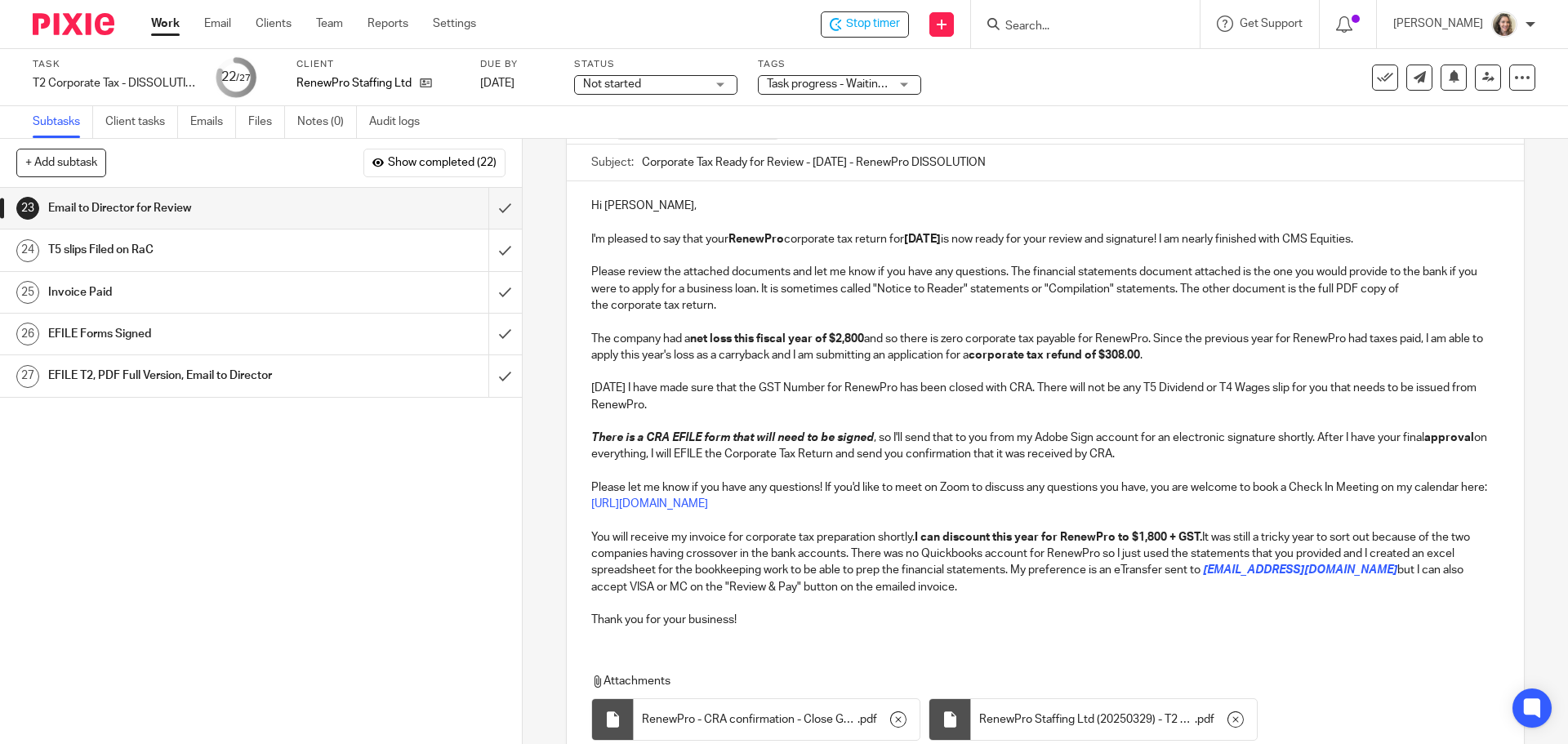
scroll to position [118, 0]
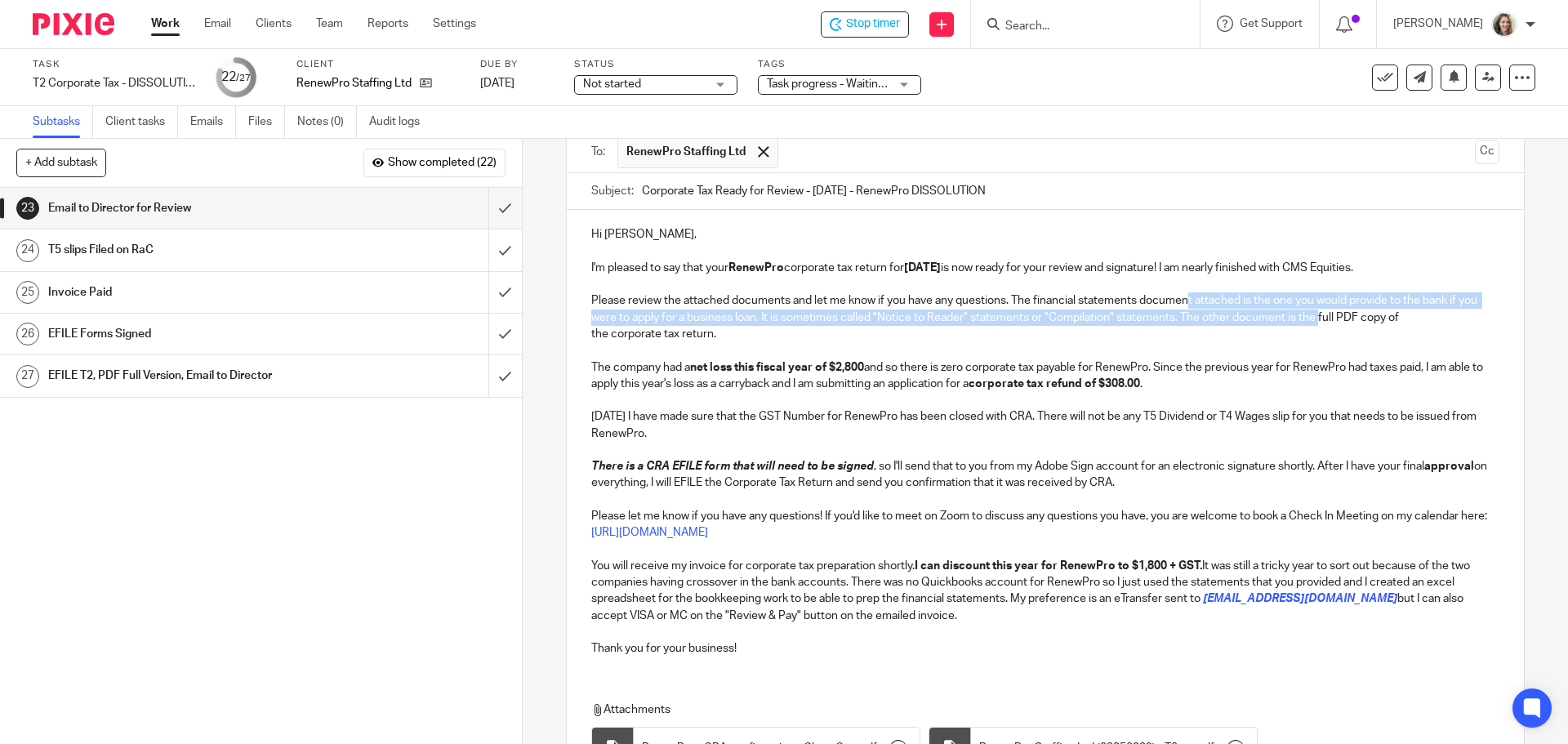
drag, startPoint x: 1337, startPoint y: 319, endPoint x: 1143, endPoint y: 306, distance: 194.4
click at [1170, 307] on p "Please review the attached documents and let me know if you have any questions.…" at bounding box center [1044, 317] width 907 height 50
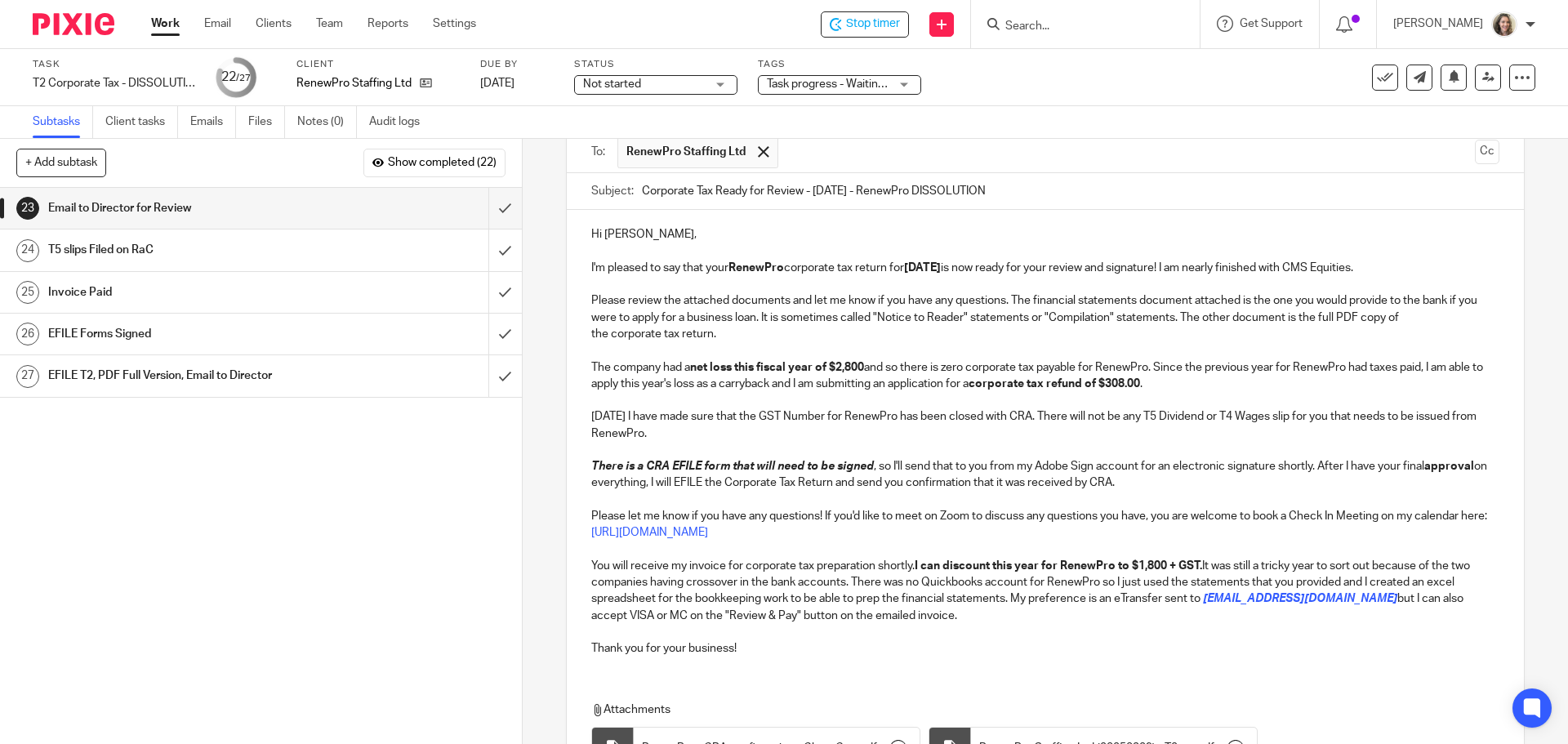
click at [1142, 305] on p "Please review the attached documents and let me know if you have any questions.…" at bounding box center [1044, 317] width 907 height 50
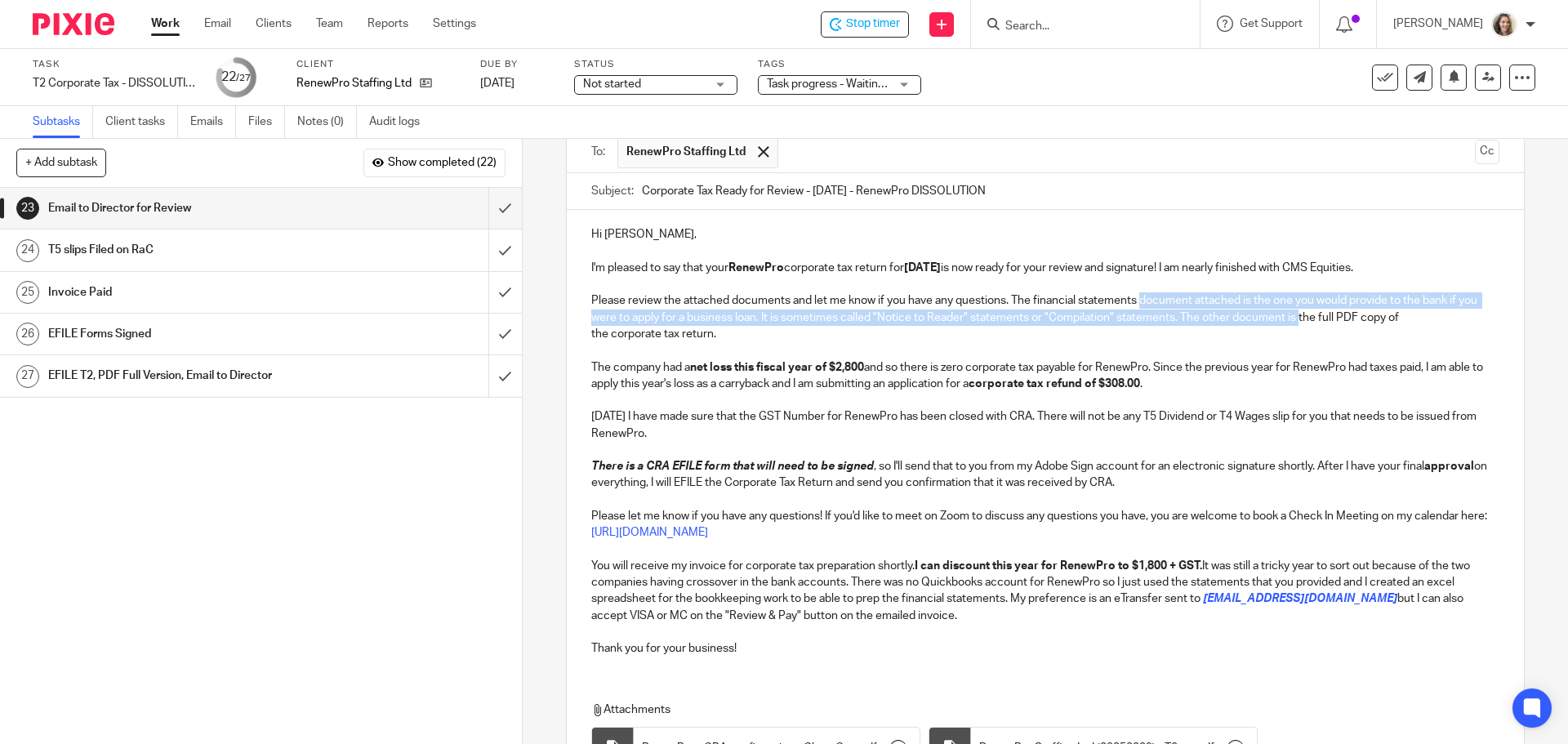
drag, startPoint x: 1320, startPoint y: 320, endPoint x: 1140, endPoint y: 300, distance: 181.1
click at [1140, 300] on p "Please review the attached documents and let me know if you have any questions.…" at bounding box center [1044, 317] width 907 height 50
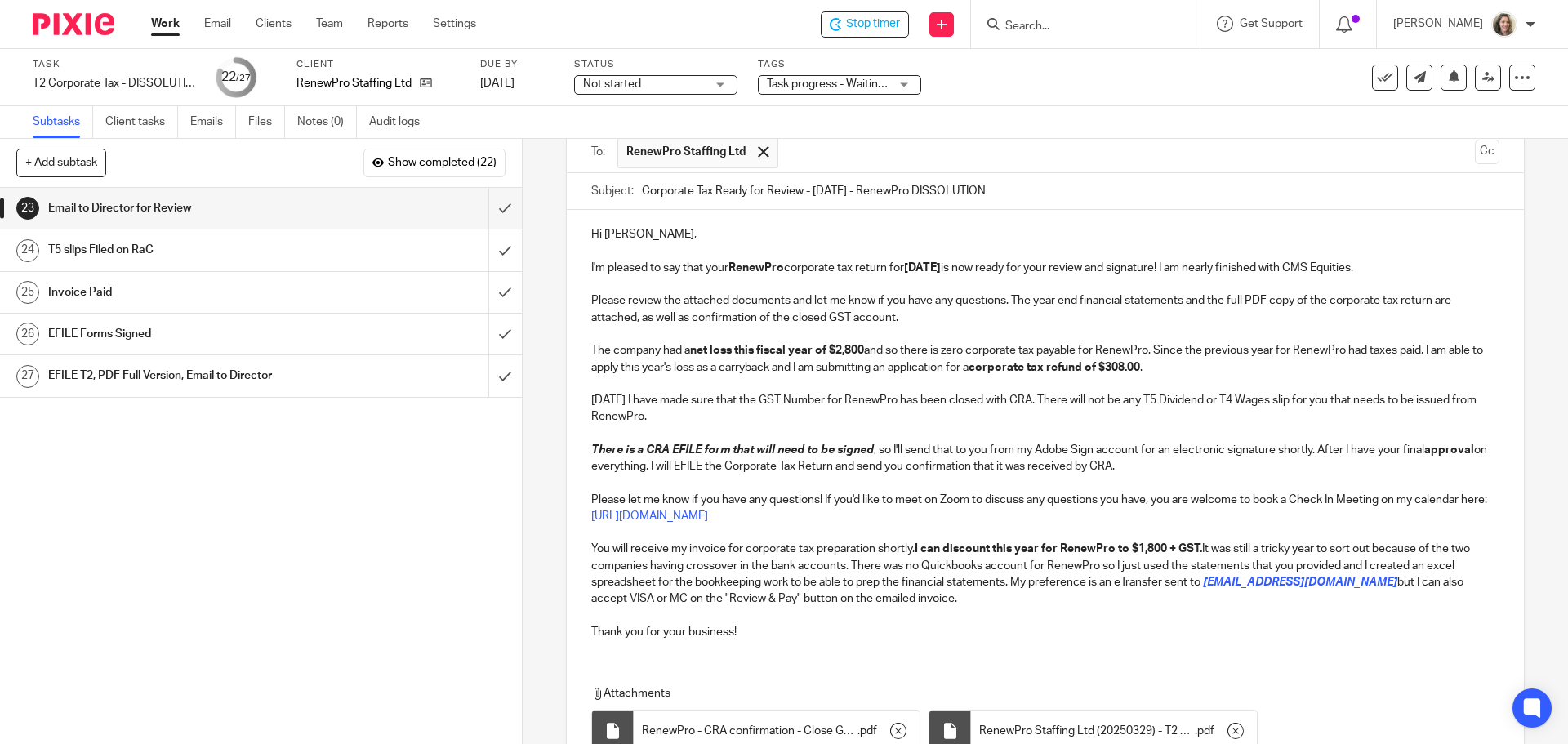
click at [1041, 413] on p "Today I have made sure that the GST Number for RenewPro has been closed with CR…" at bounding box center [1044, 408] width 907 height 34
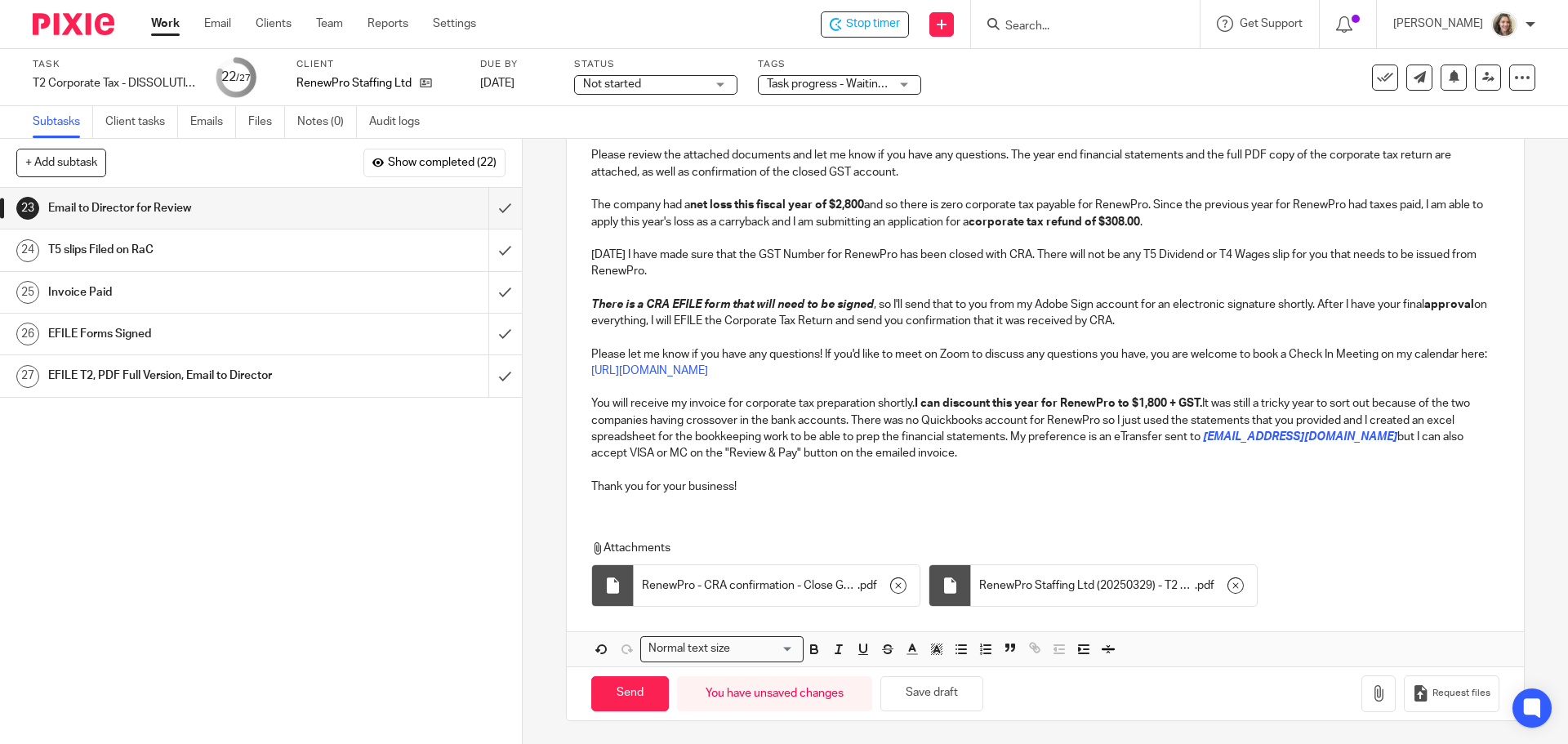
scroll to position [264, 0]
click at [887, 464] on p at bounding box center [1044, 468] width 907 height 16
click at [794, 493] on p "Thank you for your business!" at bounding box center [1044, 485] width 907 height 16
click at [1370, 696] on icon "button" at bounding box center [1377, 690] width 16 height 16
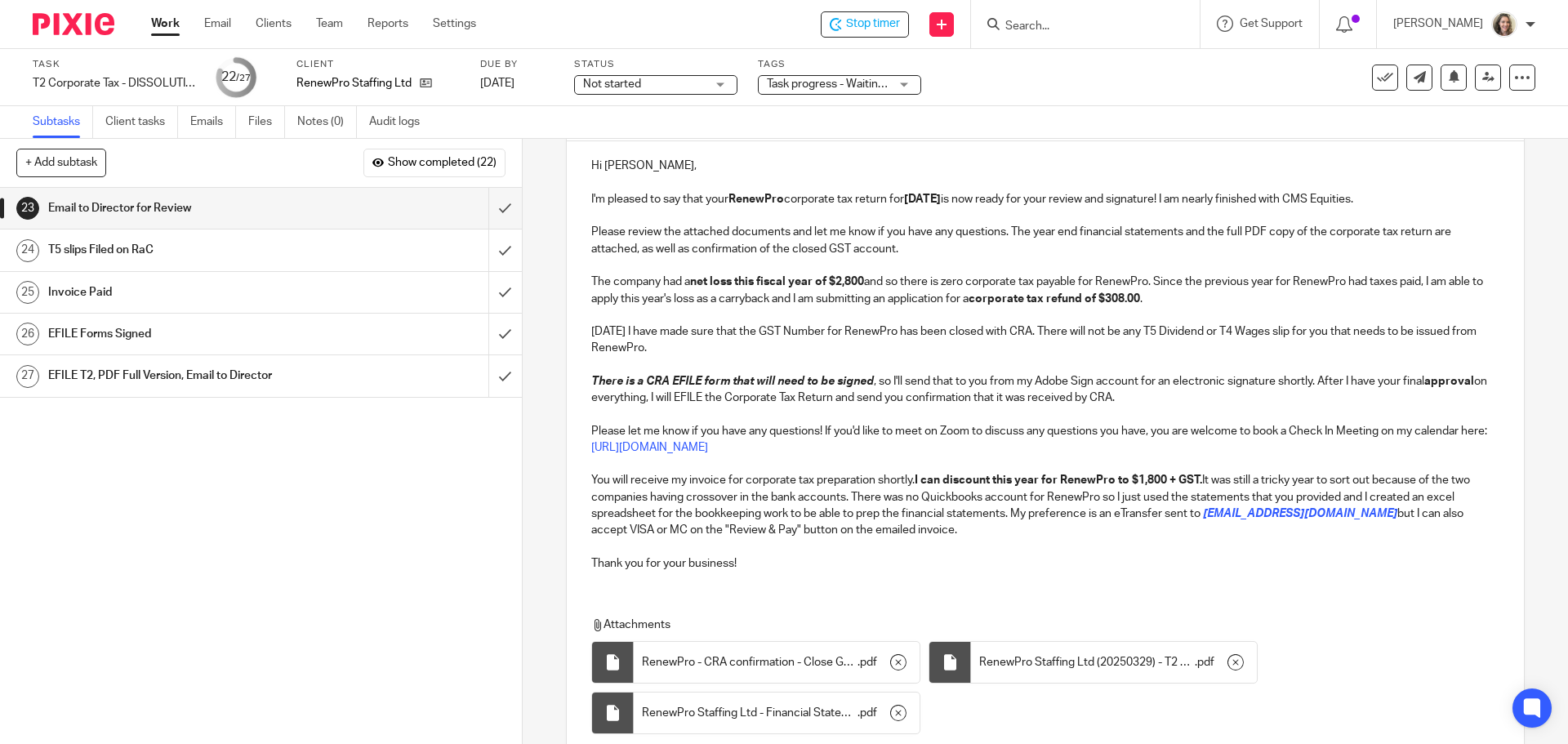
scroll to position [316, 0]
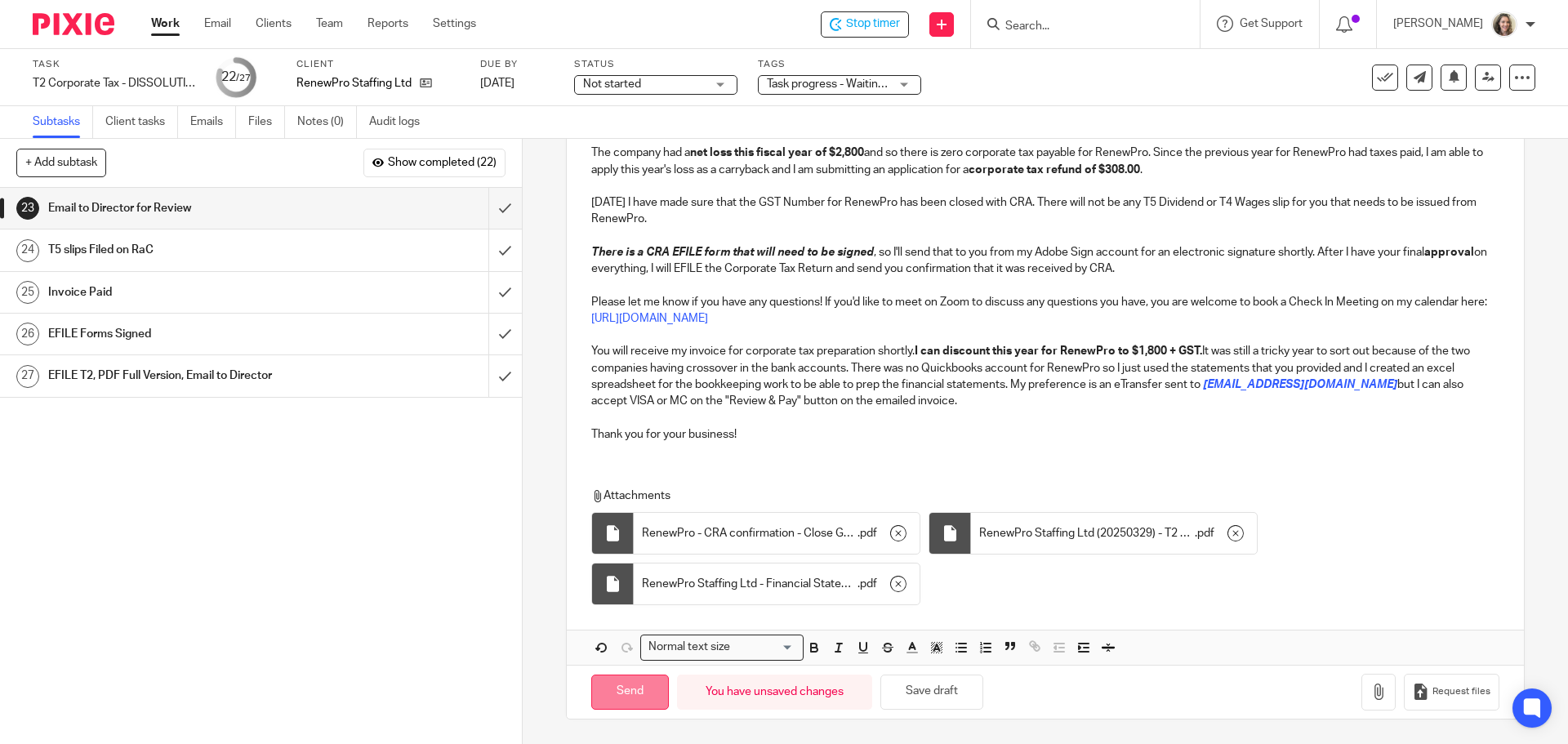
click at [632, 693] on input "Send" at bounding box center [629, 691] width 78 height 35
type input "Sent"
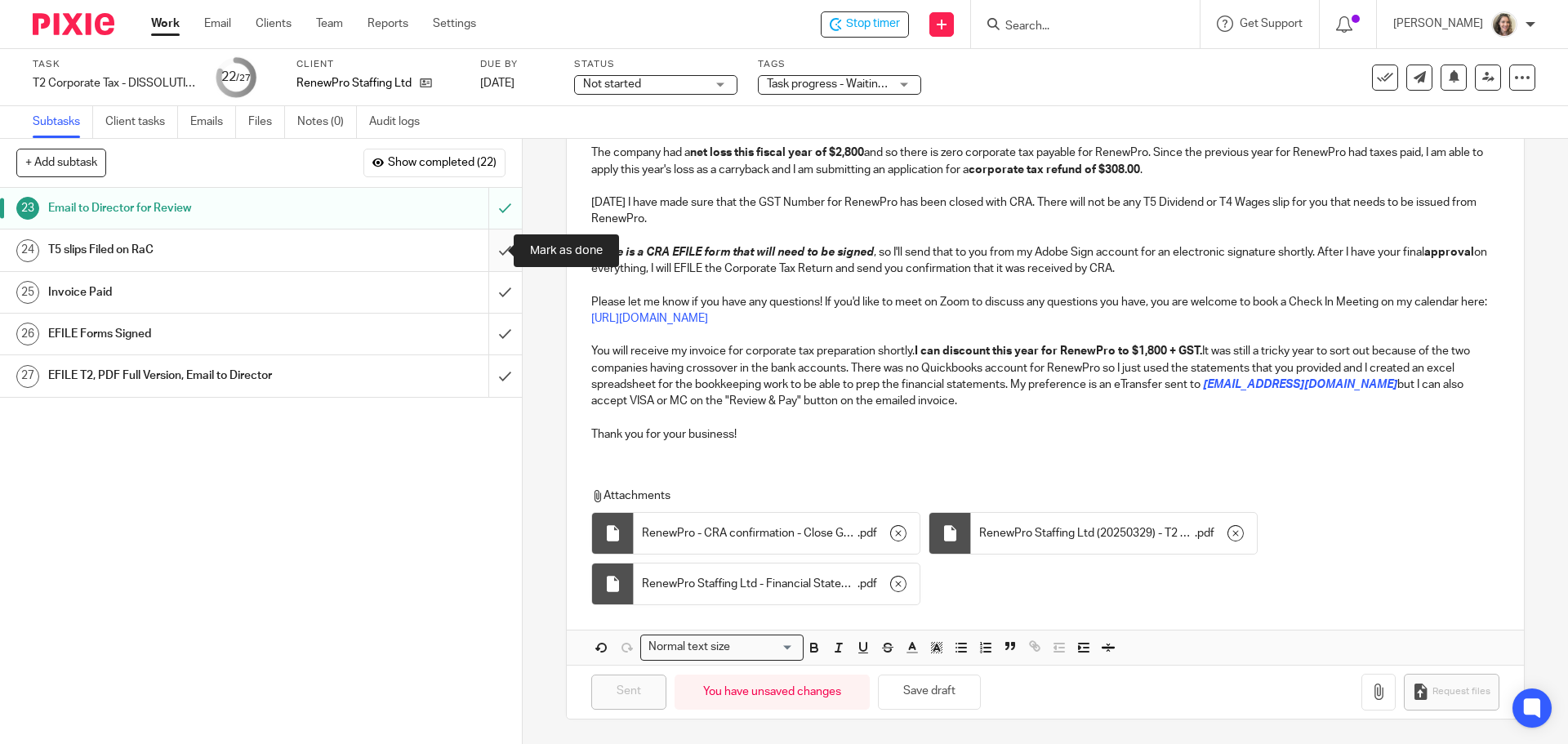
click at [494, 247] on input "submit" at bounding box center [261, 250] width 522 height 41
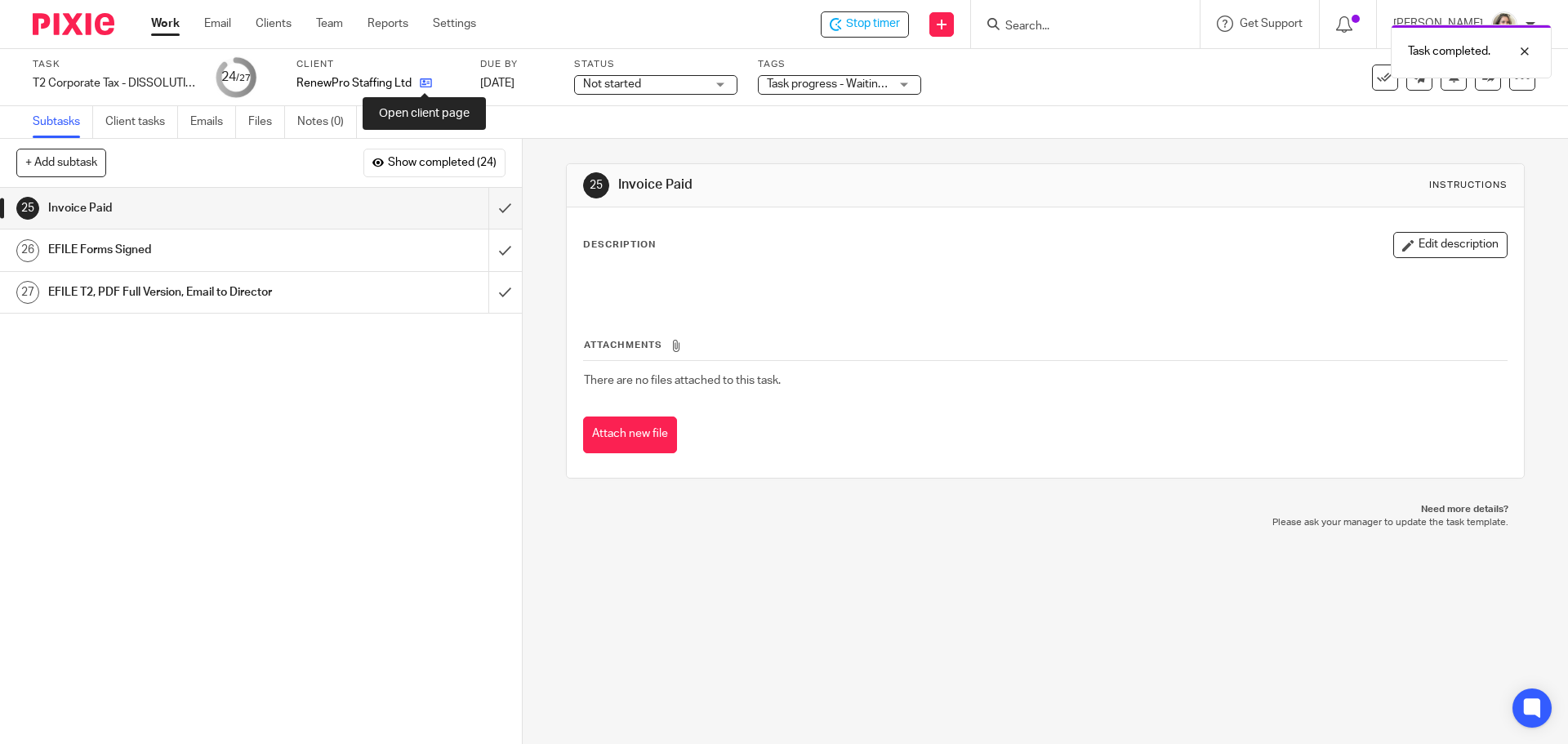
click at [423, 83] on icon at bounding box center [425, 82] width 12 height 12
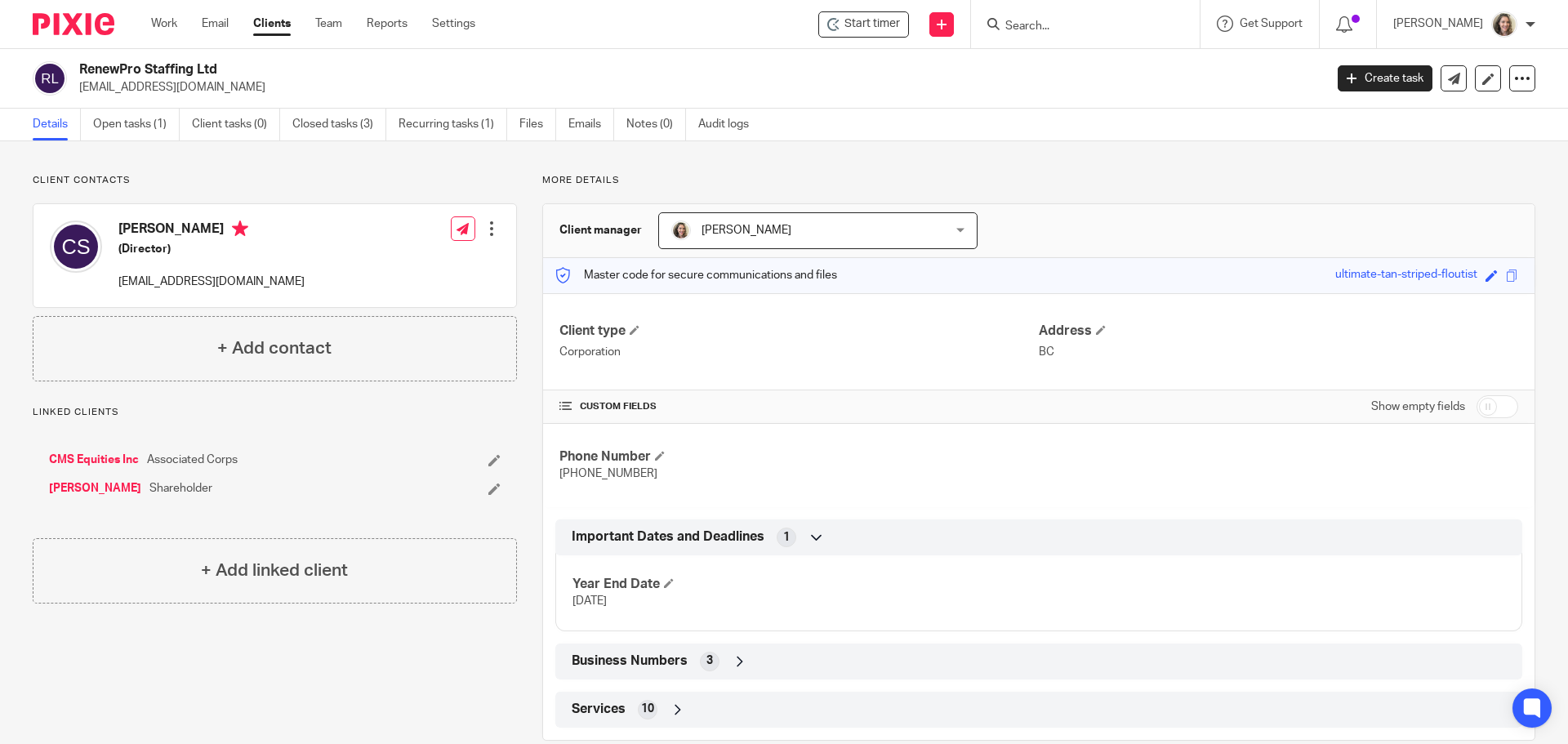
click at [96, 460] on link "CMS Equities Inc" at bounding box center [94, 459] width 90 height 16
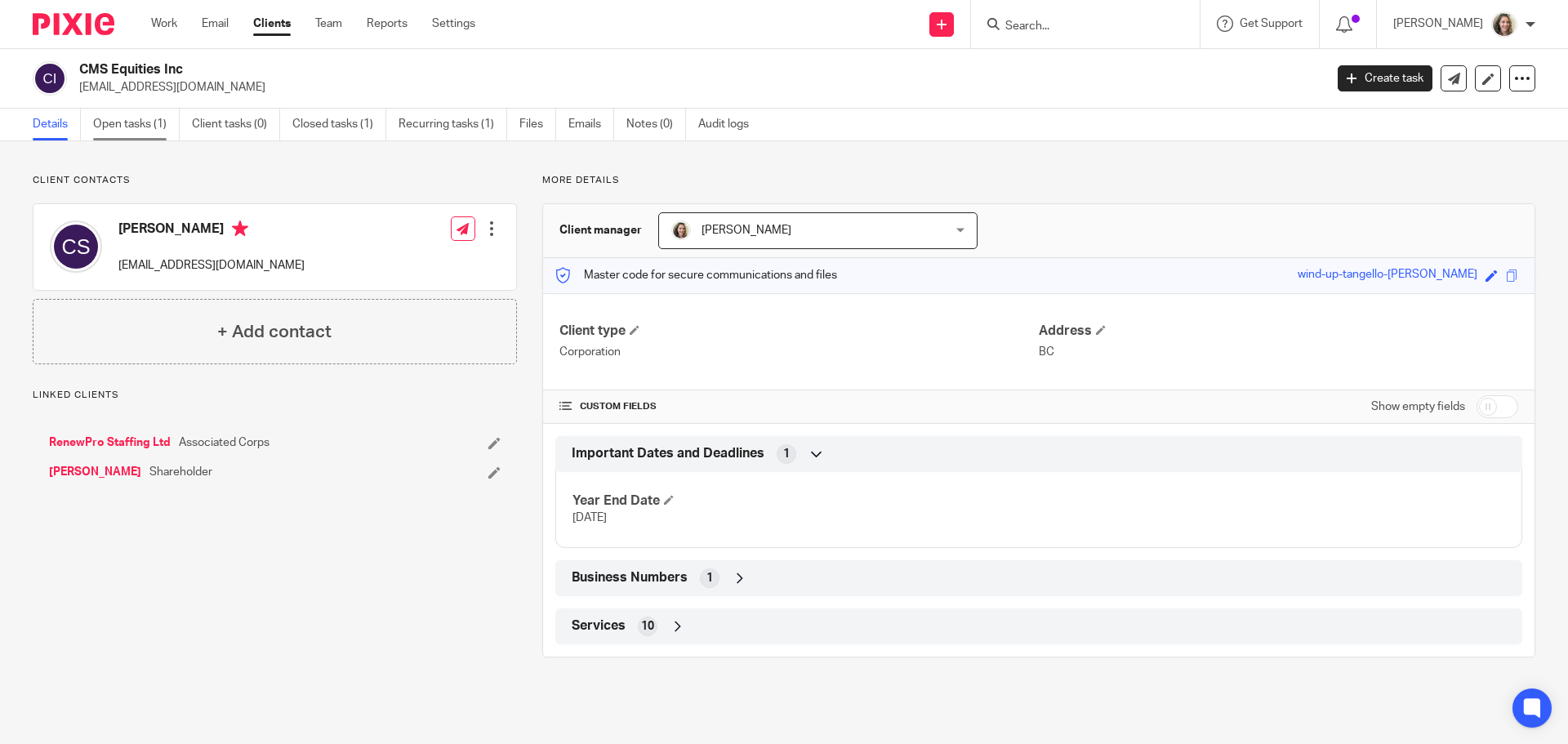
click at [114, 126] on link "Open tasks (1)" at bounding box center [136, 124] width 86 height 32
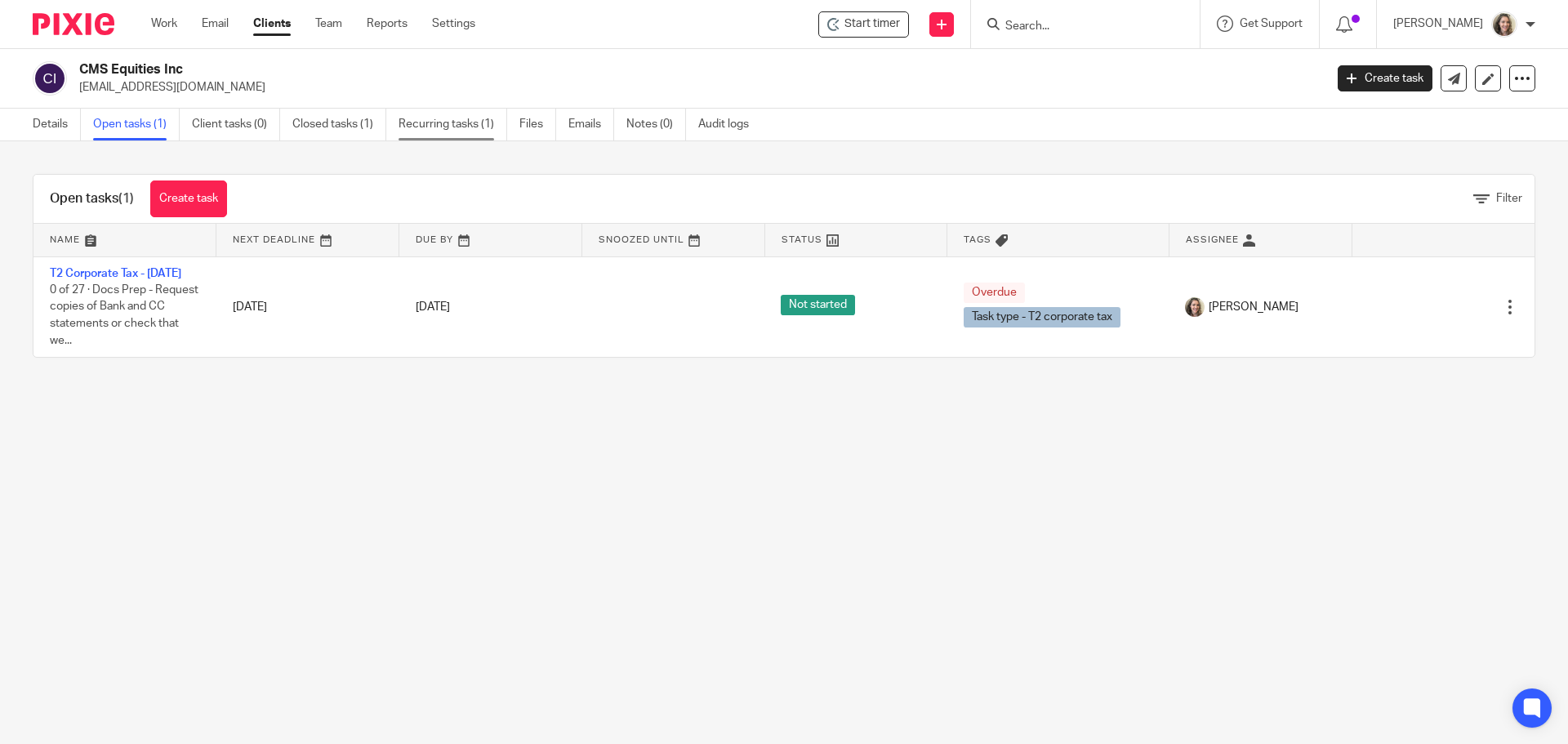
click at [440, 128] on link "Recurring tasks (1)" at bounding box center [452, 124] width 108 height 32
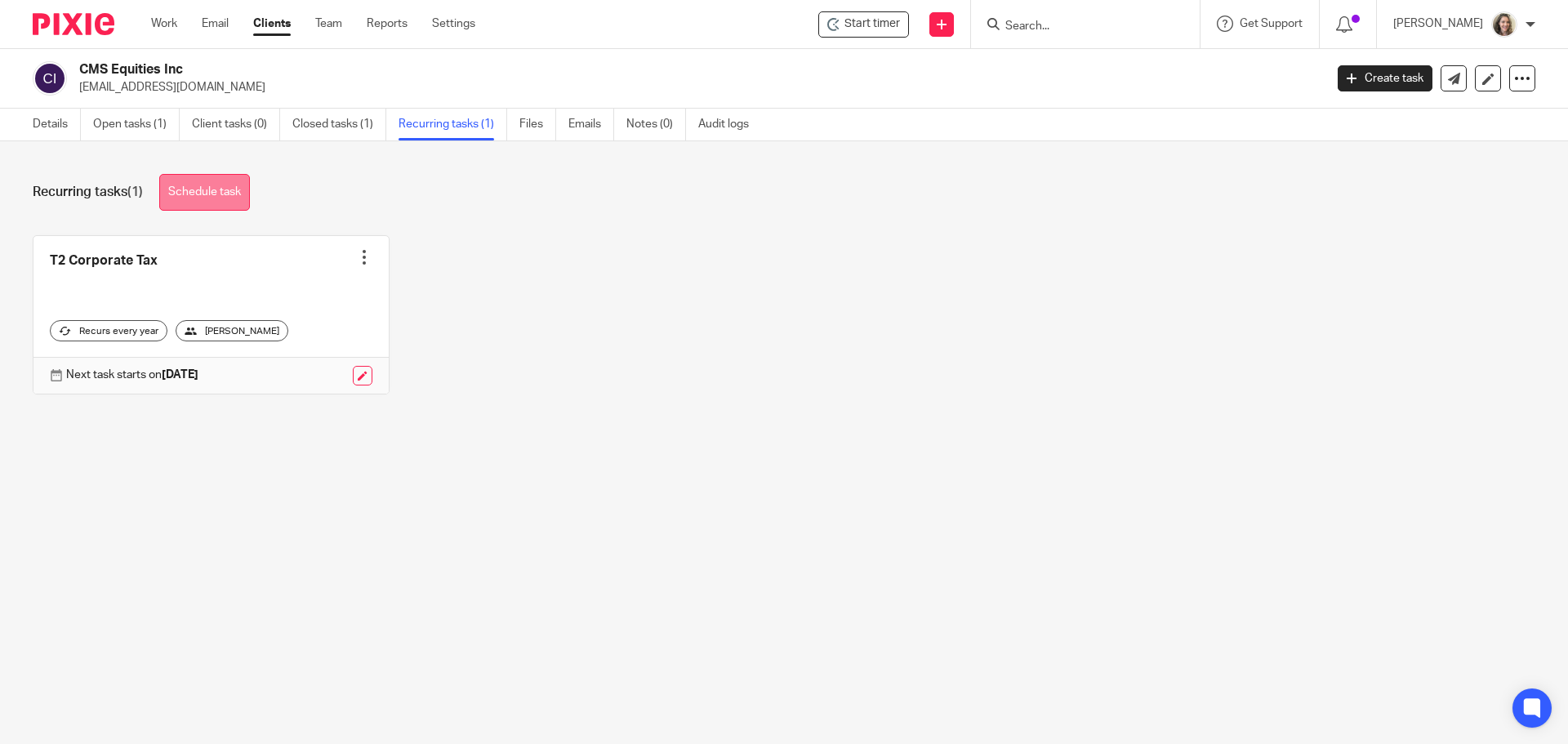
click at [214, 192] on link "Schedule task" at bounding box center [204, 192] width 91 height 36
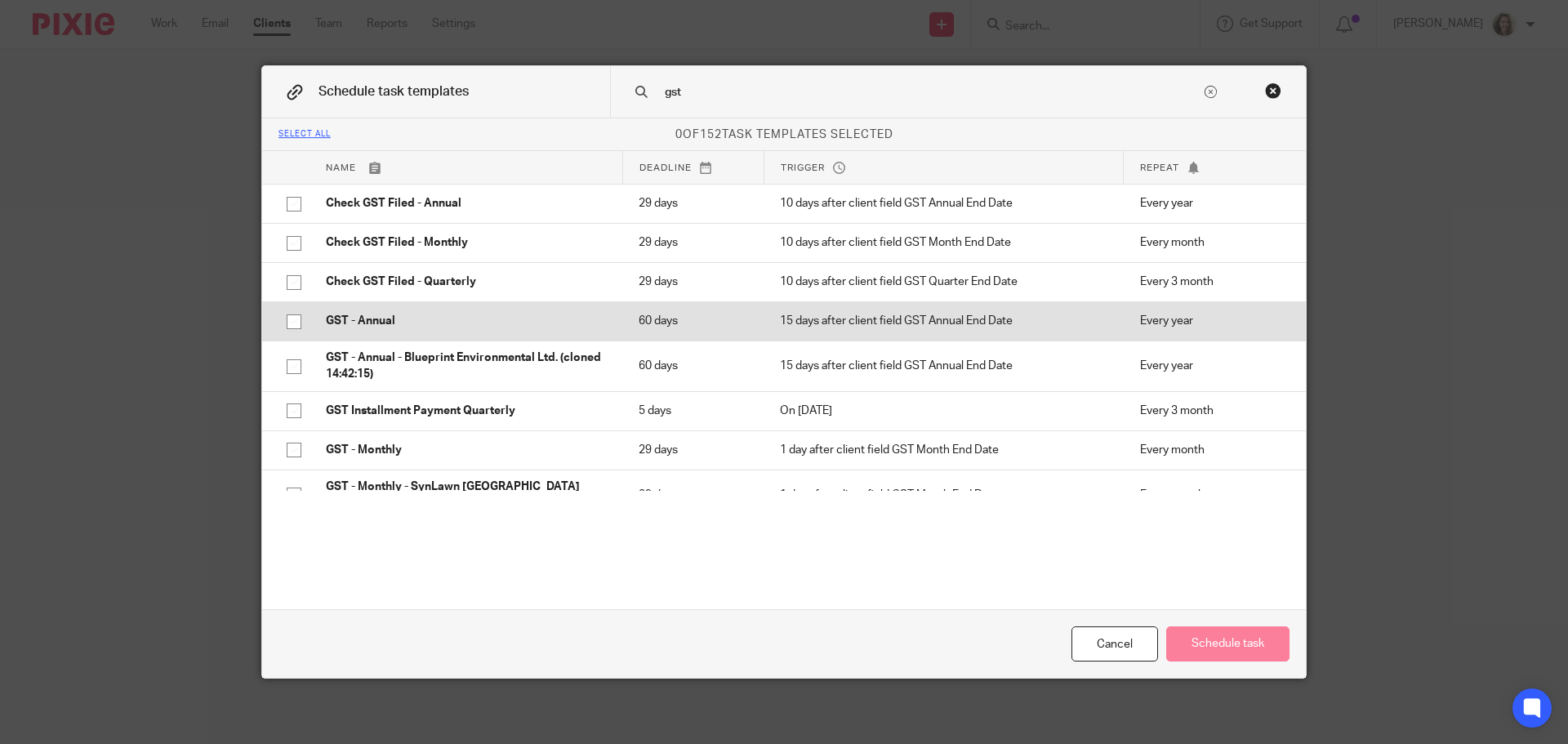
type input "gst"
click at [385, 327] on p "GST - Annual" at bounding box center [466, 320] width 280 height 16
checkbox input "true"
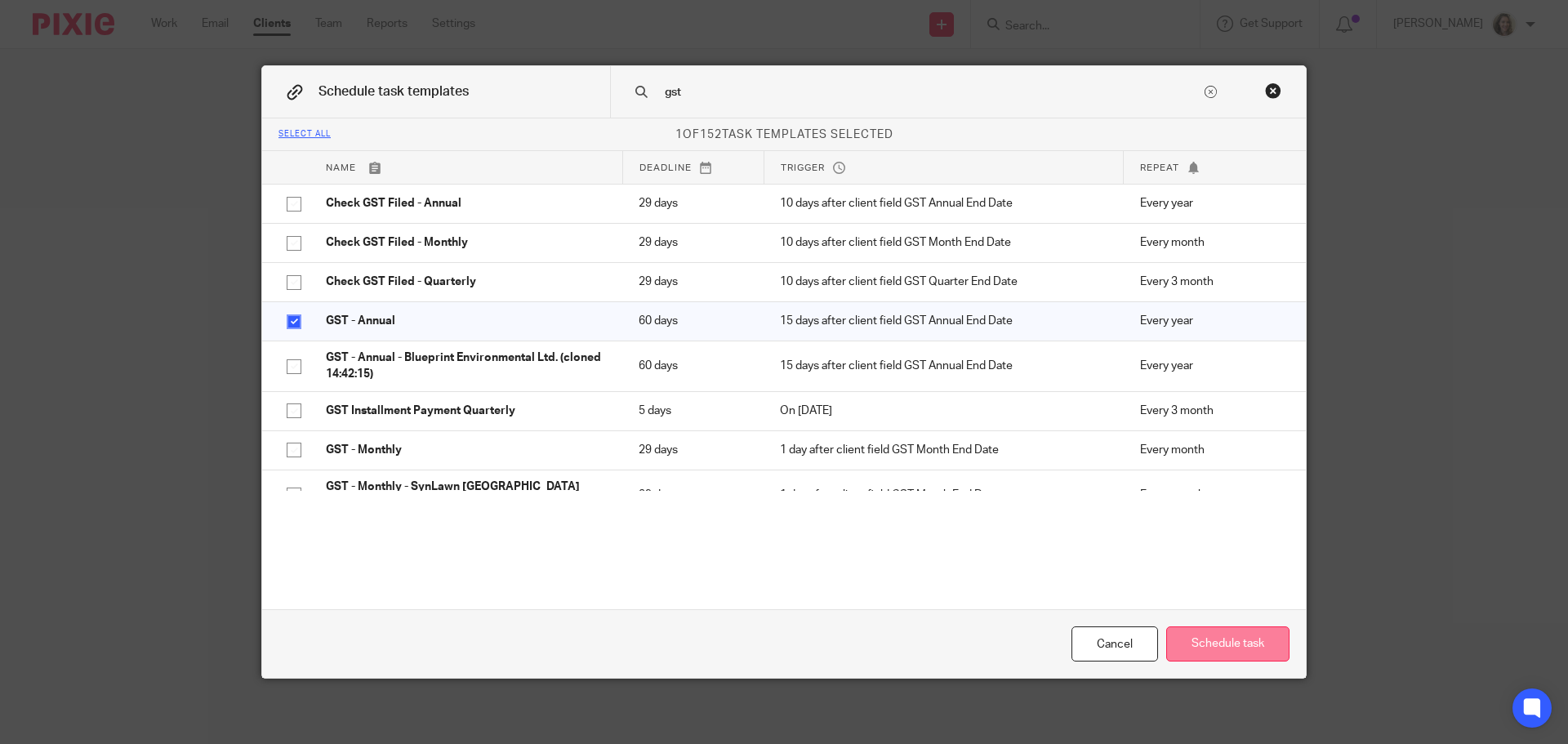
click at [1256, 651] on button "Schedule task" at bounding box center [1227, 643] width 124 height 35
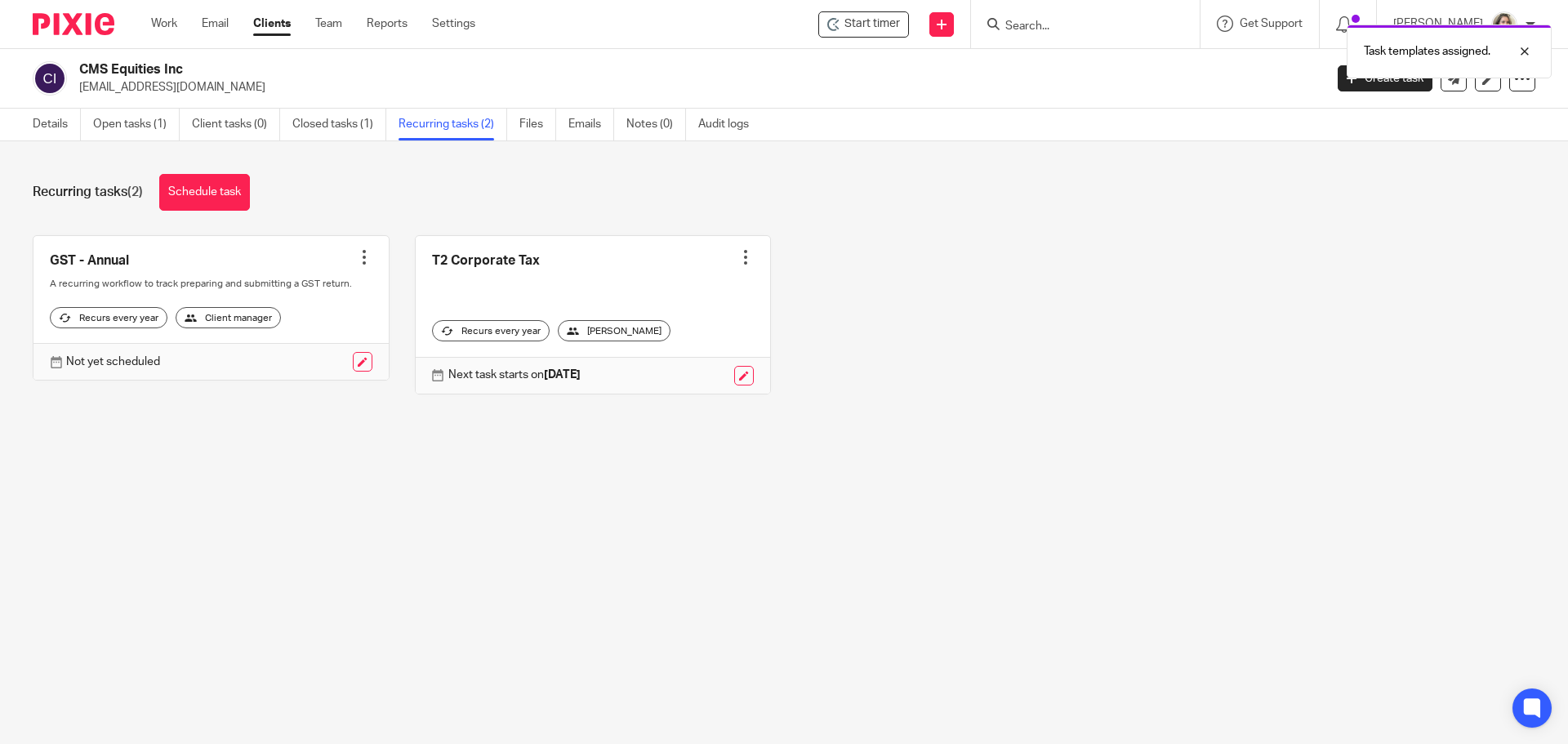
click at [357, 256] on div at bounding box center [364, 257] width 16 height 16
click at [280, 297] on link "Create task" at bounding box center [297, 293] width 130 height 24
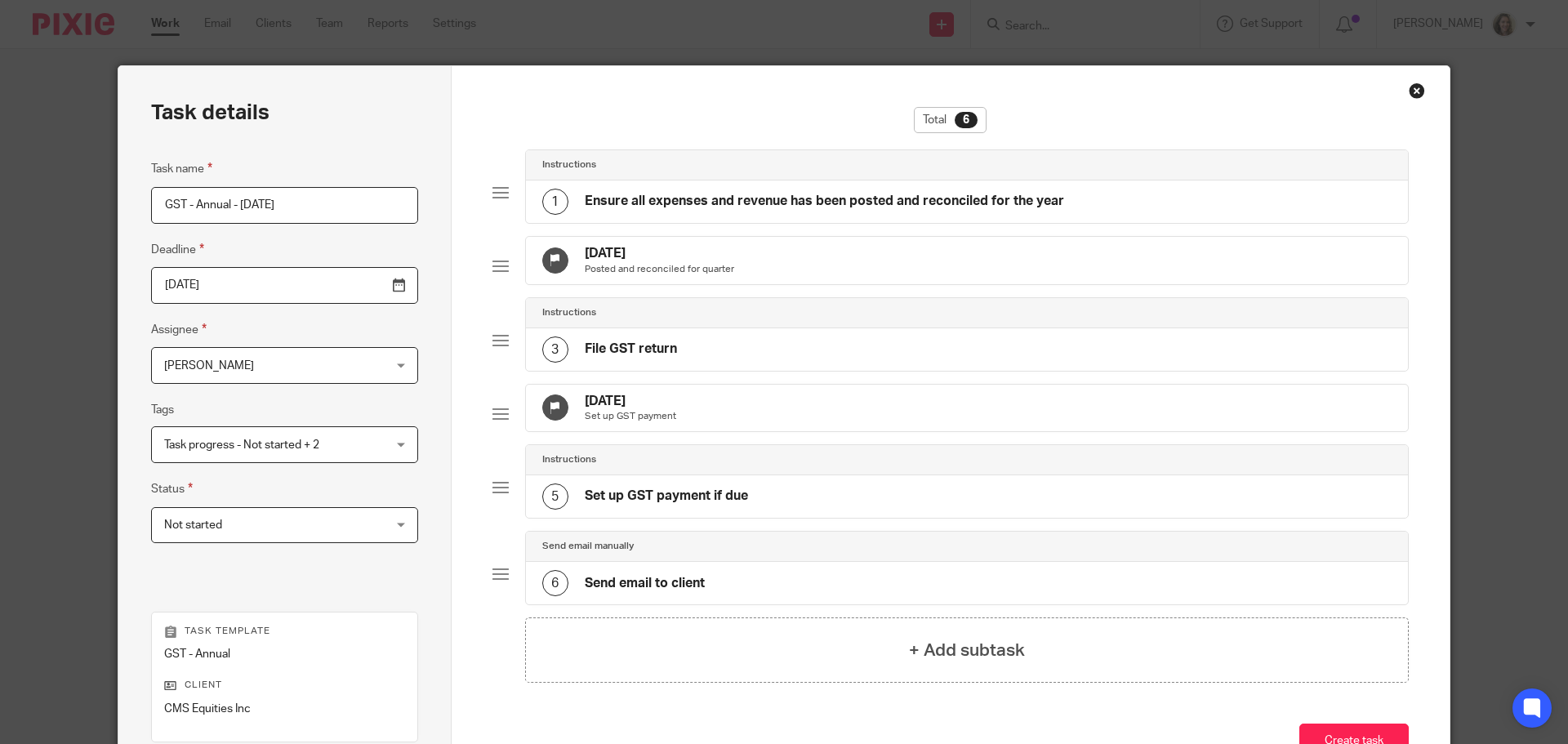
drag, startPoint x: 346, startPoint y: 206, endPoint x: 240, endPoint y: 202, distance: 106.1
click at [240, 202] on input "GST - Annual - August 2025" at bounding box center [284, 205] width 267 height 36
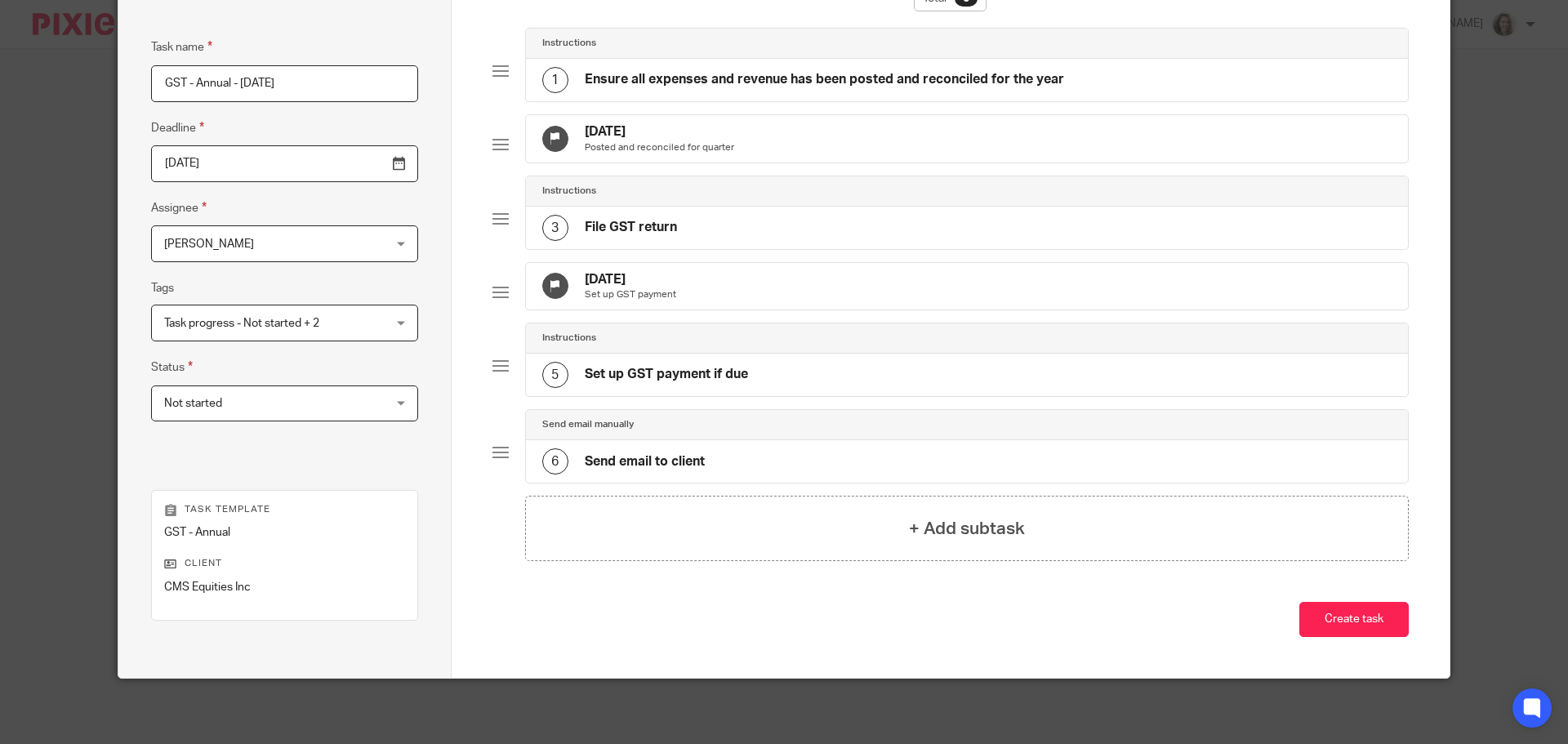
scroll to position [147, 0]
type input "GST - Annual - Apr 30 2025"
click at [1361, 616] on button "Create task" at bounding box center [1353, 619] width 109 height 35
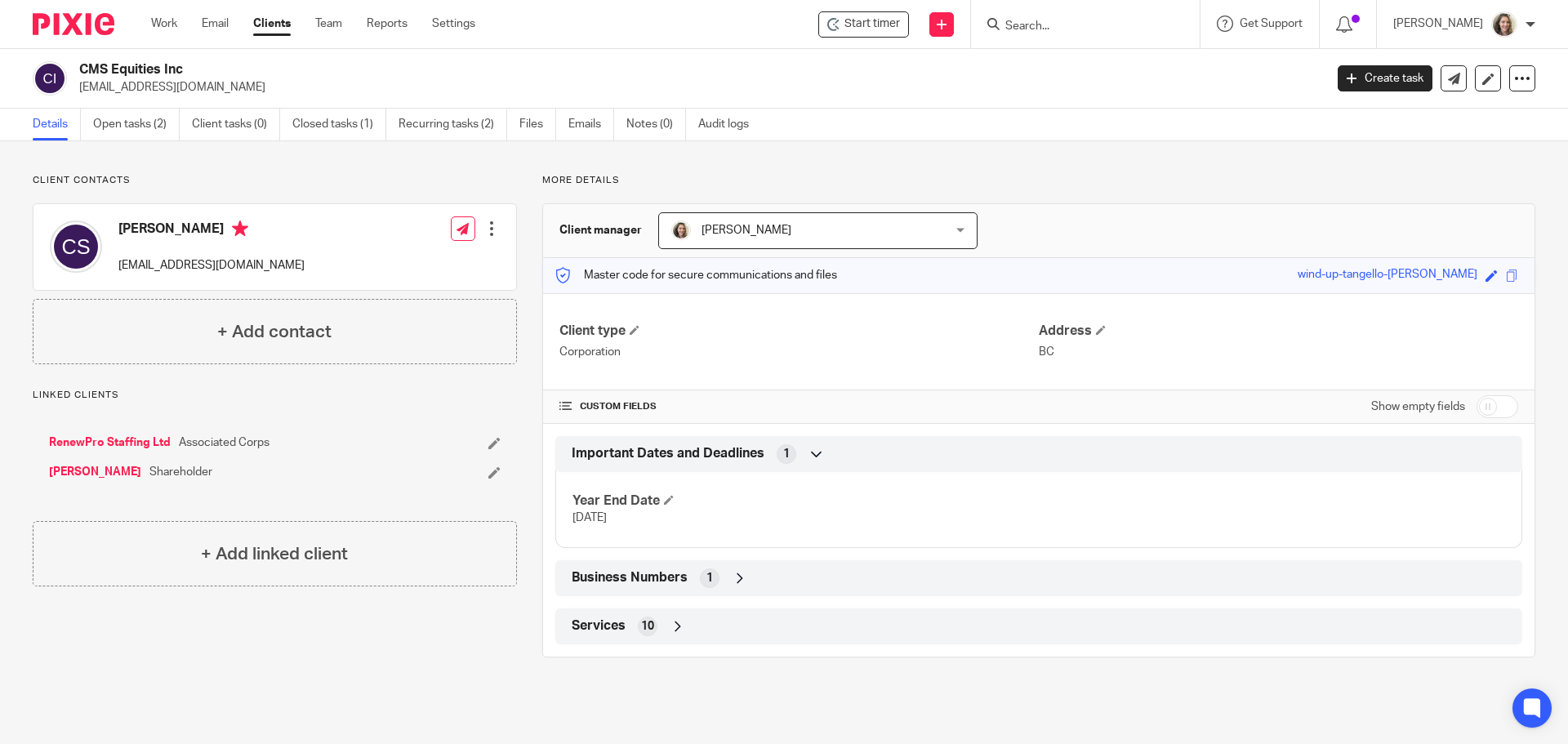
drag, startPoint x: 1488, startPoint y: 410, endPoint x: 1312, endPoint y: 419, distance: 176.2
click at [1488, 410] on input "checkbox" at bounding box center [1496, 407] width 41 height 23
checkbox input "true"
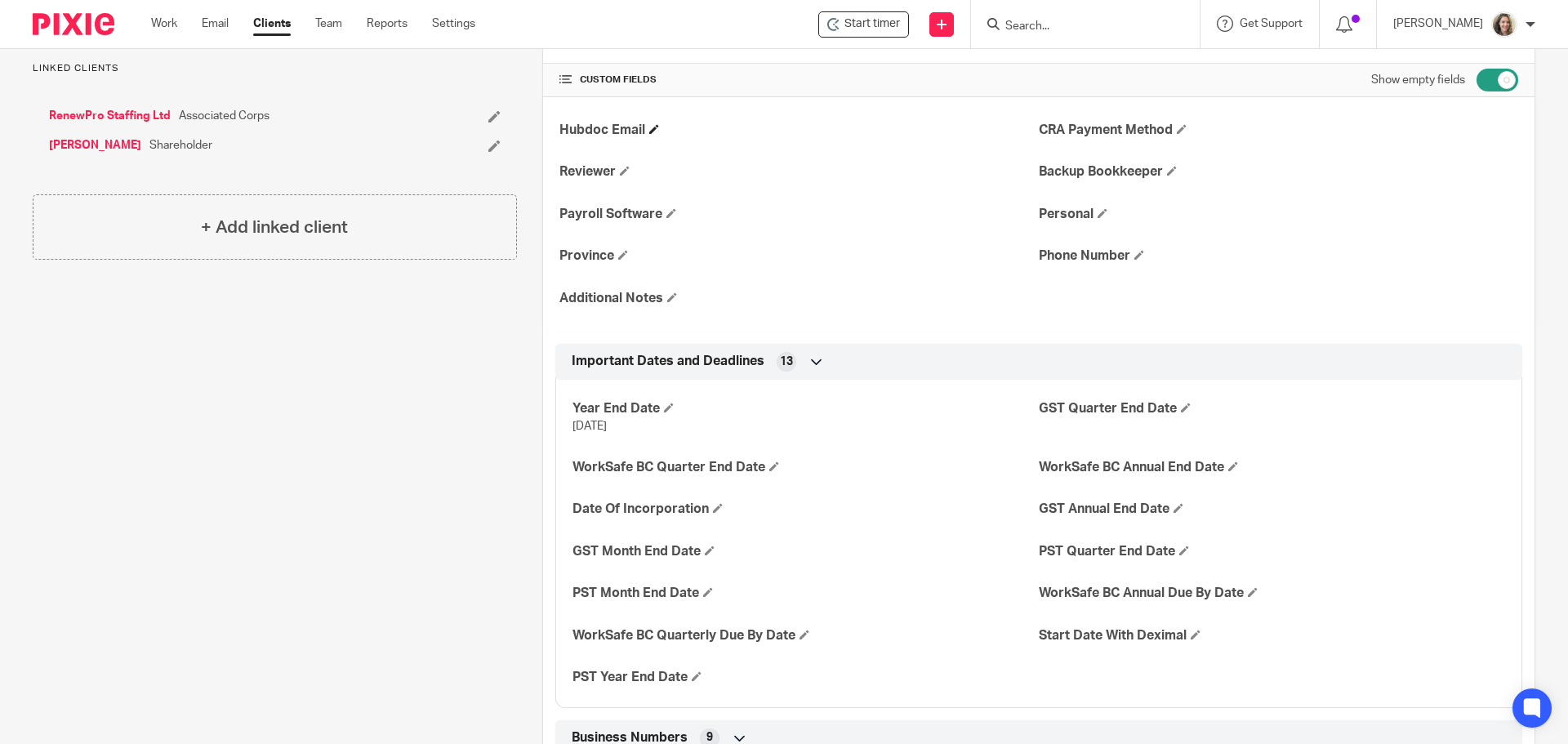
scroll to position [572, 0]
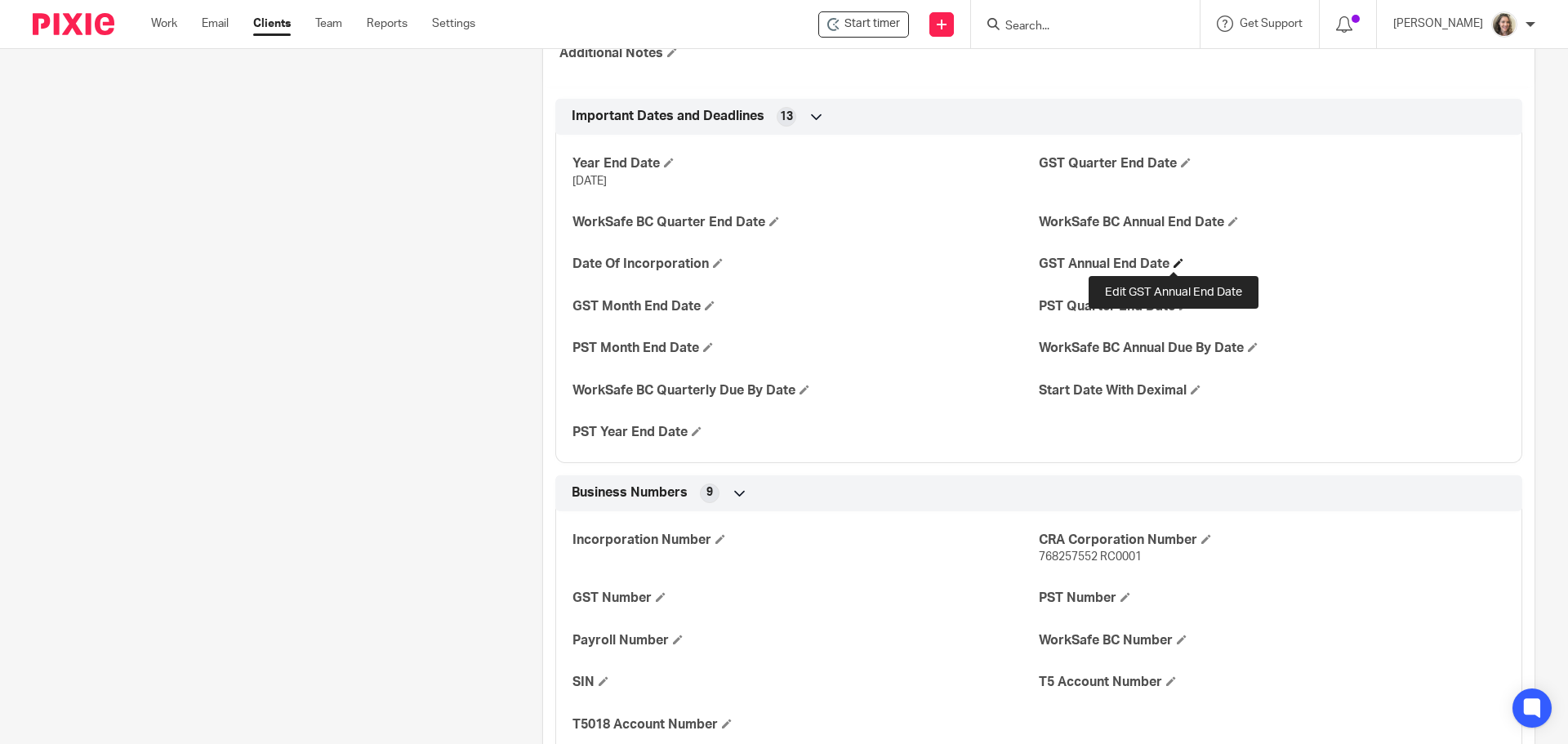
click at [1177, 264] on span at bounding box center [1178, 262] width 10 height 10
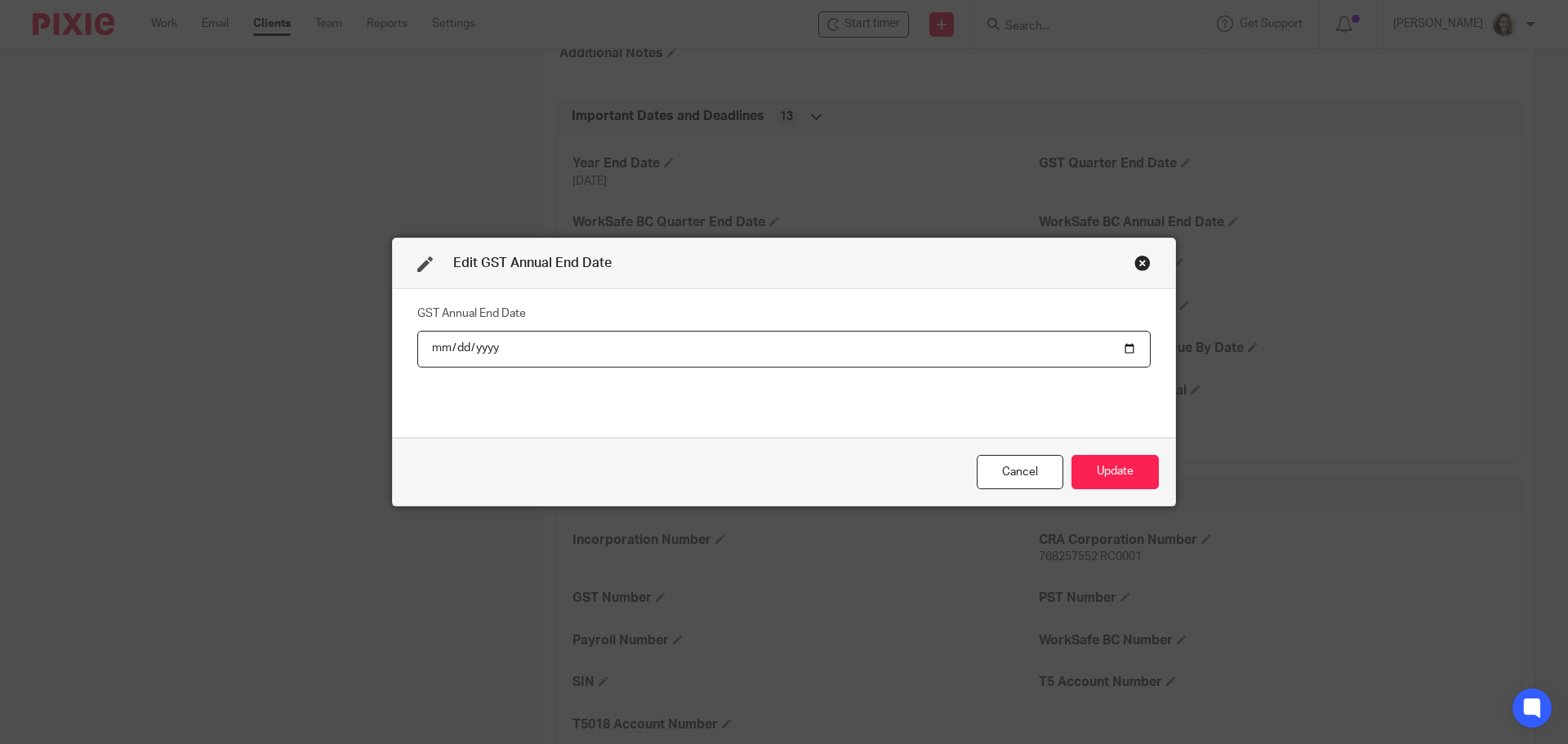
type input "[DATE]"
click at [1110, 471] on button "Update" at bounding box center [1114, 472] width 87 height 35
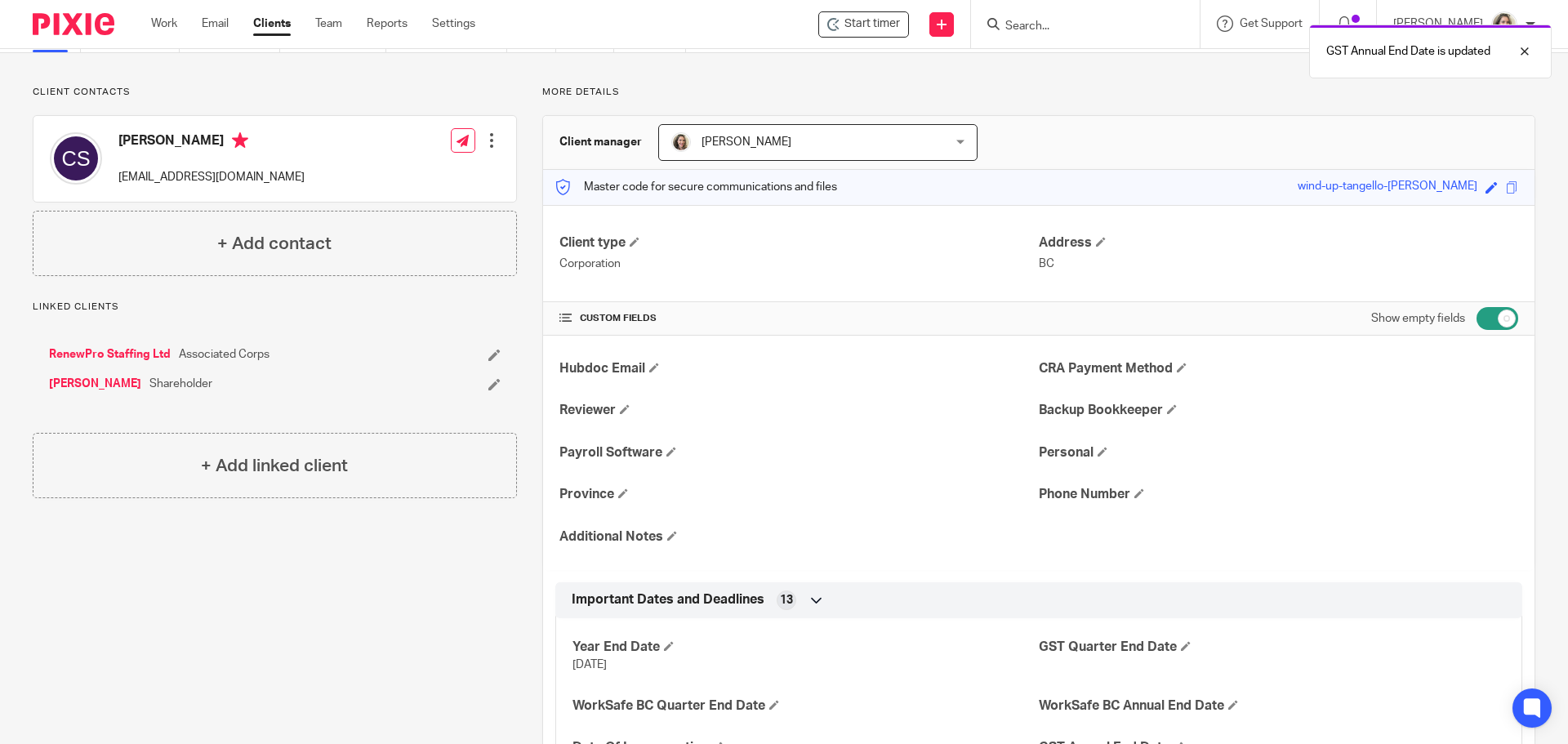
scroll to position [0, 0]
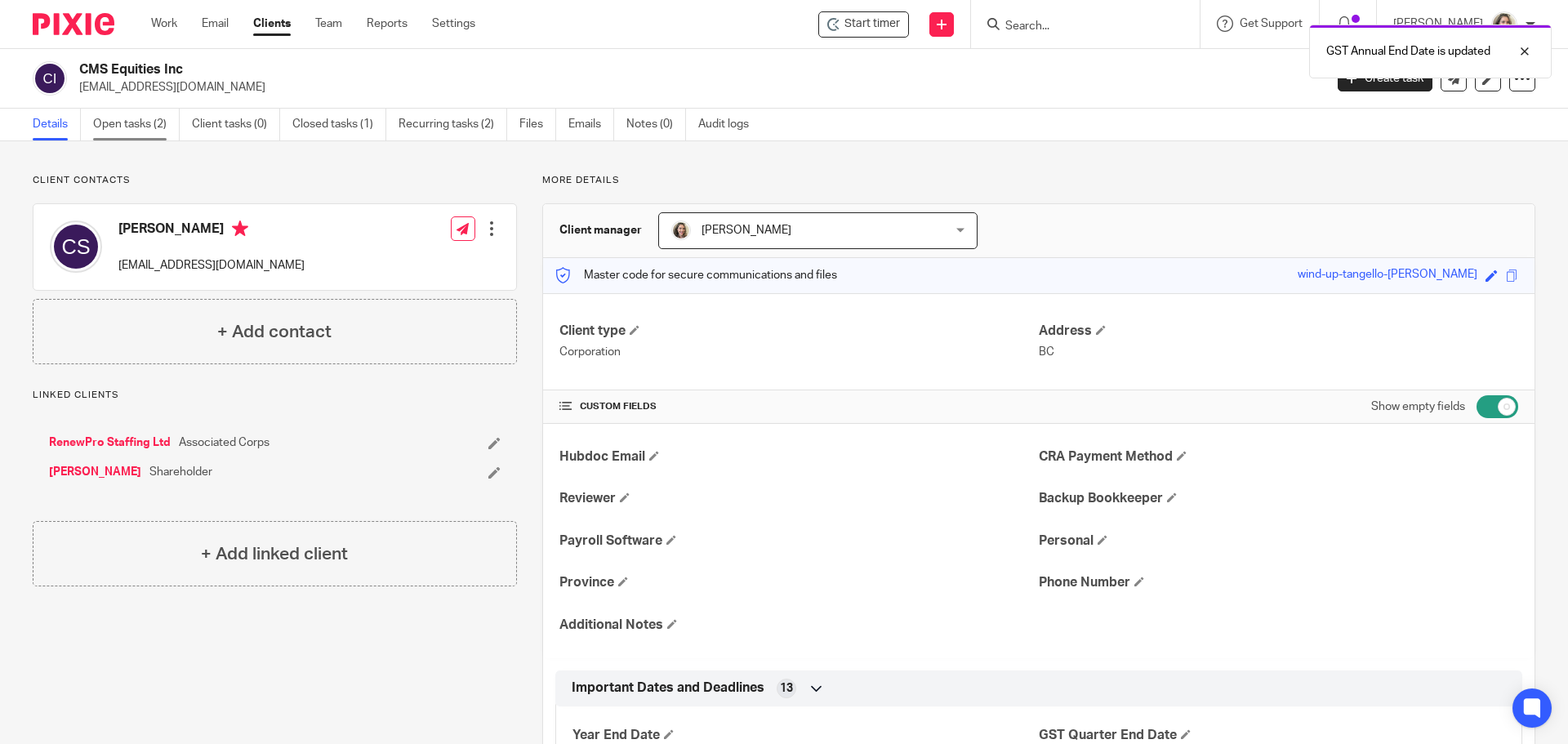
click at [145, 131] on link "Open tasks (2)" at bounding box center [136, 124] width 86 height 32
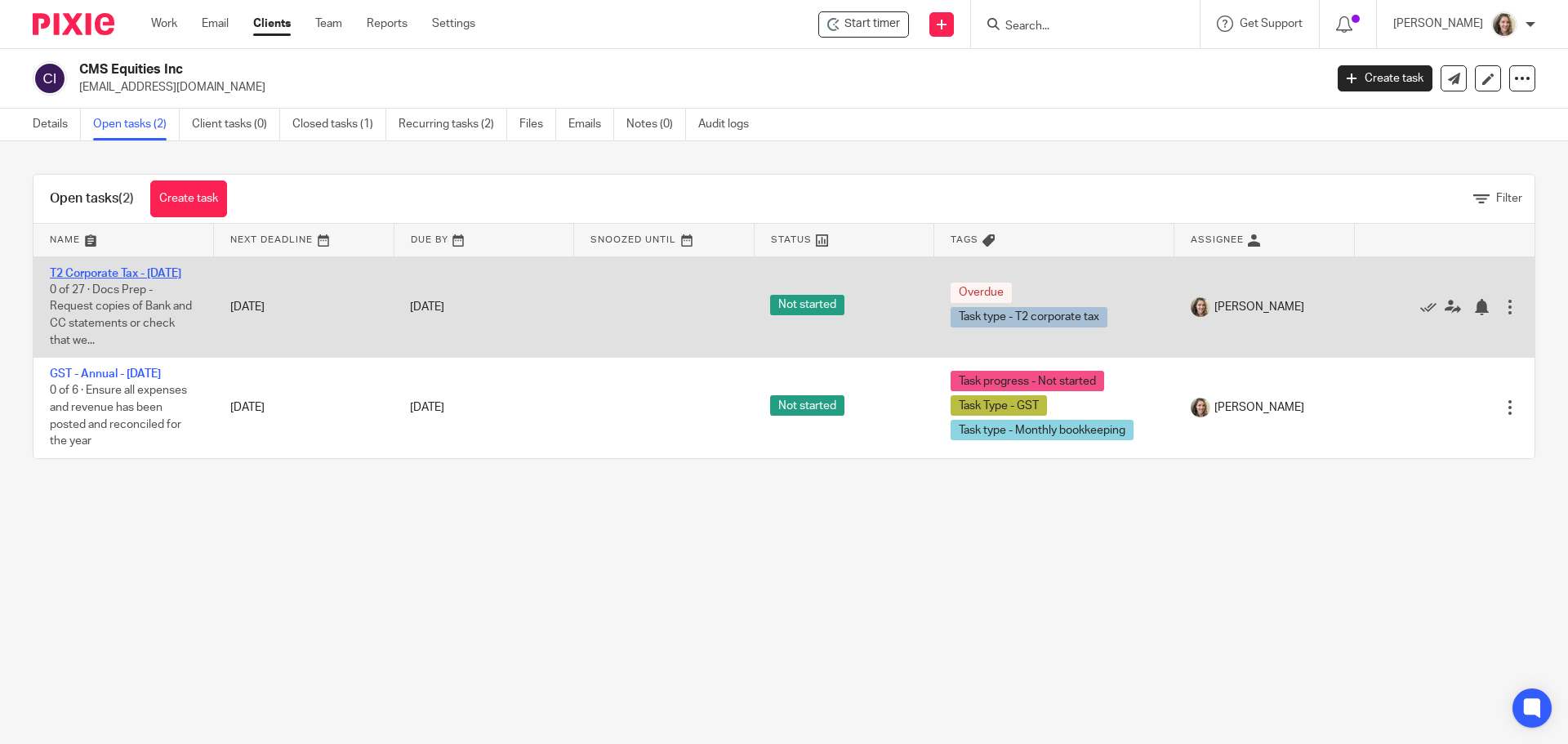
click at [64, 273] on link "T2 Corporate Tax - [DATE]" at bounding box center [115, 274] width 131 height 11
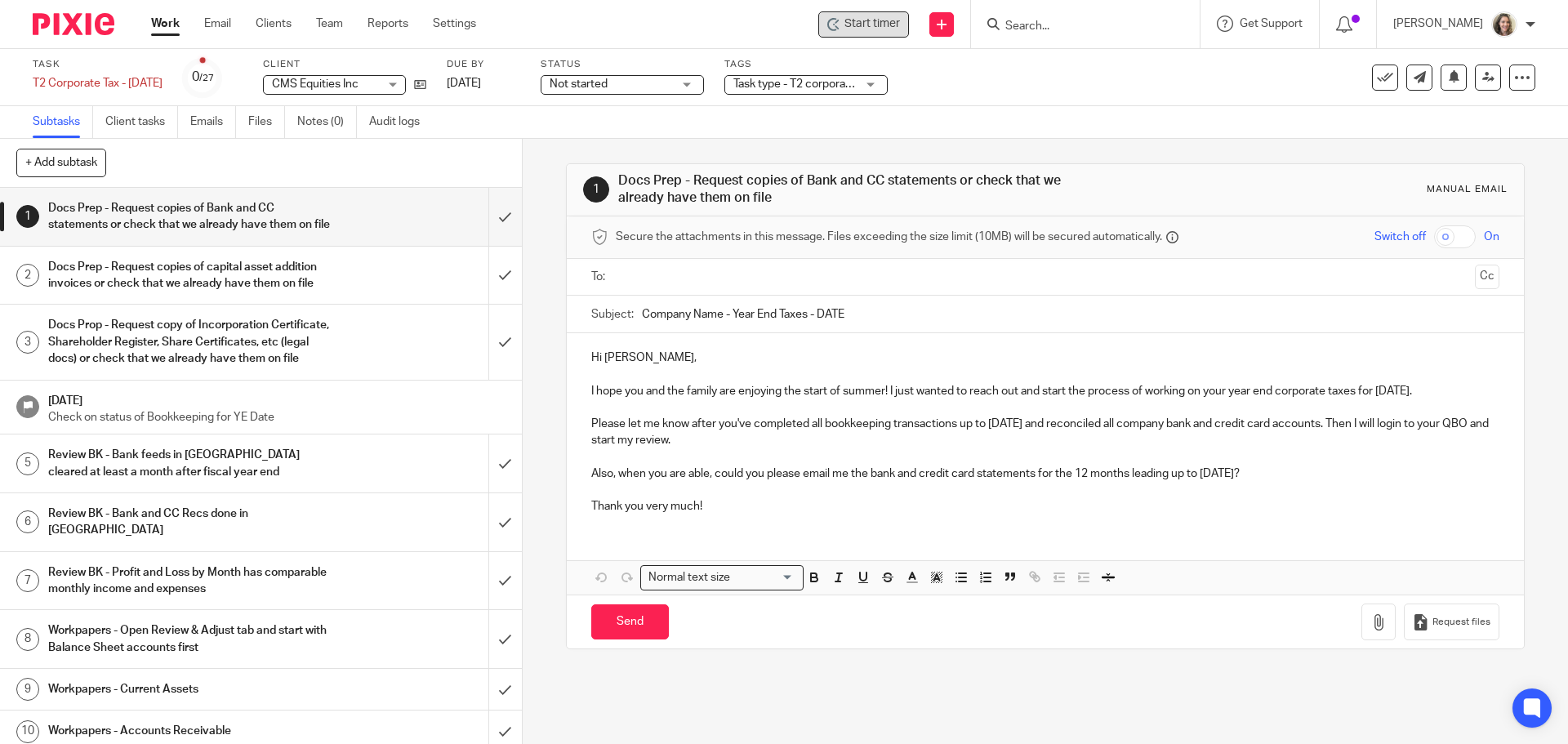
click at [882, 23] on span "Start timer" at bounding box center [872, 24] width 56 height 17
click at [882, 24] on span "Start timer" at bounding box center [872, 24] width 56 height 17
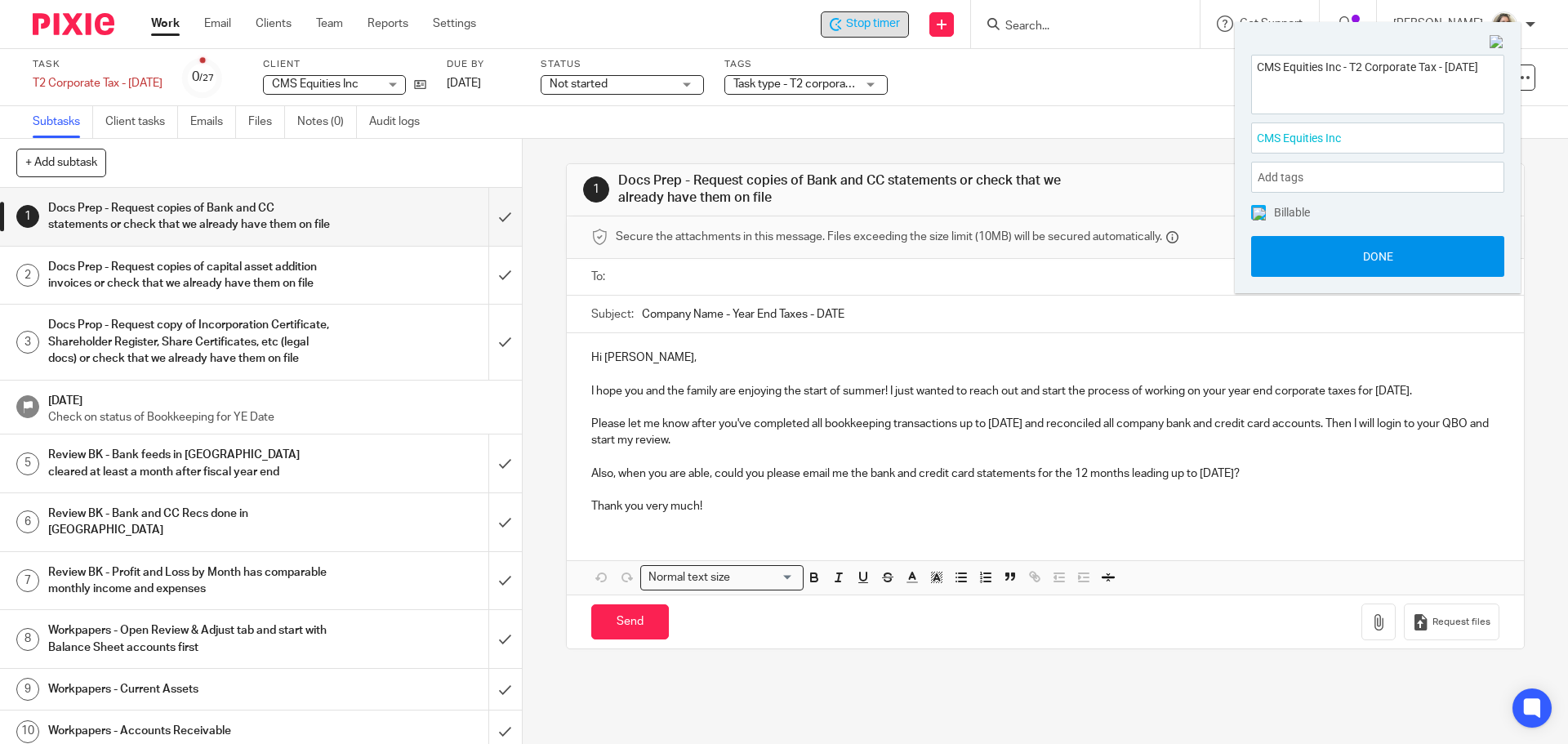
click at [1365, 256] on button "Done" at bounding box center [1377, 256] width 253 height 41
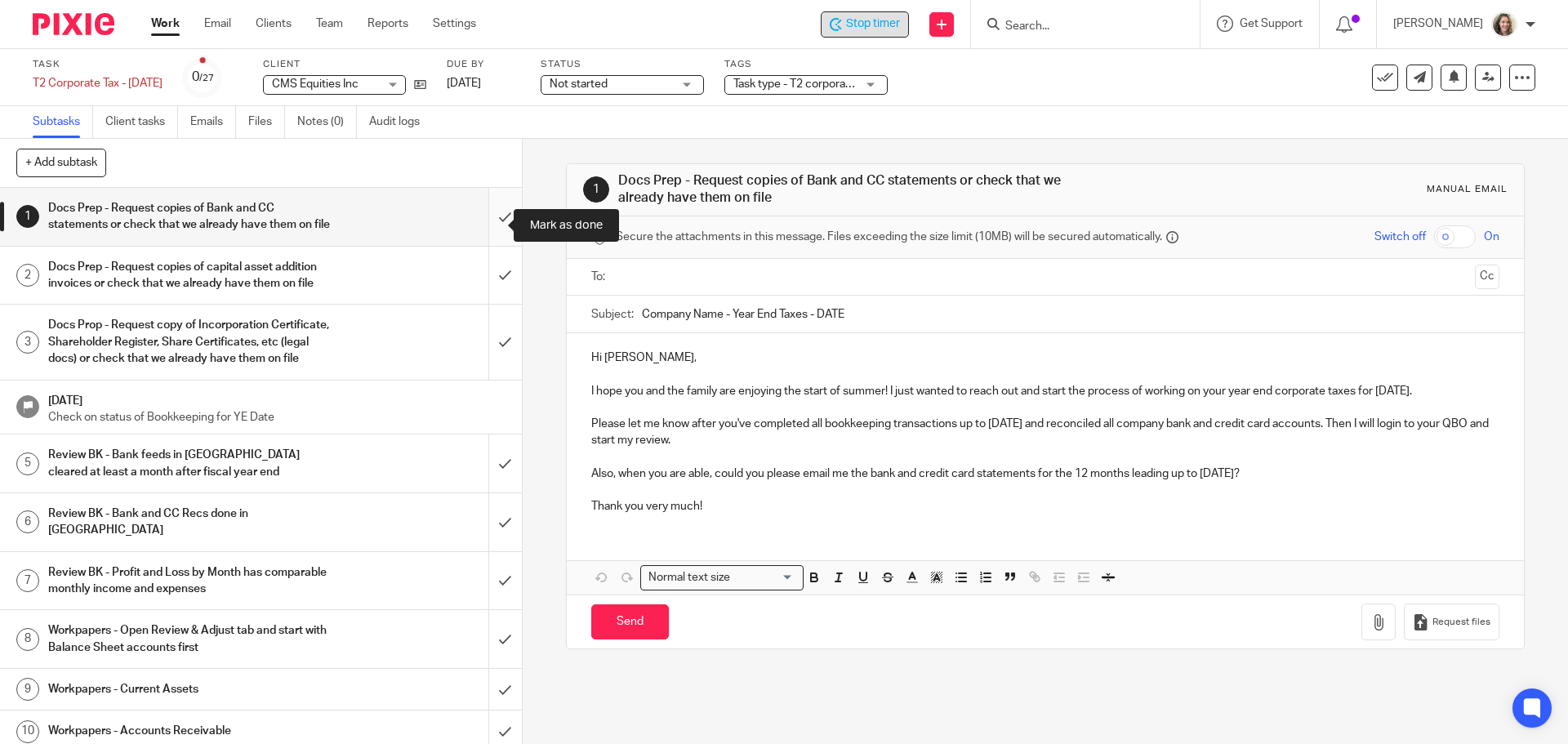
click at [495, 217] on input "submit" at bounding box center [261, 216] width 522 height 58
drag, startPoint x: 493, startPoint y: 295, endPoint x: 500, endPoint y: 375, distance: 80.3
click at [492, 295] on input "submit" at bounding box center [261, 275] width 522 height 58
click at [500, 379] on input "submit" at bounding box center [261, 342] width 522 height 75
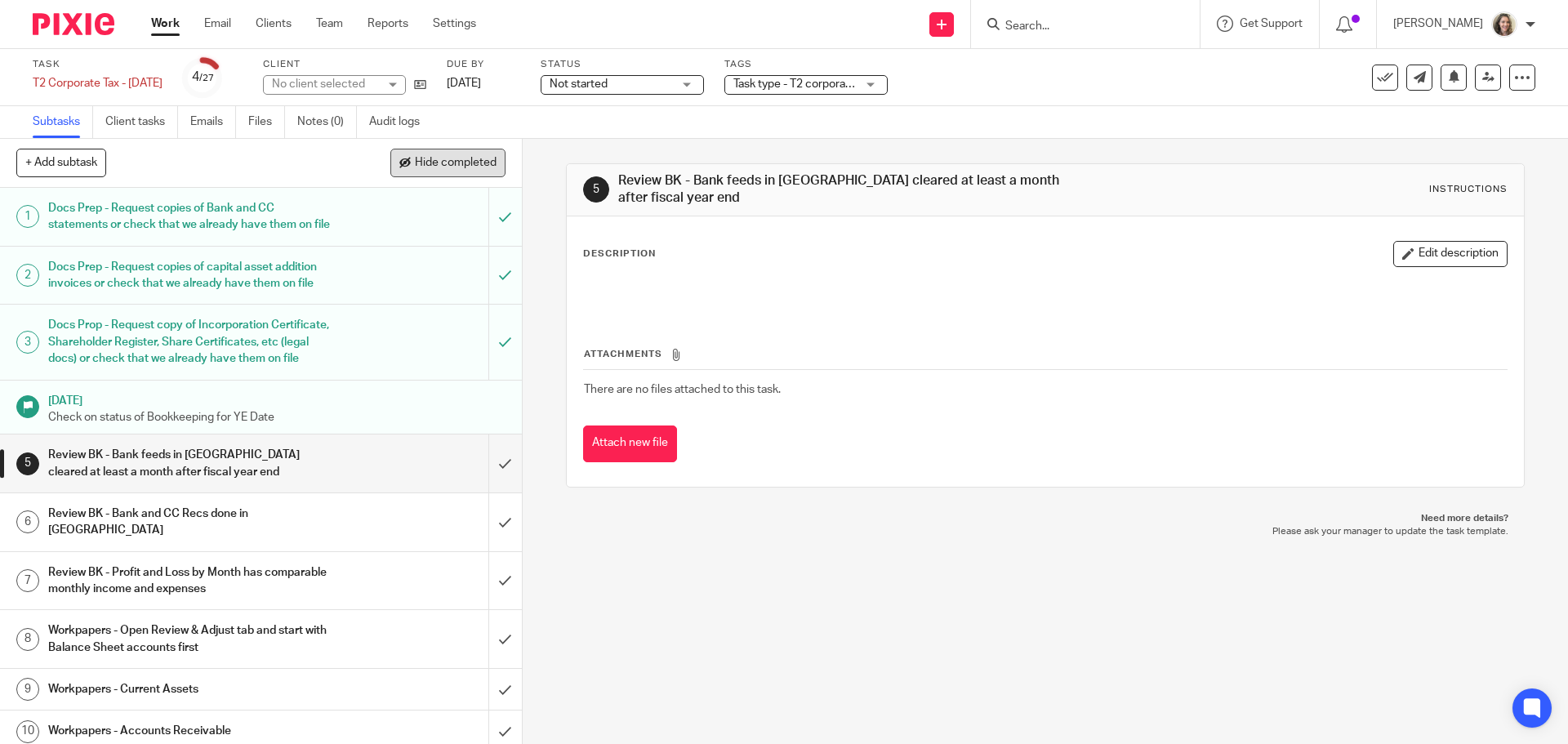
click at [448, 169] on span "Hide completed" at bounding box center [455, 164] width 81 height 13
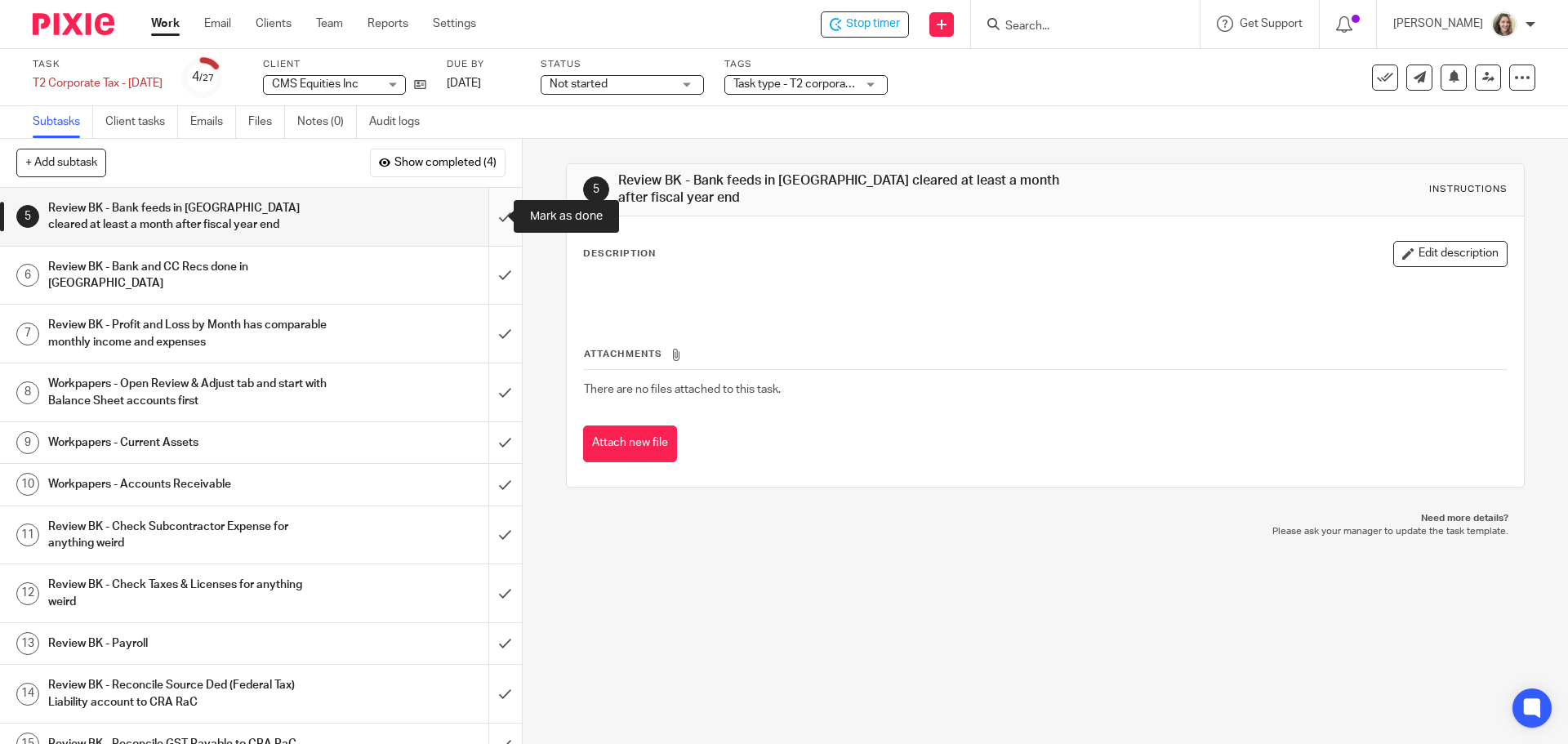
drag, startPoint x: 489, startPoint y: 213, endPoint x: 489, endPoint y: 226, distance: 13.0
click at [489, 213] on input "submit" at bounding box center [261, 216] width 522 height 58
click at [491, 268] on input "submit" at bounding box center [261, 275] width 522 height 58
click at [488, 311] on input "submit" at bounding box center [261, 333] width 522 height 58
click at [491, 367] on input "submit" at bounding box center [261, 392] width 522 height 58
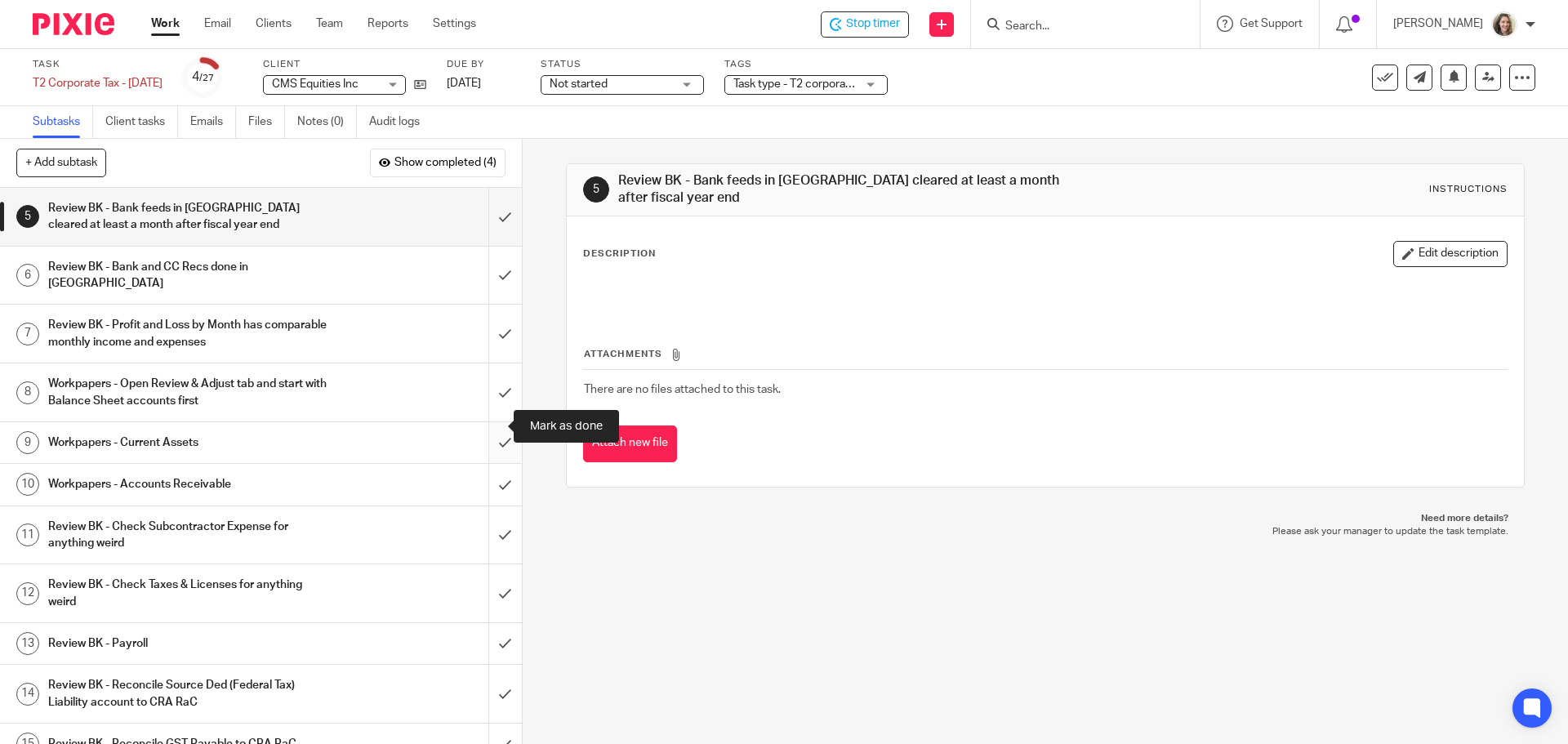
click at [492, 428] on input "submit" at bounding box center [261, 442] width 522 height 41
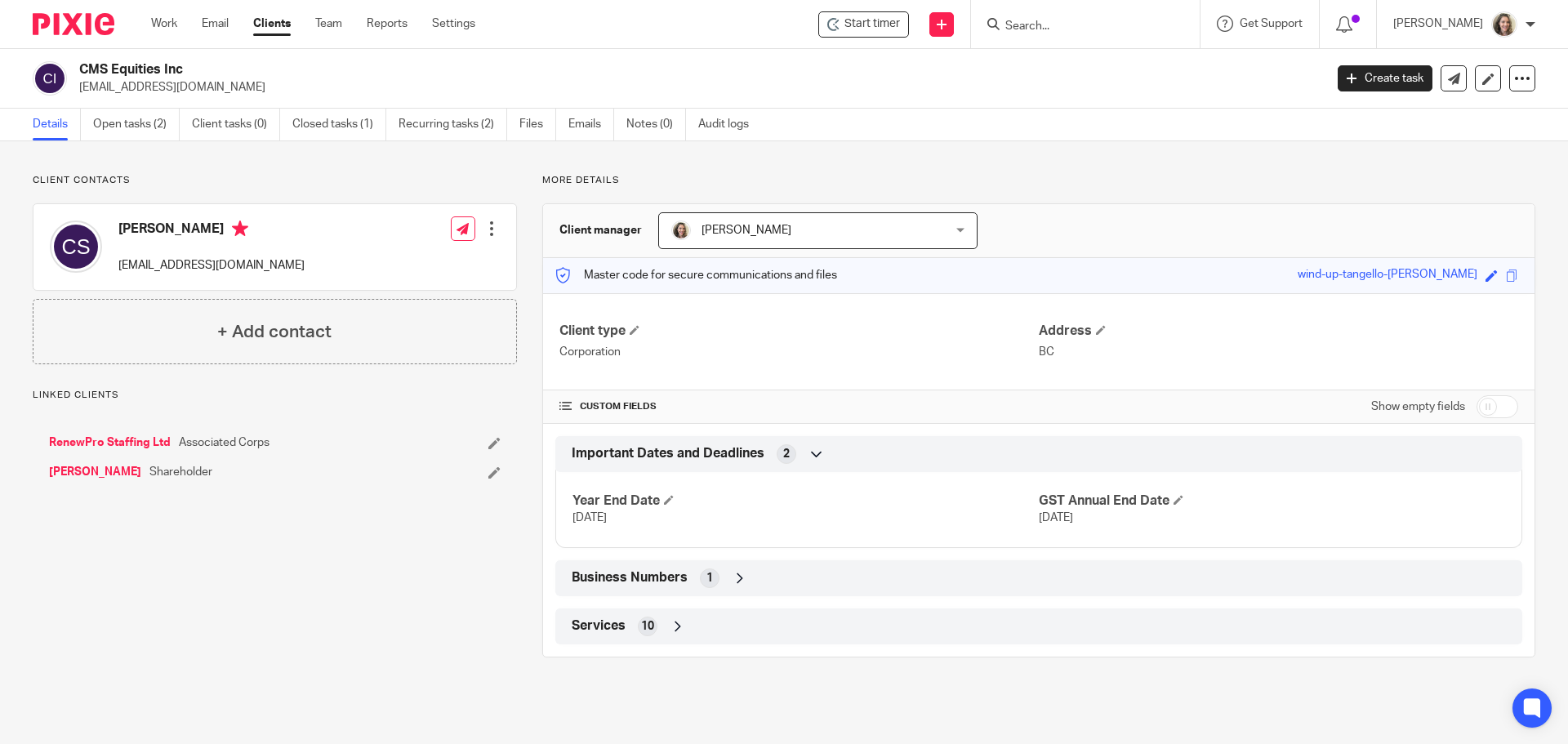
click at [662, 578] on span "Business Numbers" at bounding box center [629, 577] width 116 height 17
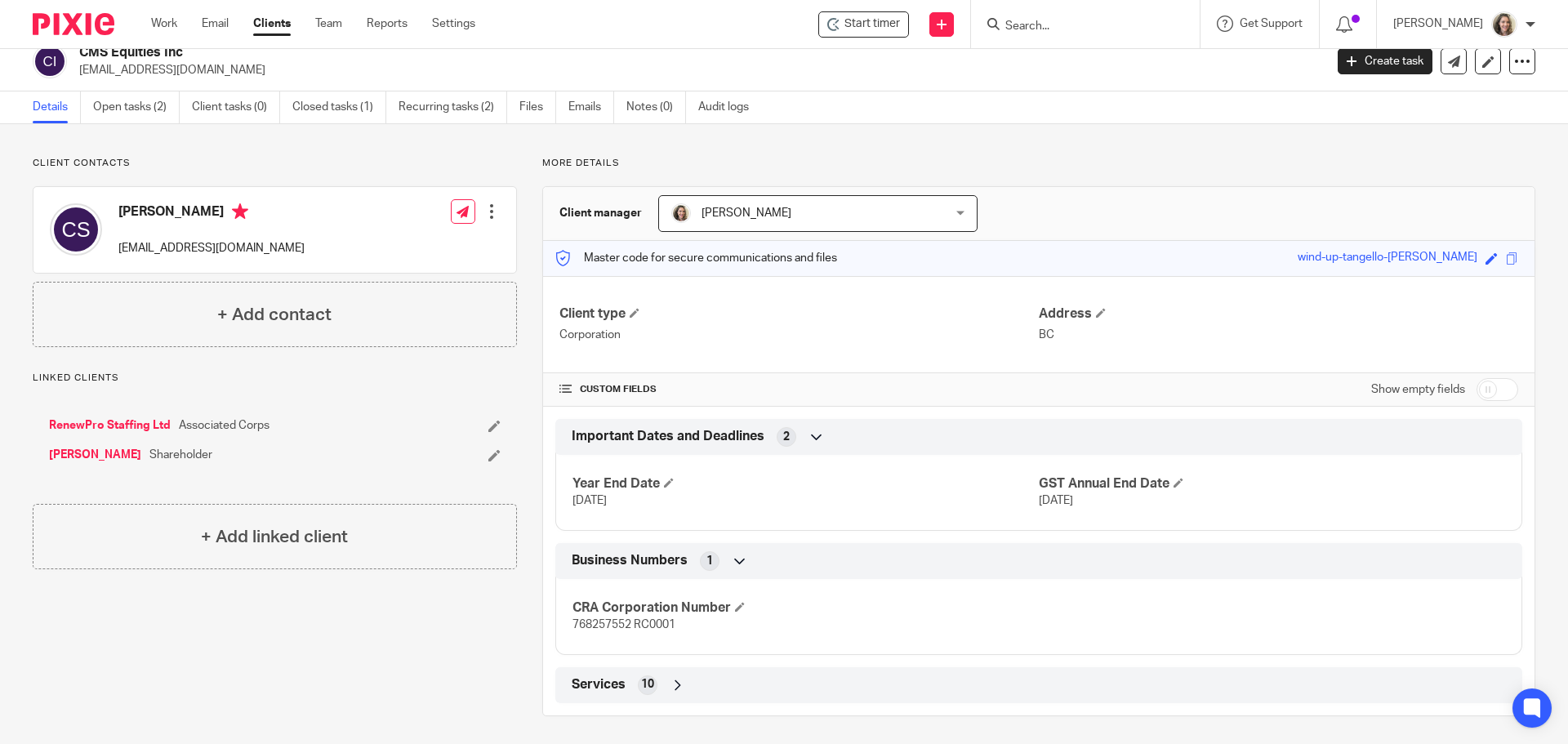
scroll to position [22, 0]
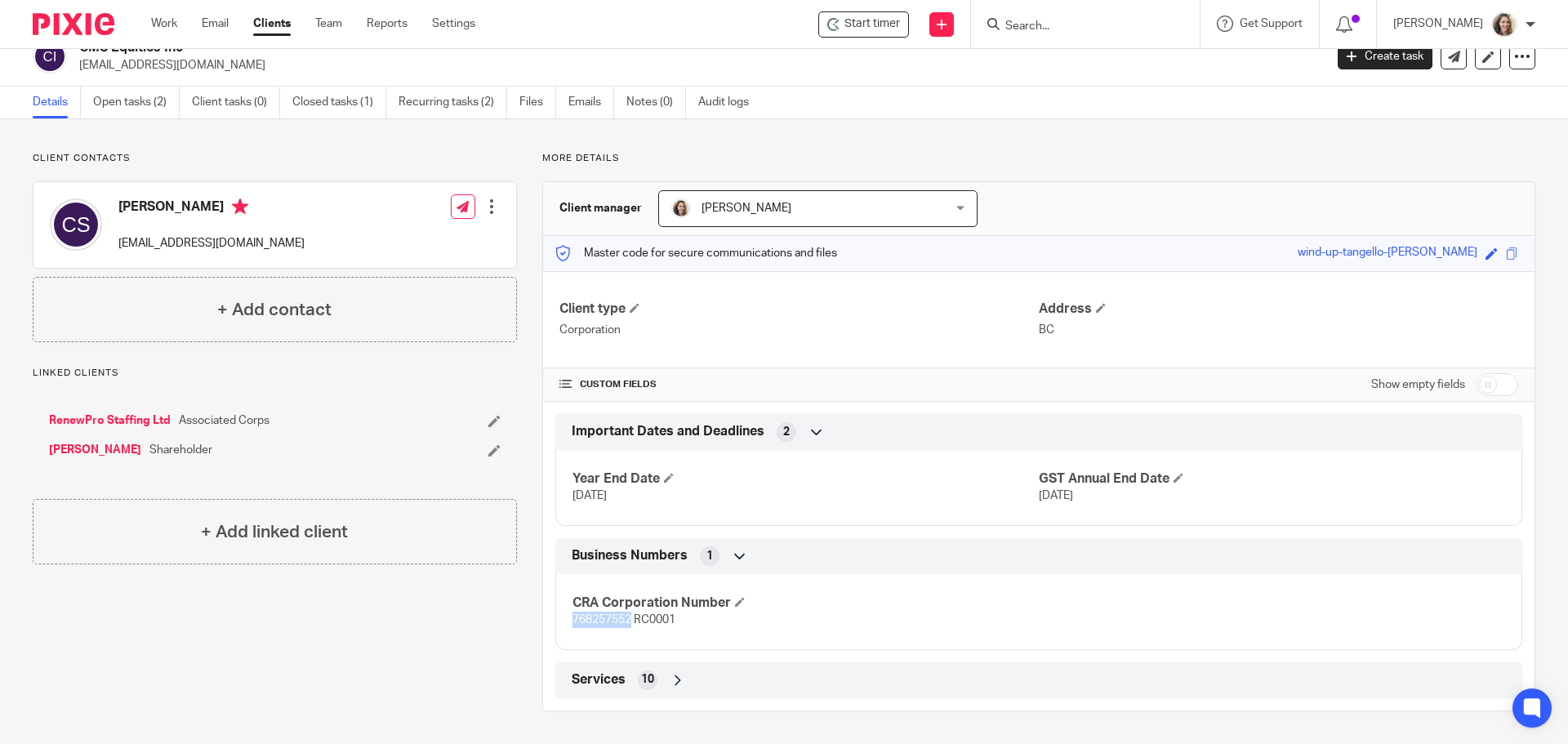
drag, startPoint x: 626, startPoint y: 623, endPoint x: 567, endPoint y: 623, distance: 59.0
click at [573, 623] on span "768257552 RC0001" at bounding box center [624, 620] width 102 height 11
copy span "768257552"
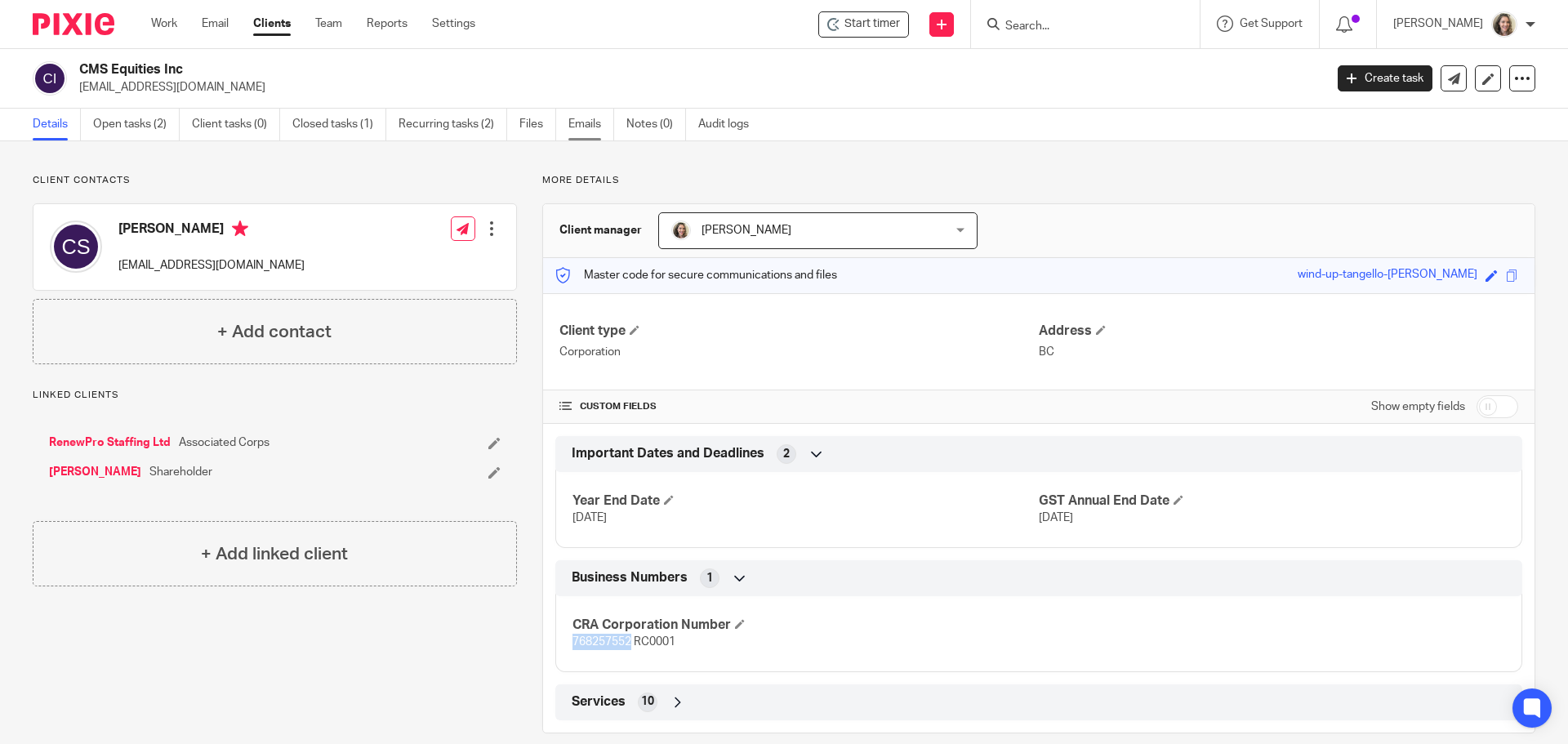
click at [591, 125] on link "Emails" at bounding box center [591, 124] width 46 height 32
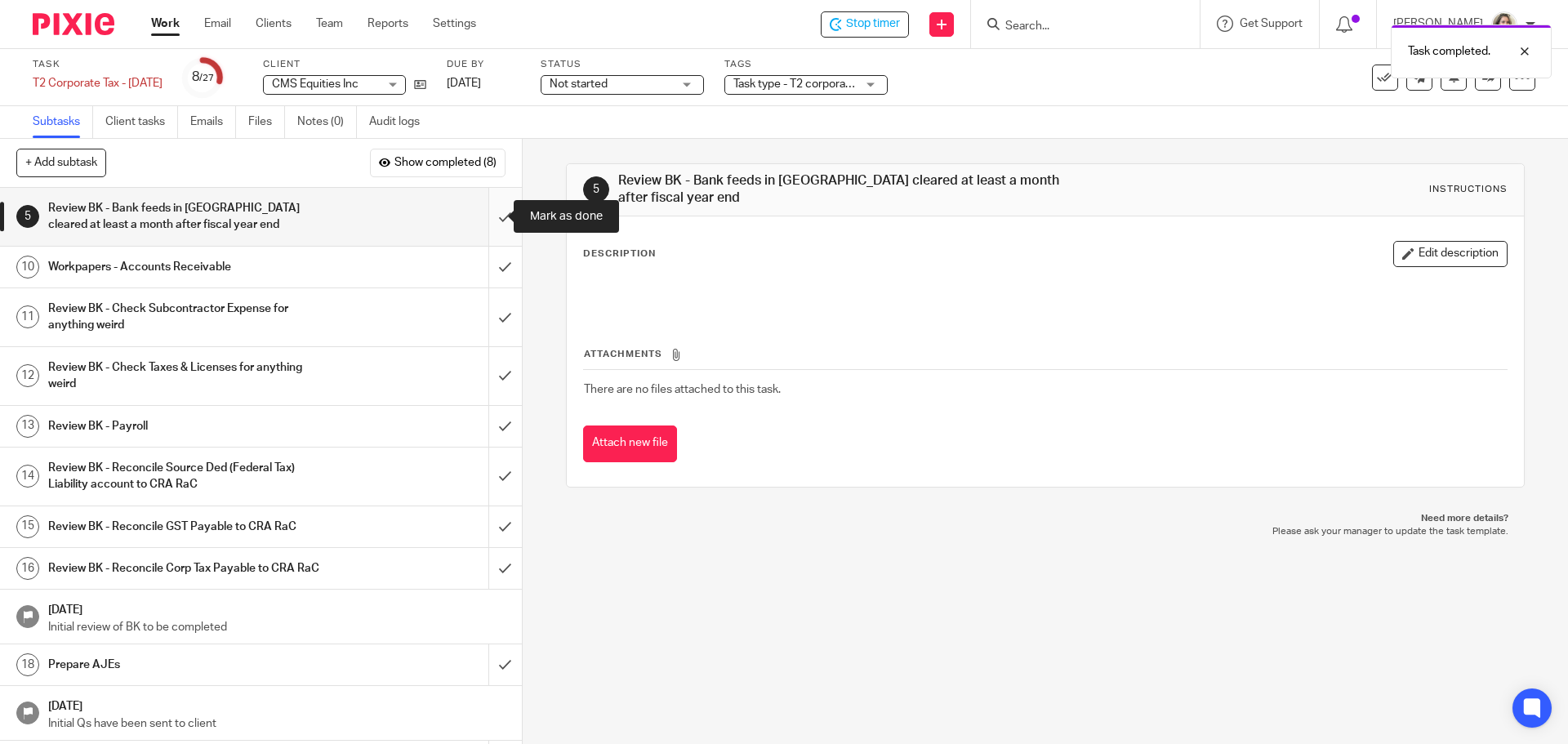
click at [490, 215] on input "submit" at bounding box center [261, 216] width 522 height 58
click at [489, 266] on input "submit" at bounding box center [261, 266] width 522 height 41
click at [489, 320] on input "submit" at bounding box center [261, 317] width 522 height 58
click at [489, 382] on input "submit" at bounding box center [261, 375] width 522 height 58
click at [492, 423] on input "submit" at bounding box center [261, 426] width 522 height 41
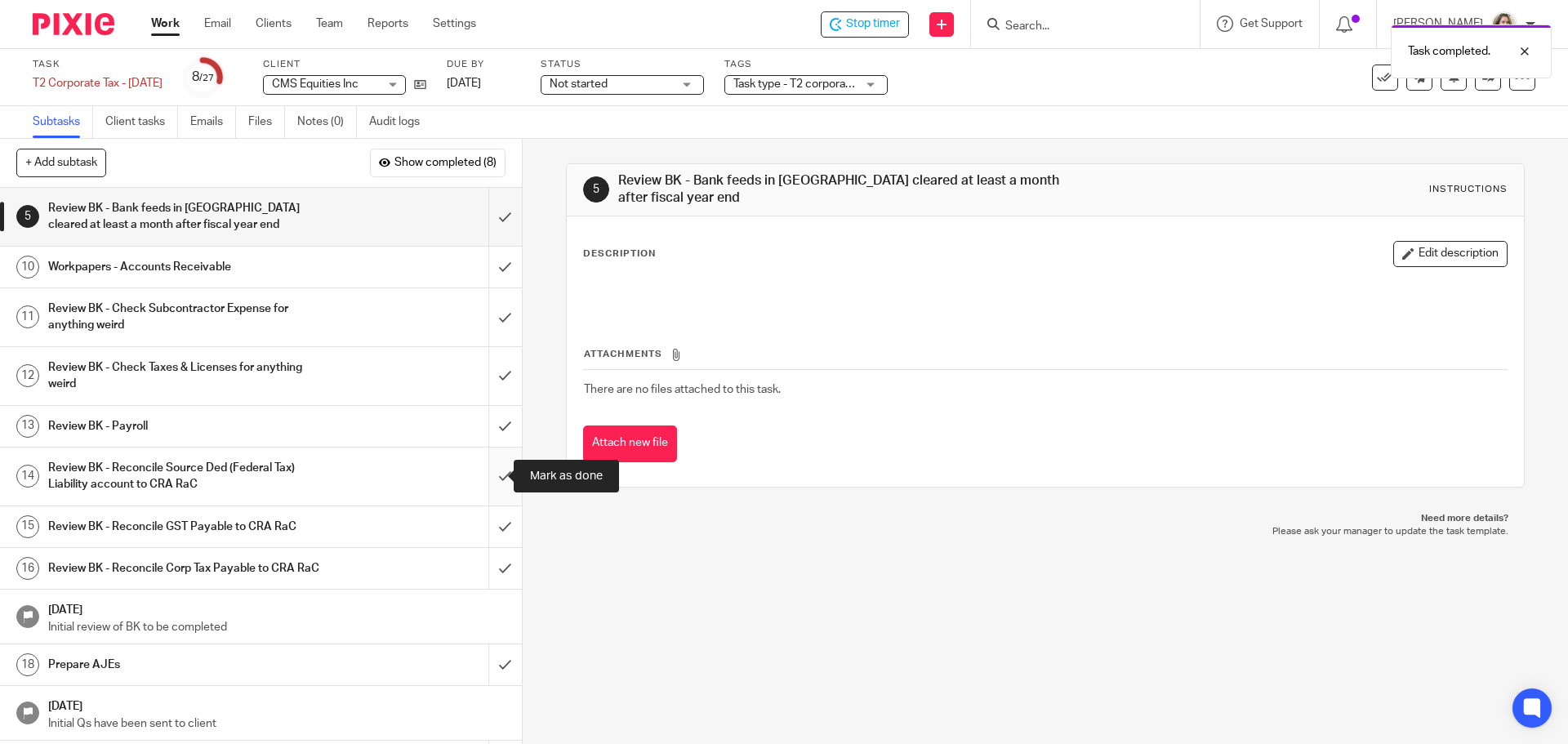
click at [497, 480] on input "submit" at bounding box center [261, 476] width 522 height 58
click at [489, 525] on input "submit" at bounding box center [261, 527] width 522 height 41
click at [485, 559] on input "submit" at bounding box center [261, 568] width 522 height 41
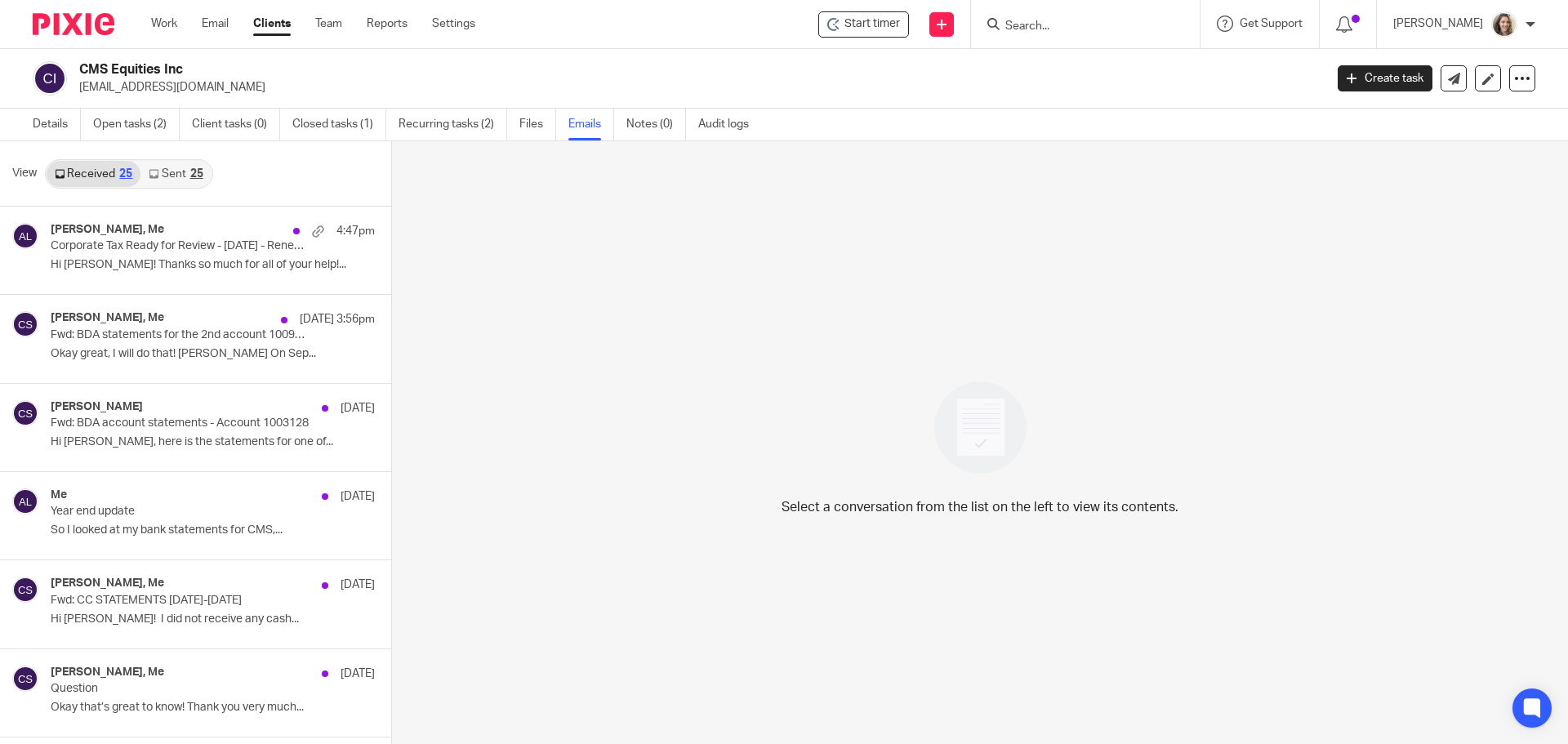
click at [160, 178] on link "Sent 25" at bounding box center [175, 173] width 70 height 26
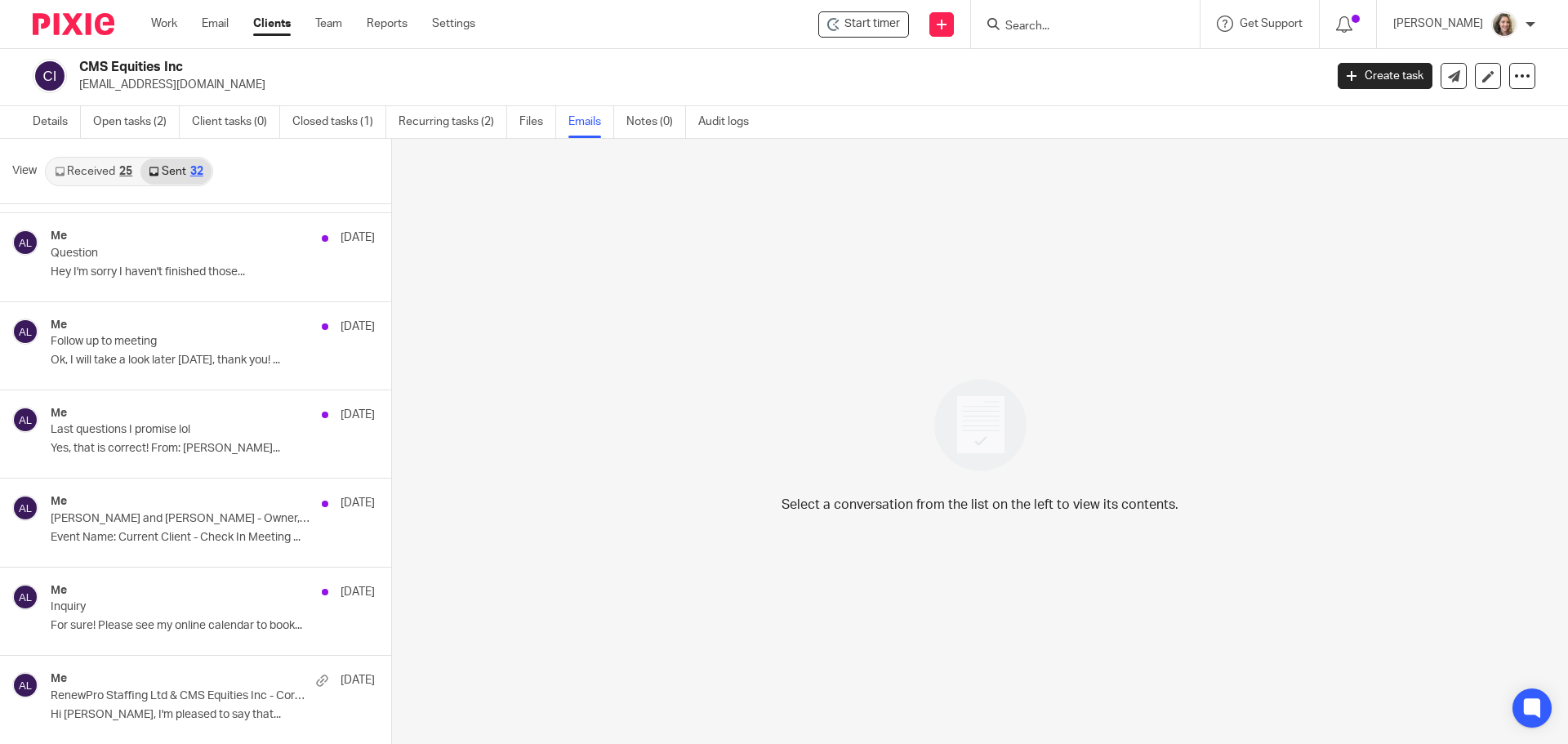
scroll to position [2291, 0]
click at [147, 428] on p "Last questions I promise lol" at bounding box center [161, 429] width 220 height 13
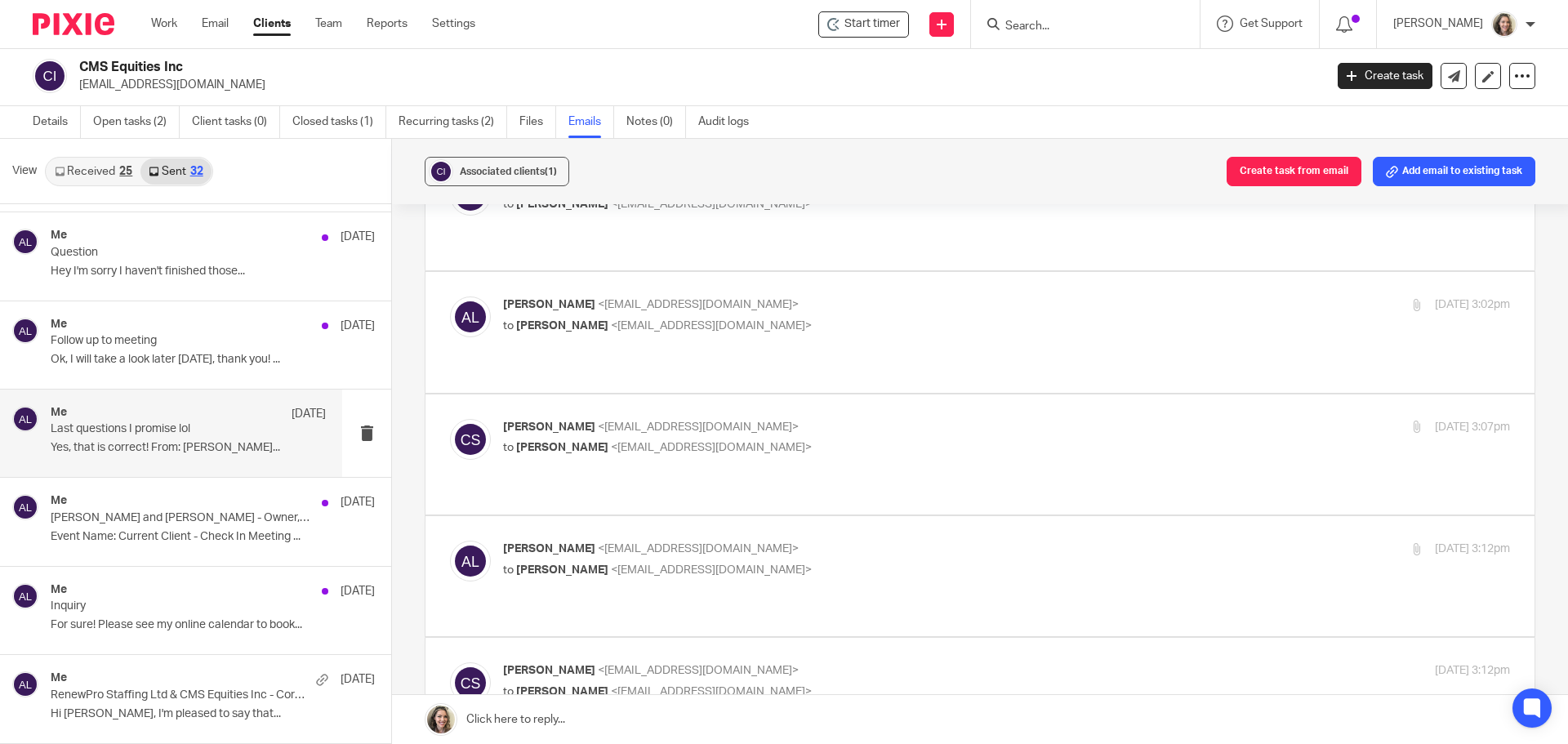
scroll to position [408, 0]
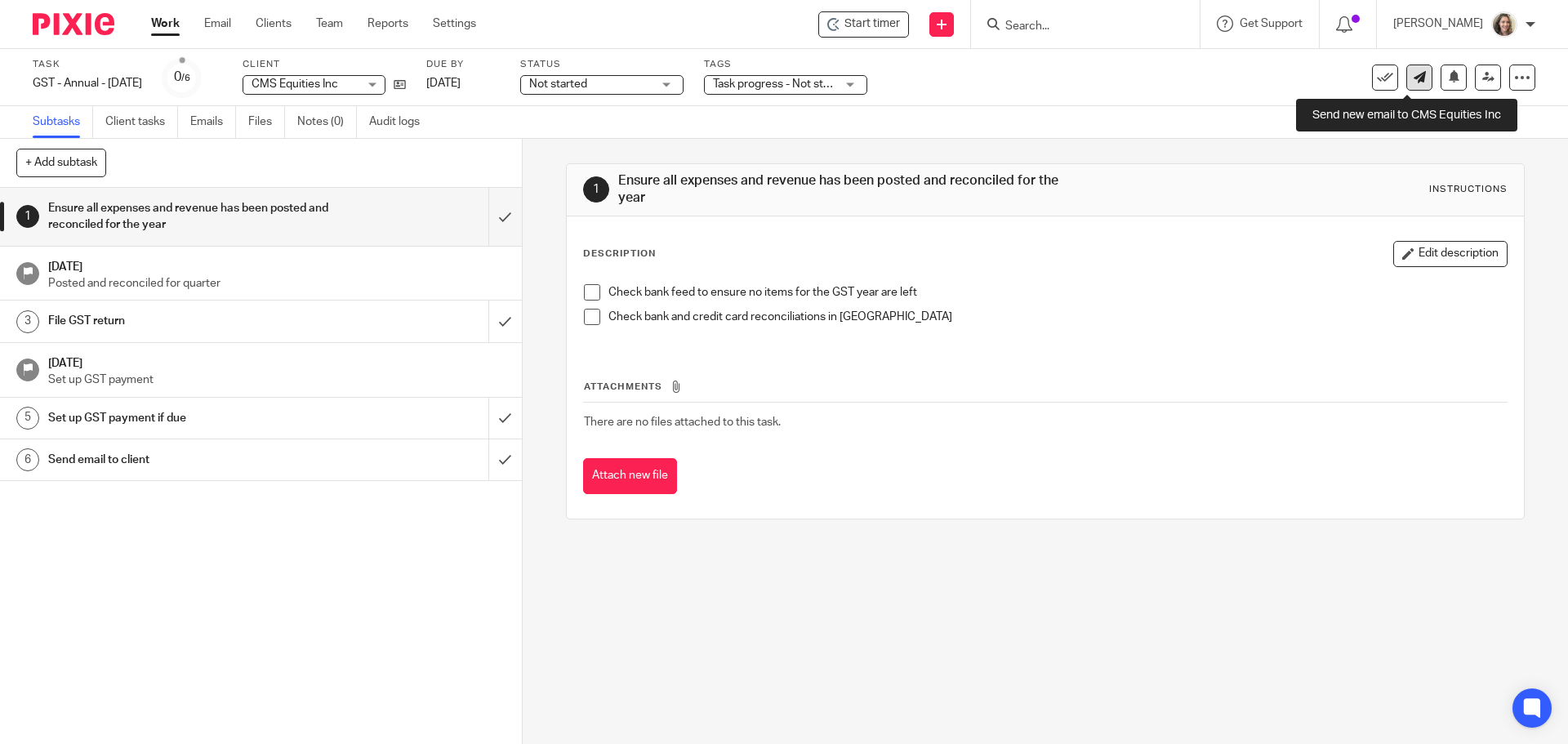
click at [1414, 75] on link at bounding box center [1419, 77] width 26 height 26
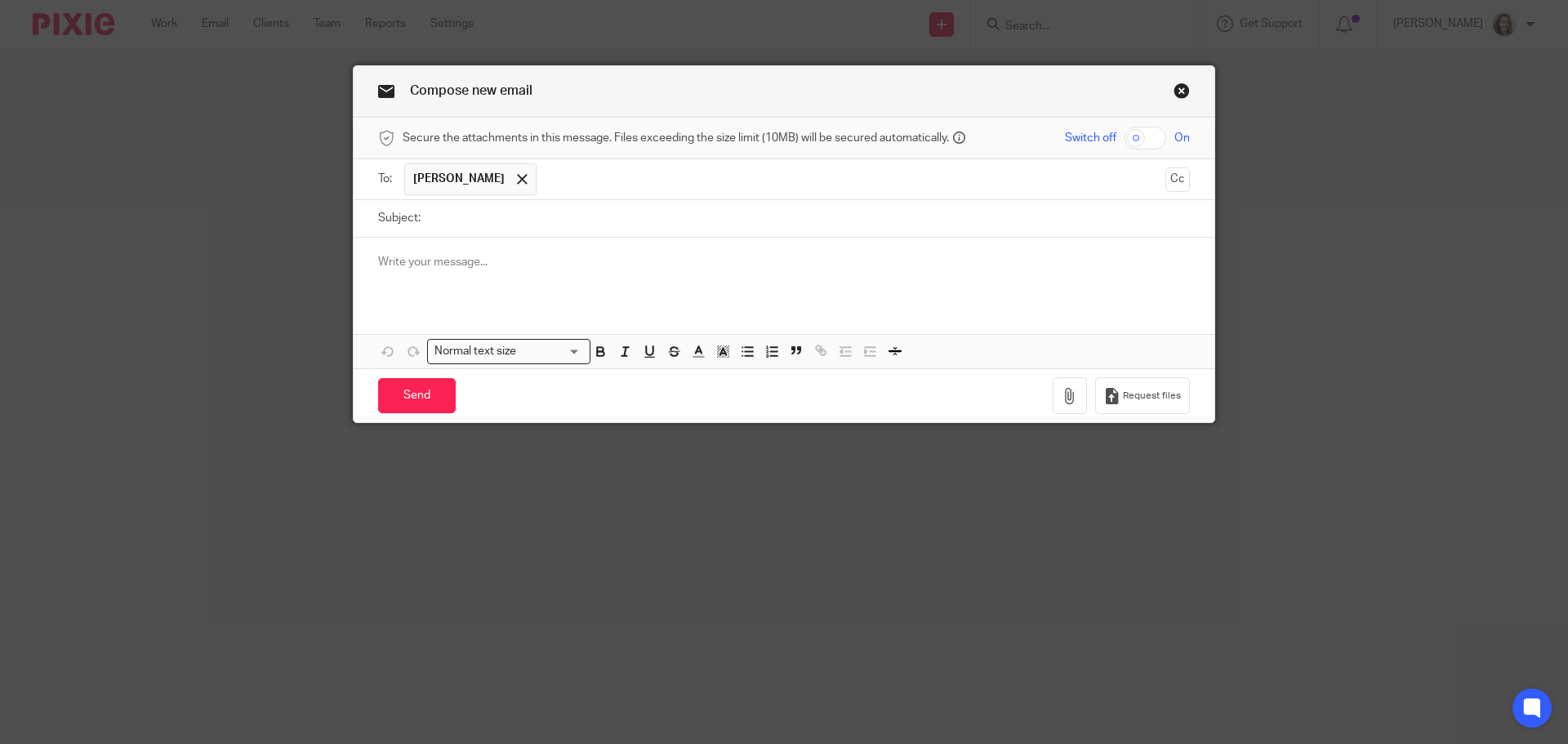
click at [470, 217] on input "Subject:" at bounding box center [809, 218] width 761 height 36
type input "CRA Authorization on CMS Equities"
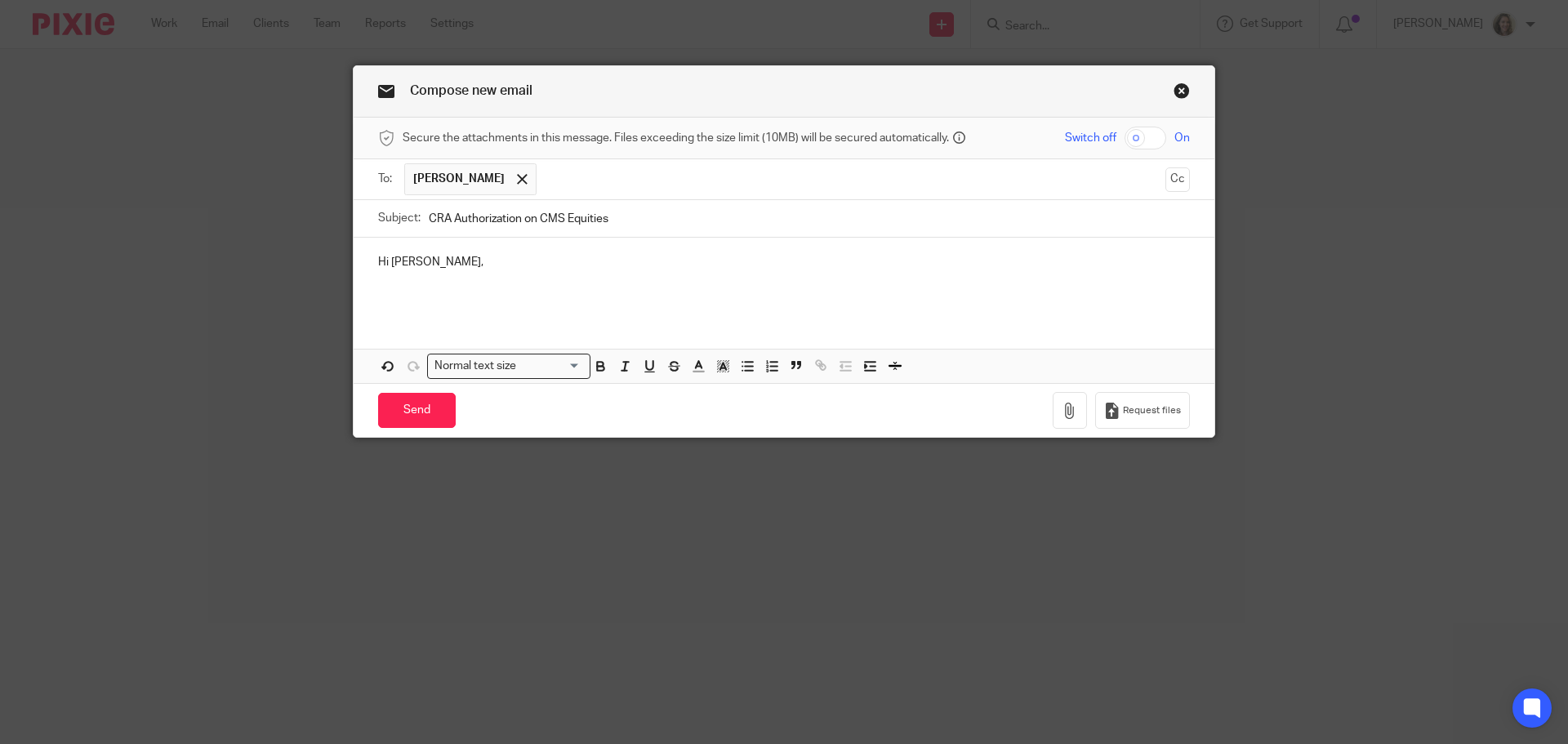
click at [667, 219] on input "CRA Authorization on CMS Equities" at bounding box center [809, 218] width 761 height 36
click at [486, 296] on p at bounding box center [784, 294] width 811 height 16
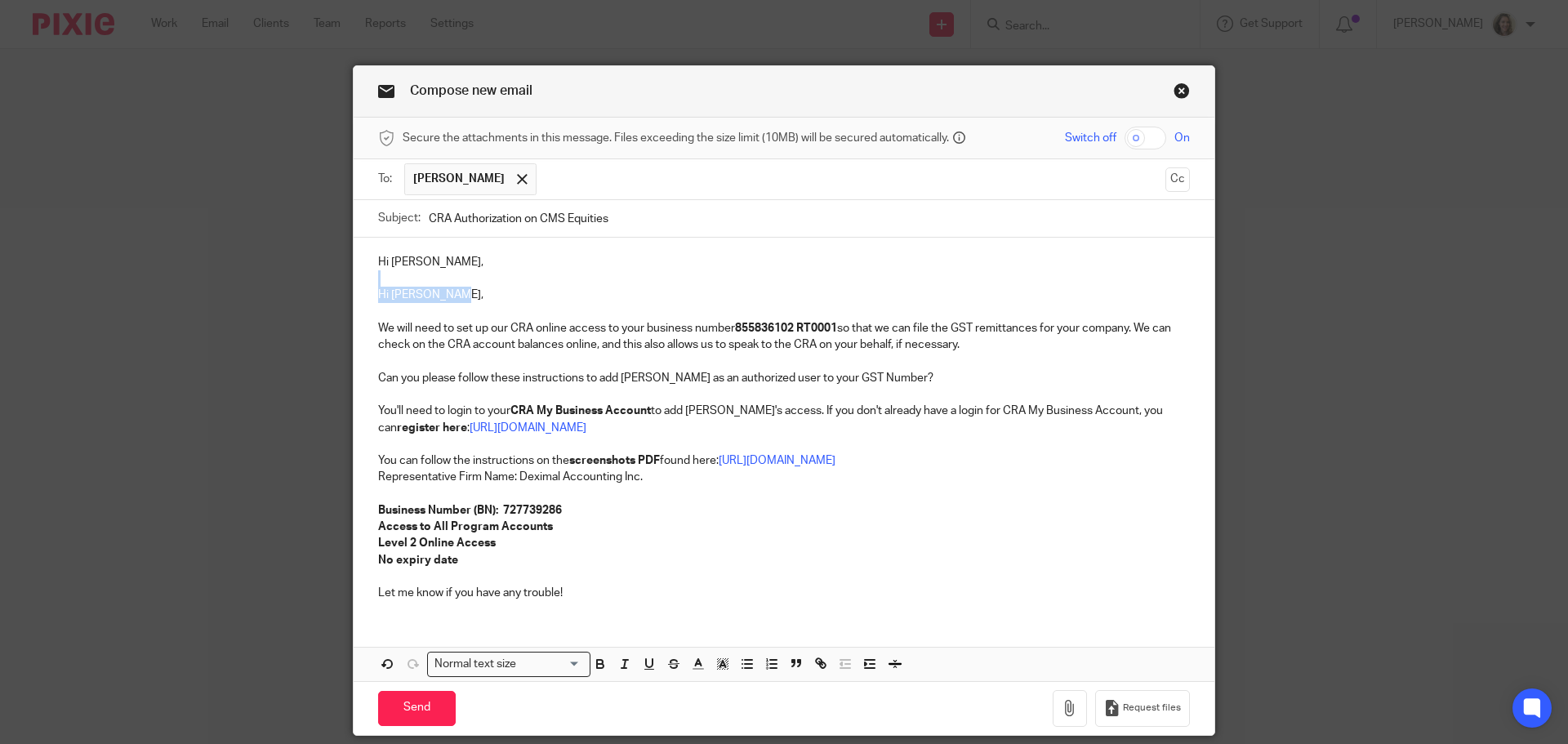
drag, startPoint x: 486, startPoint y: 296, endPoint x: 361, endPoint y: 286, distance: 125.4
click at [361, 286] on div "Hi Cori, Hi Dawn-Marie, We will need to set up our CRA online access to your bu…" at bounding box center [784, 425] width 860 height 376
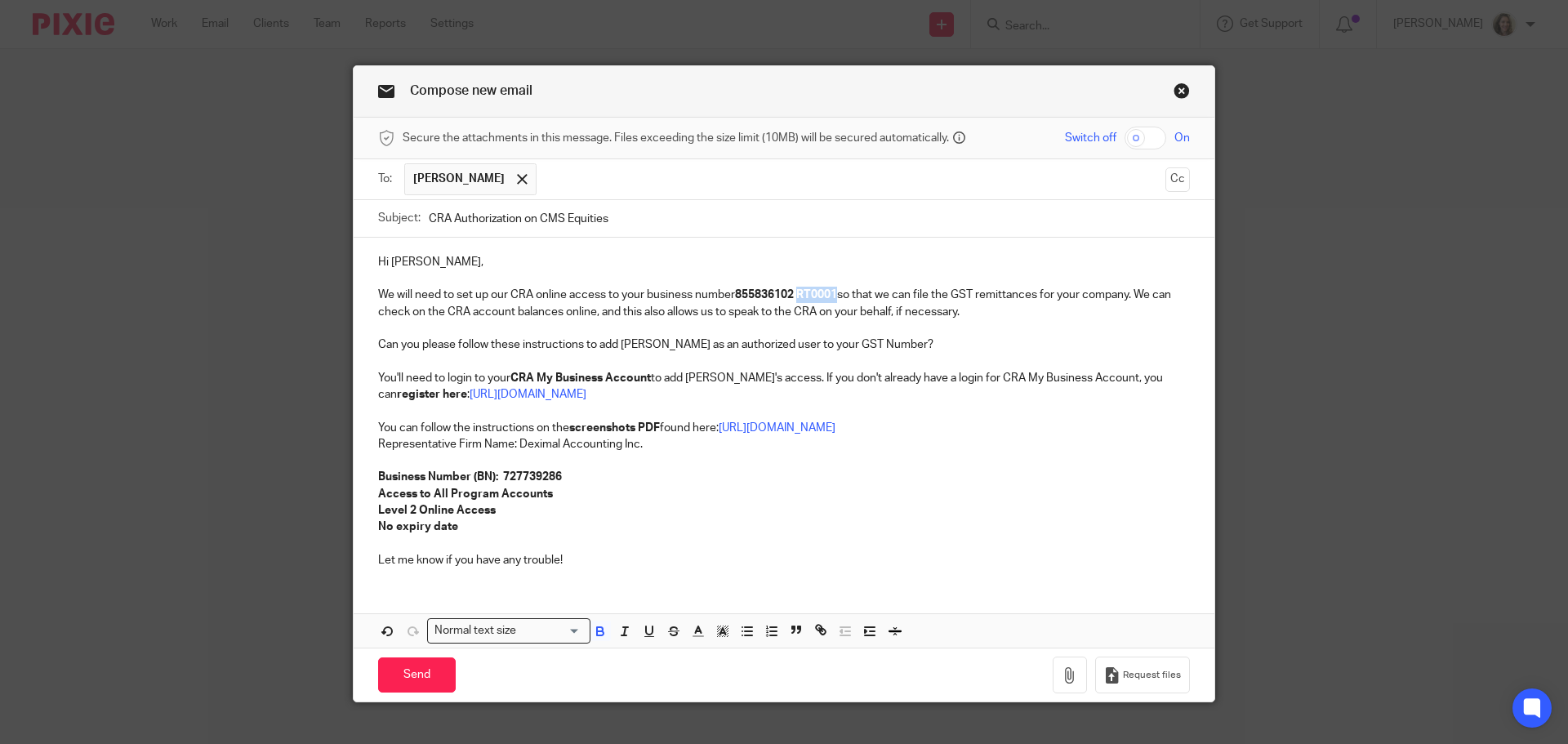
drag, startPoint x: 838, startPoint y: 291, endPoint x: 800, endPoint y: 296, distance: 38.3
click at [800, 296] on strong "855836102 RT0001" at bounding box center [785, 295] width 102 height 11
click at [772, 295] on strong "855836102" at bounding box center [763, 295] width 58 height 11
click at [593, 629] on icon "button" at bounding box center [600, 630] width 14 height 14
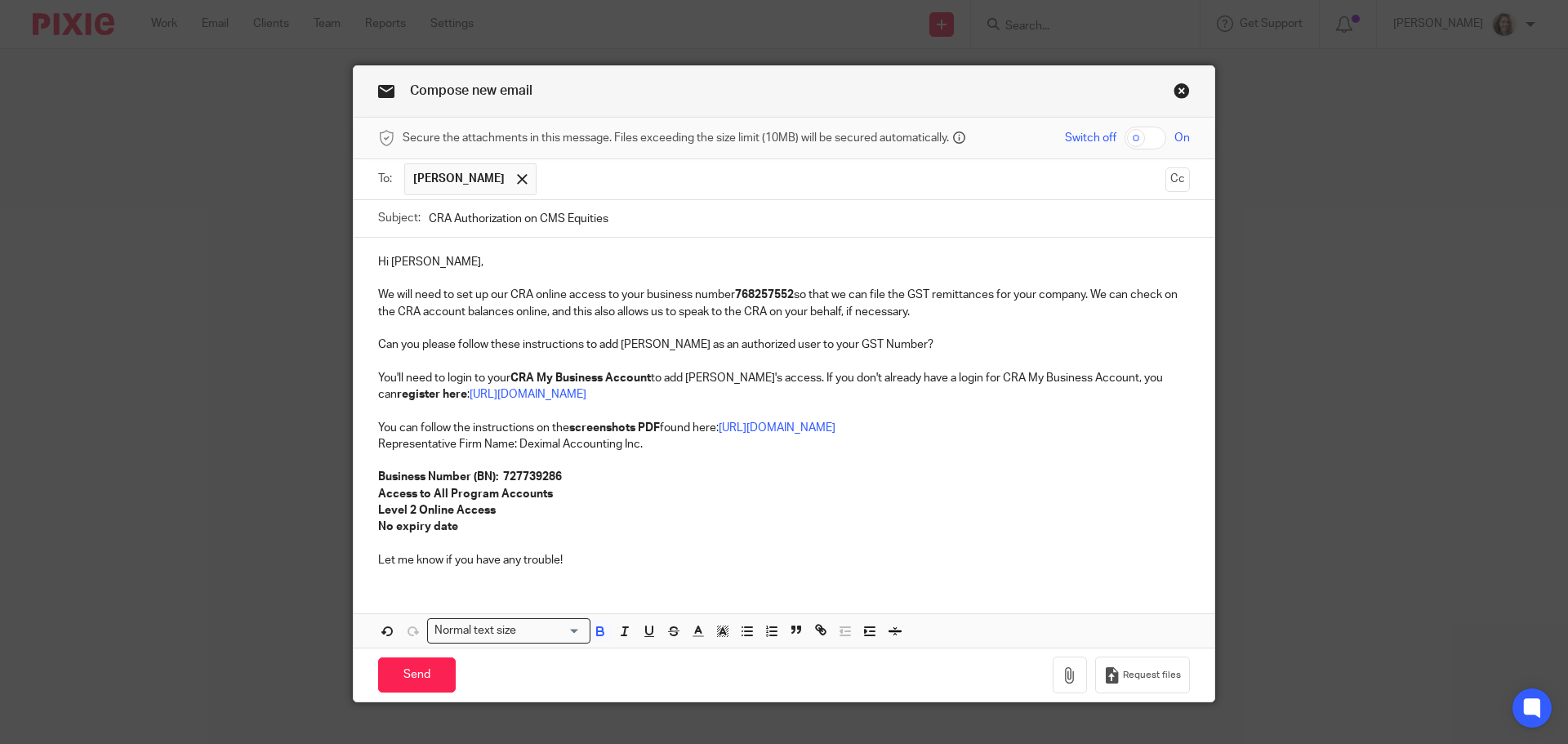
click at [973, 308] on p "We will need to set up our CRA online access to your business number 768257552 …" at bounding box center [784, 303] width 811 height 34
click at [960, 335] on p at bounding box center [784, 327] width 811 height 16
click at [822, 344] on p "Can you please follow these instructions to add Deximal as an authorized user t…" at bounding box center [784, 344] width 811 height 16
click at [822, 340] on p "Can you please follow these instructions to add Deximal as an authorized user t…" at bounding box center [784, 344] width 811 height 16
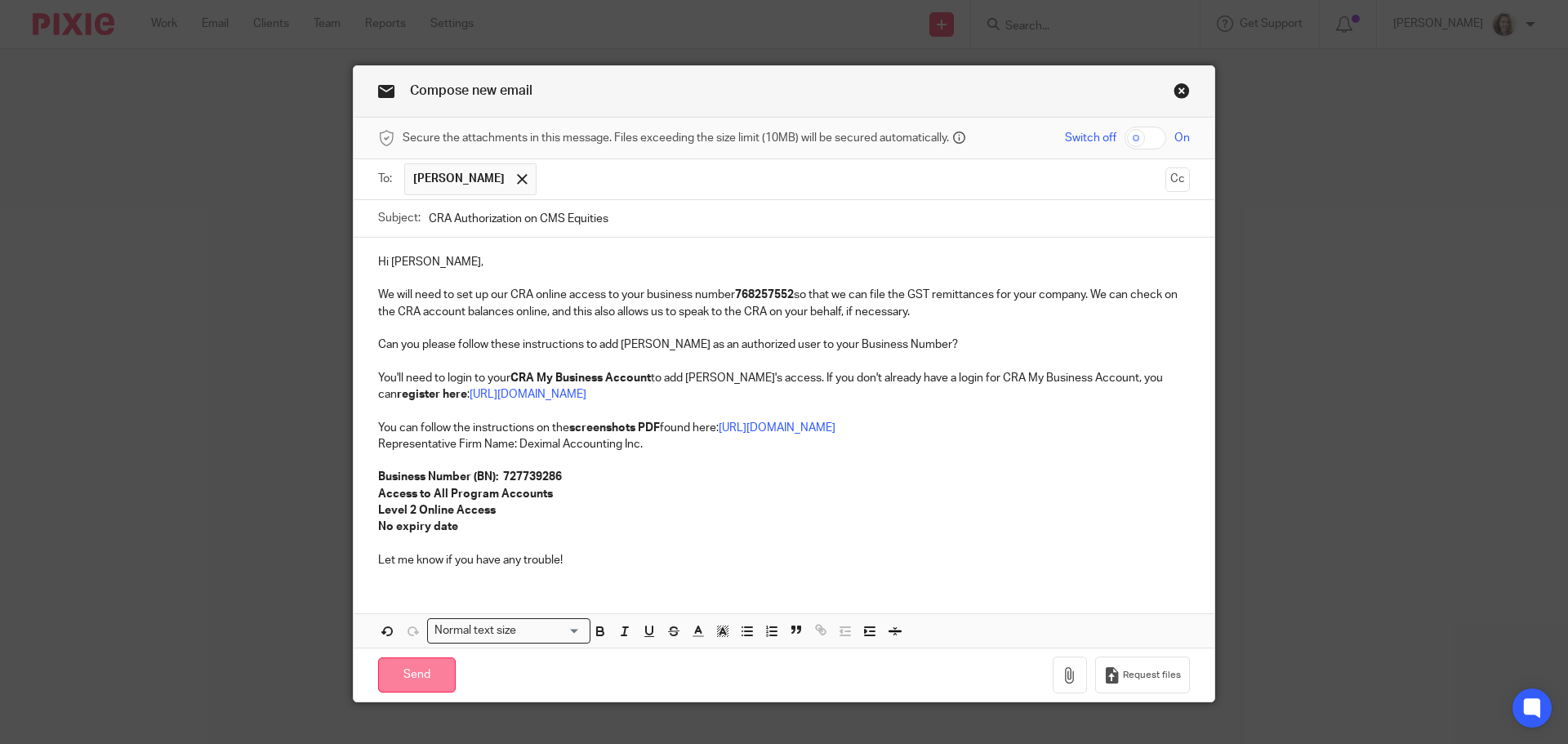
click at [409, 671] on input "Send" at bounding box center [417, 674] width 78 height 35
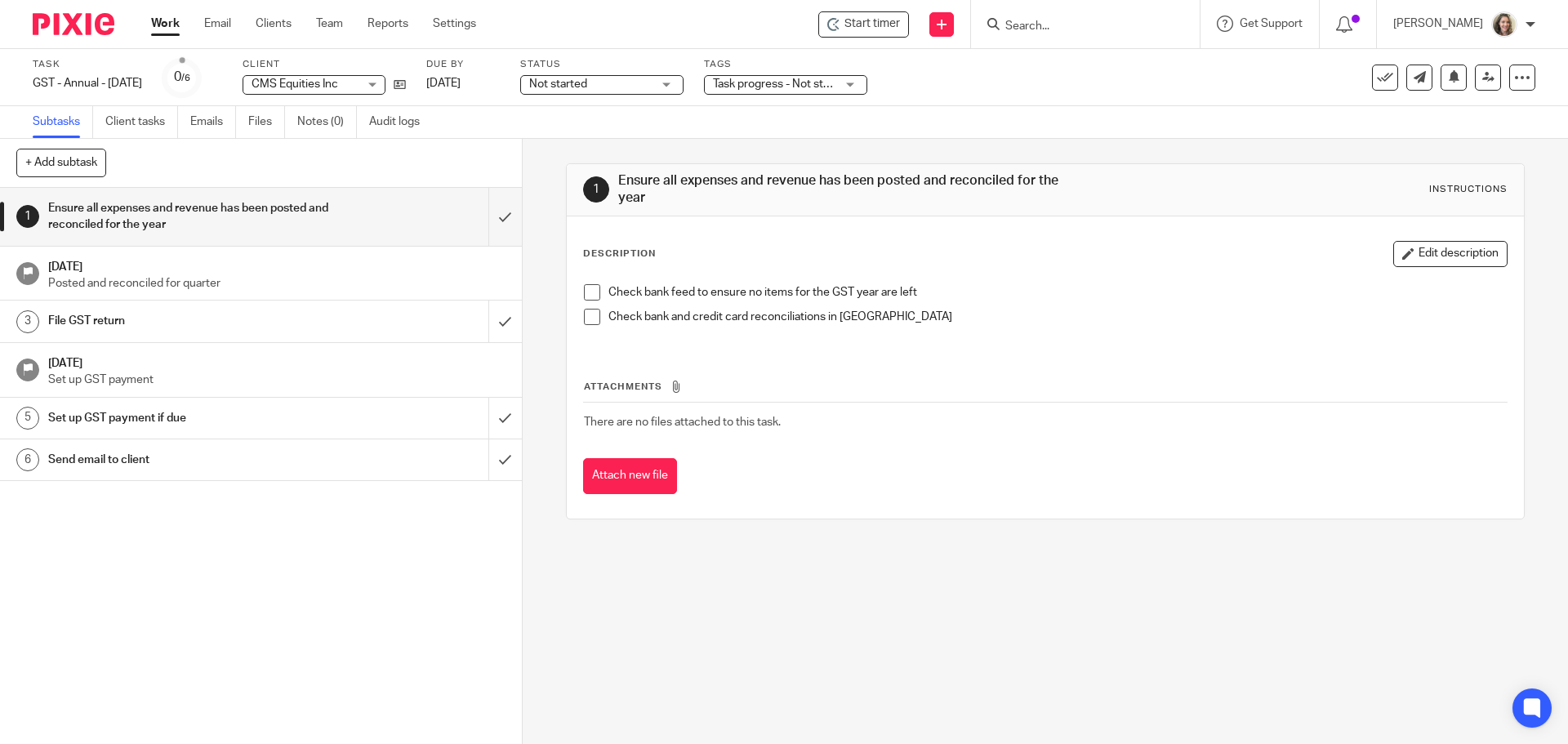
click at [1439, 259] on button "Edit description" at bounding box center [1449, 253] width 114 height 26
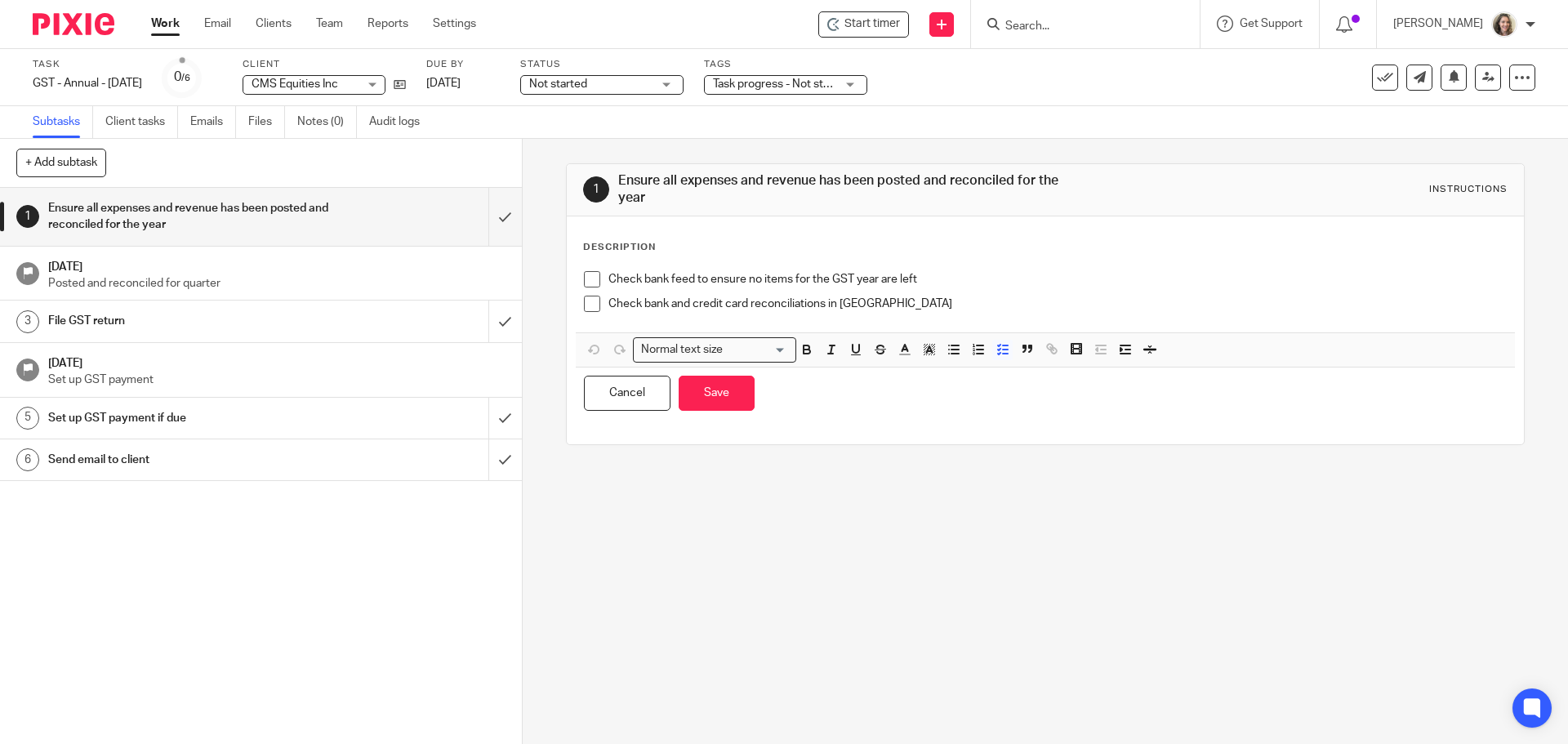
click at [1012, 282] on p "Check bank feed to ensure no items for the GST year are left" at bounding box center [1057, 279] width 898 height 16
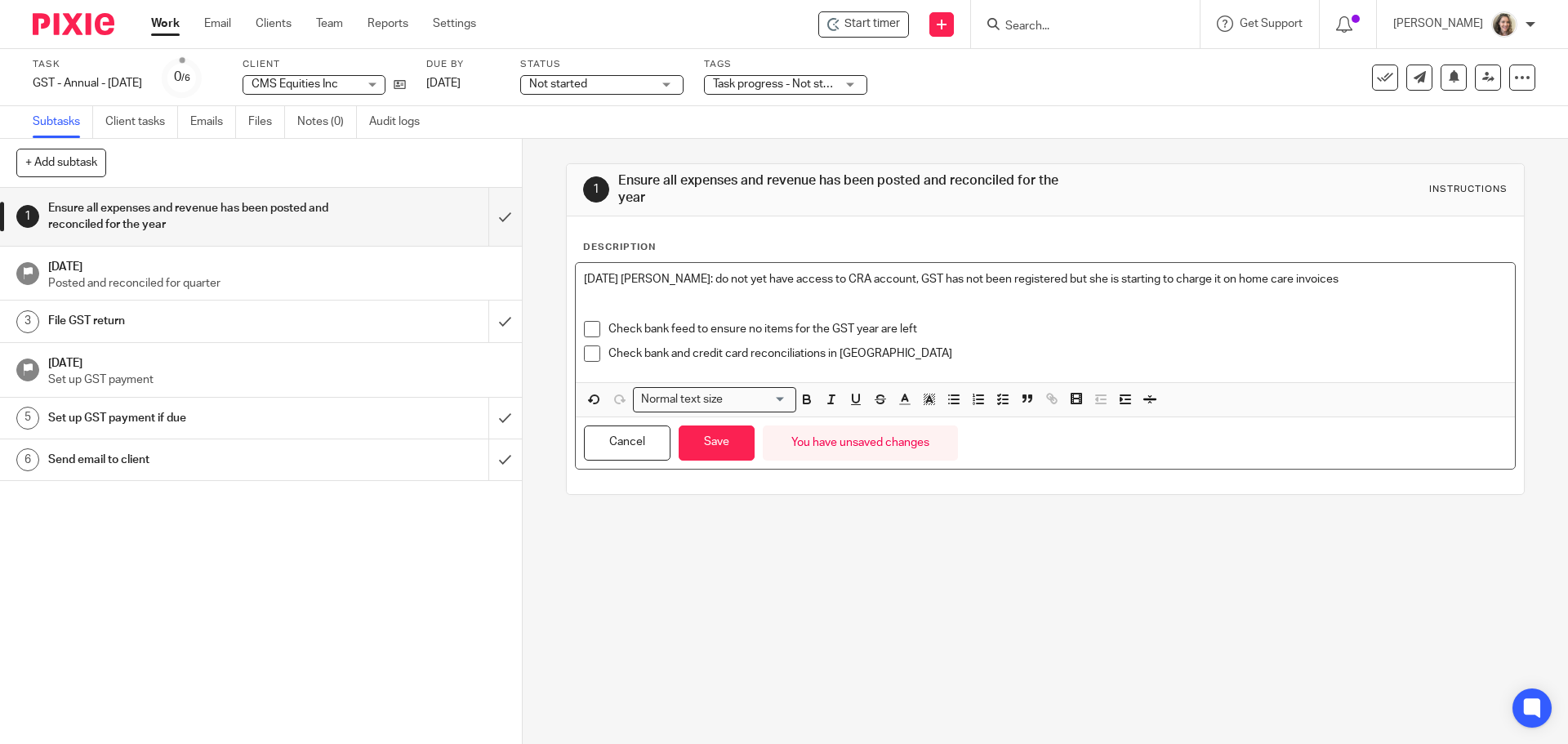
click at [1378, 281] on p "[DATE] [PERSON_NAME]: do not yet have access to CRA account, GST has not been r…" at bounding box center [1044, 279] width 921 height 16
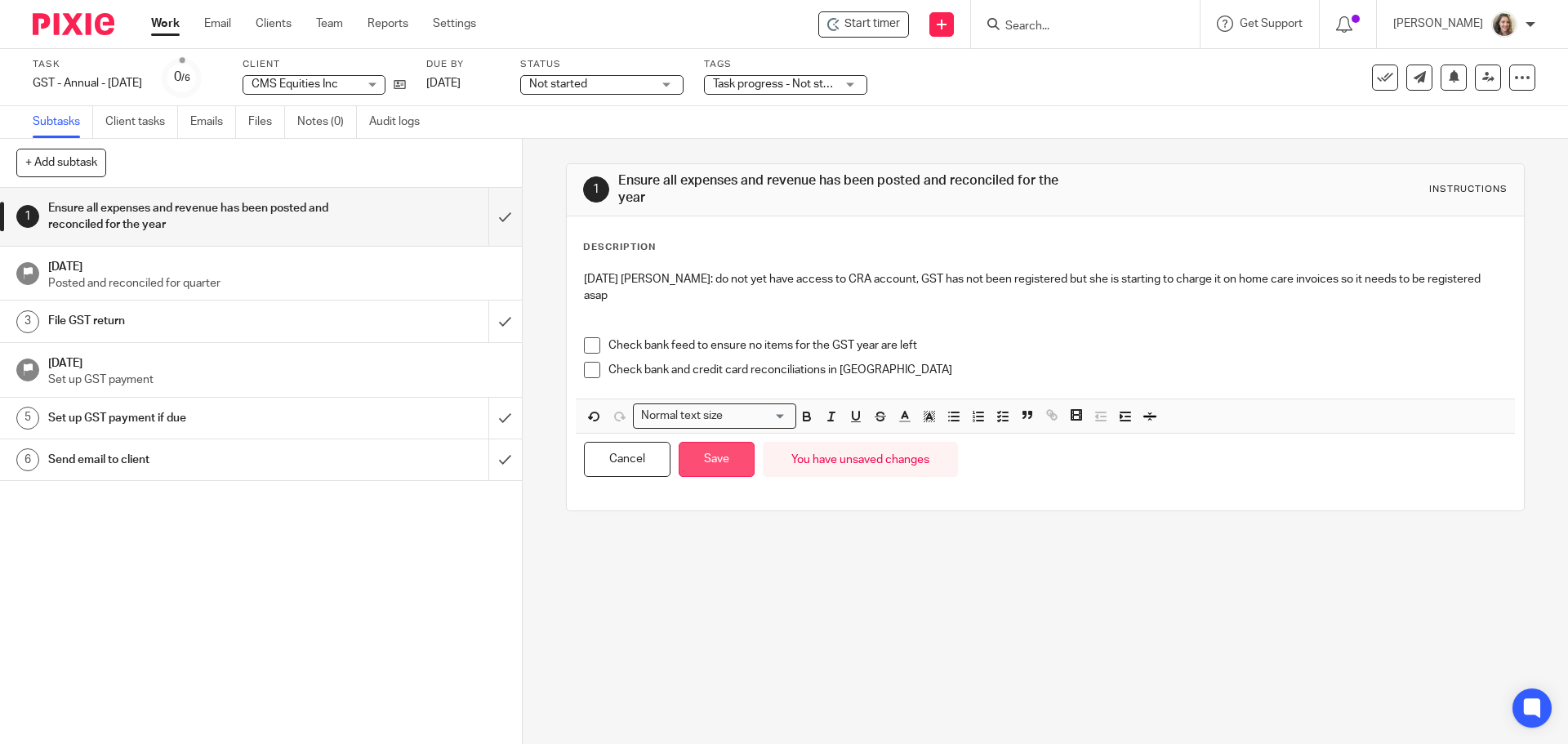
click at [711, 441] on button "Save" at bounding box center [716, 459] width 76 height 35
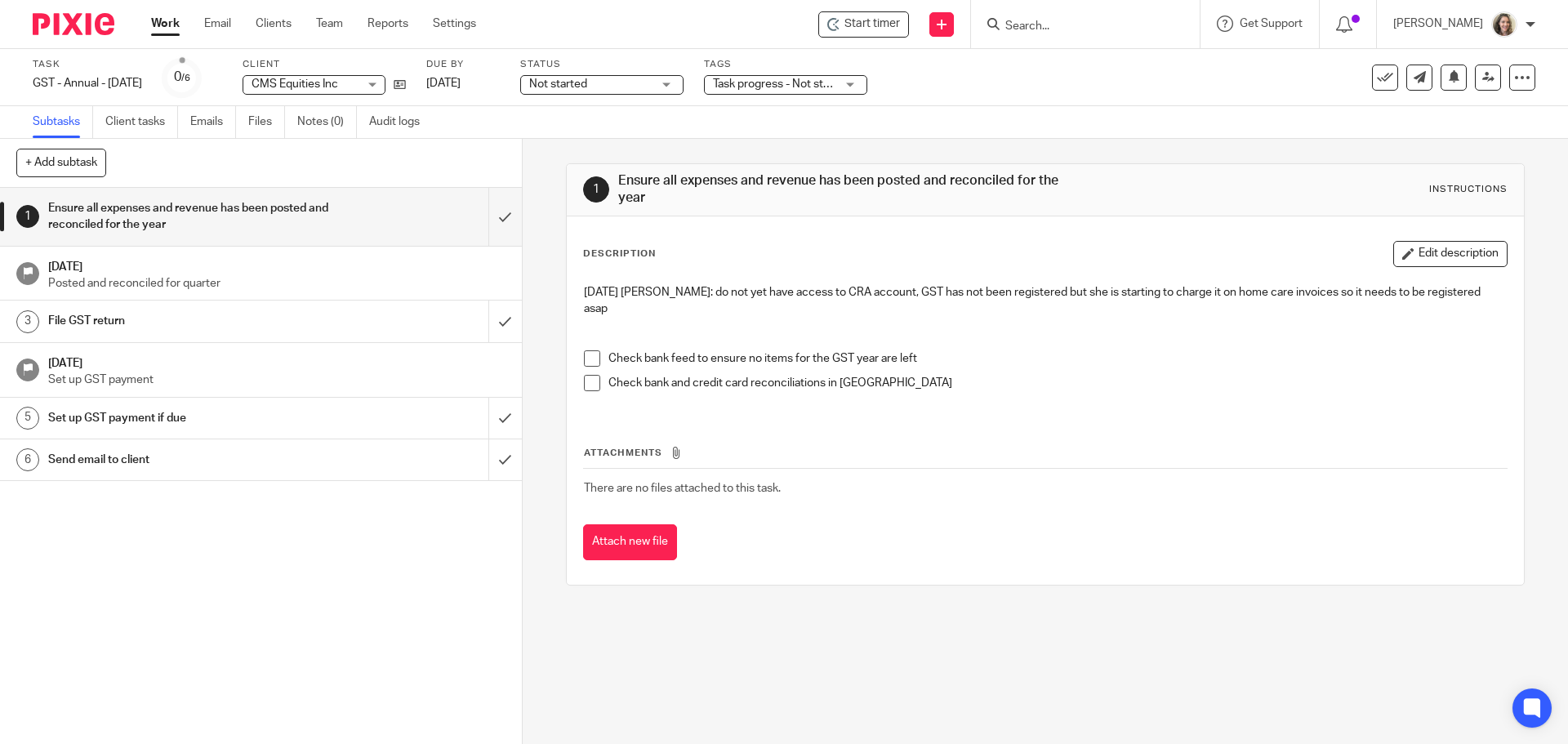
click at [836, 85] on span "Task progress - Not started + 2" at bounding box center [790, 84] width 155 height 11
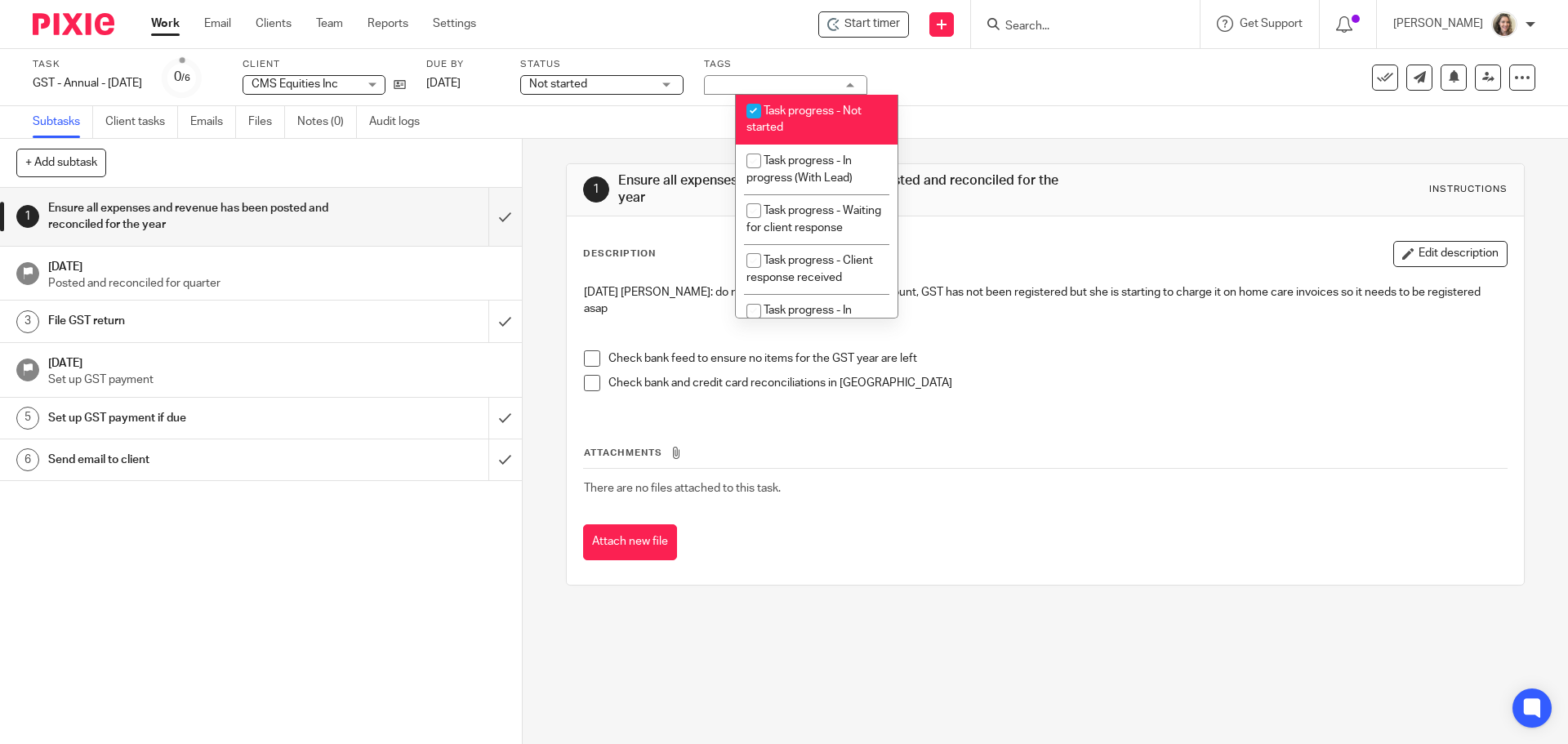
click at [836, 85] on div "Task progress - Not started + 2" at bounding box center [785, 84] width 163 height 19
